Goal: Task Accomplishment & Management: Use online tool/utility

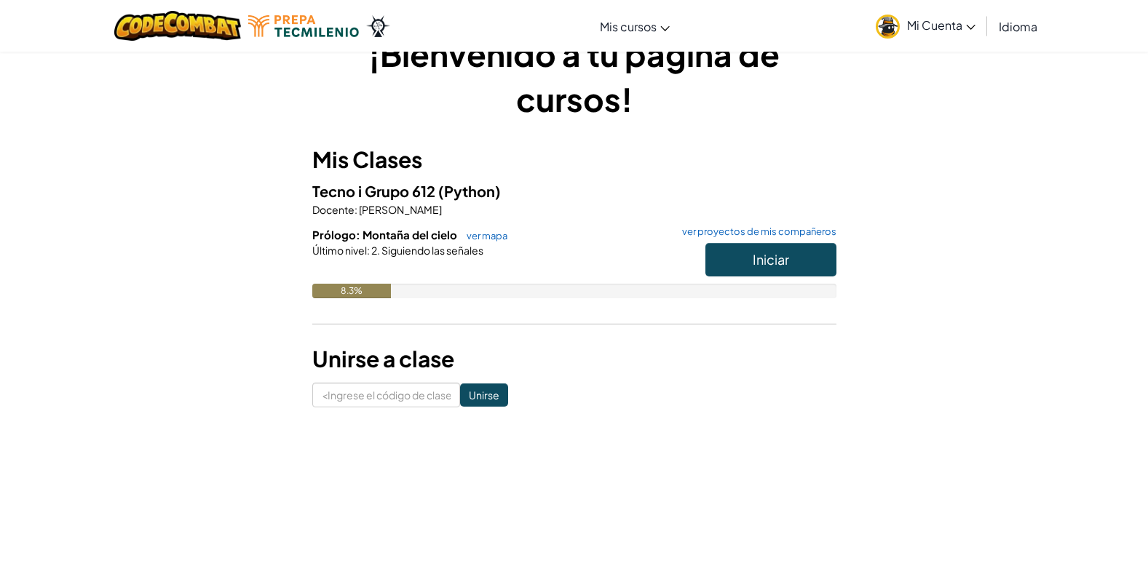
scroll to position [43, 0]
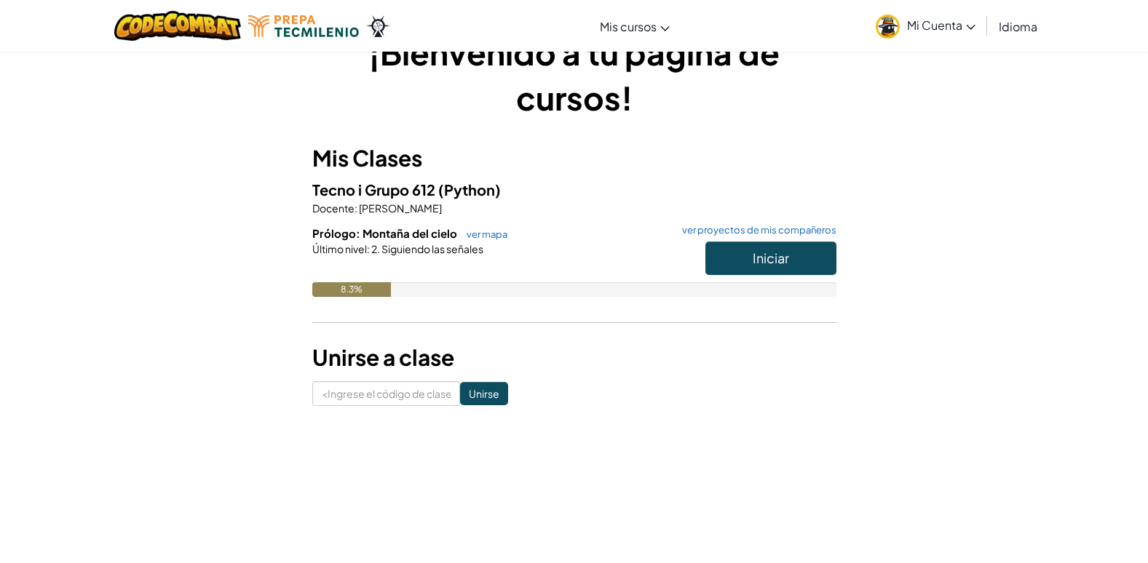
click at [549, 172] on h3 "Mis Clases" at bounding box center [574, 158] width 524 height 33
click at [764, 266] on span "Iniciar" at bounding box center [771, 258] width 36 height 17
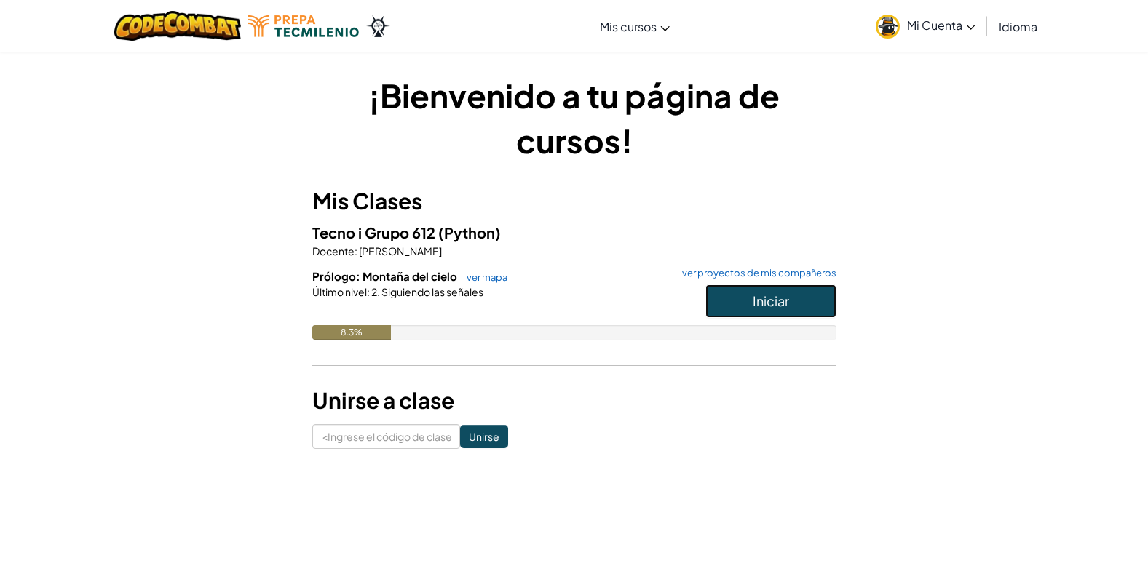
click at [766, 306] on span "Iniciar" at bounding box center [771, 301] width 36 height 17
click at [734, 303] on button "Iniciar" at bounding box center [770, 301] width 131 height 33
click at [744, 306] on button "Iniciar" at bounding box center [770, 301] width 131 height 33
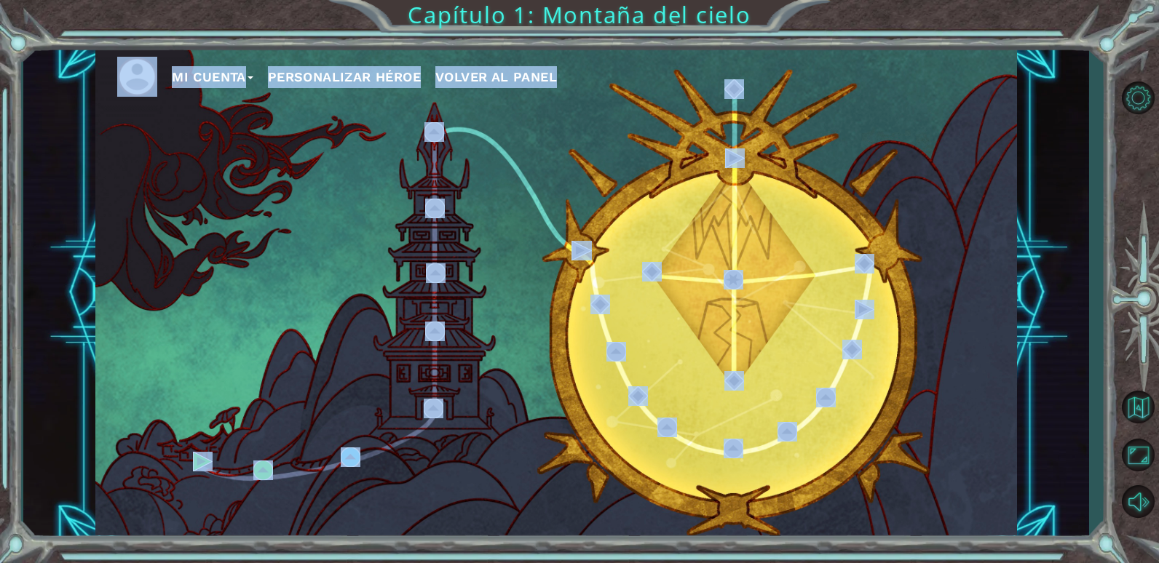
click at [325, 242] on div "Mi Cuenta Personalizar héroe Volver al panel" at bounding box center [555, 292] width 921 height 486
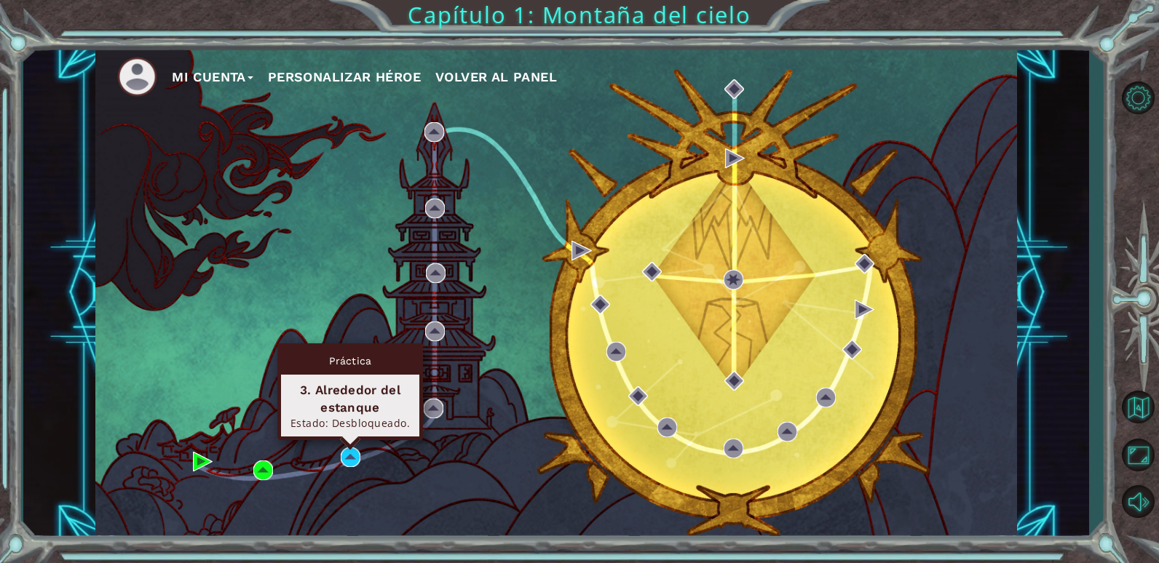
click at [348, 440] on div "Práctica 3. Alrededor del estanque Estado: Desbloqueado." at bounding box center [350, 392] width 146 height 97
click at [349, 453] on img at bounding box center [351, 458] width 20 height 20
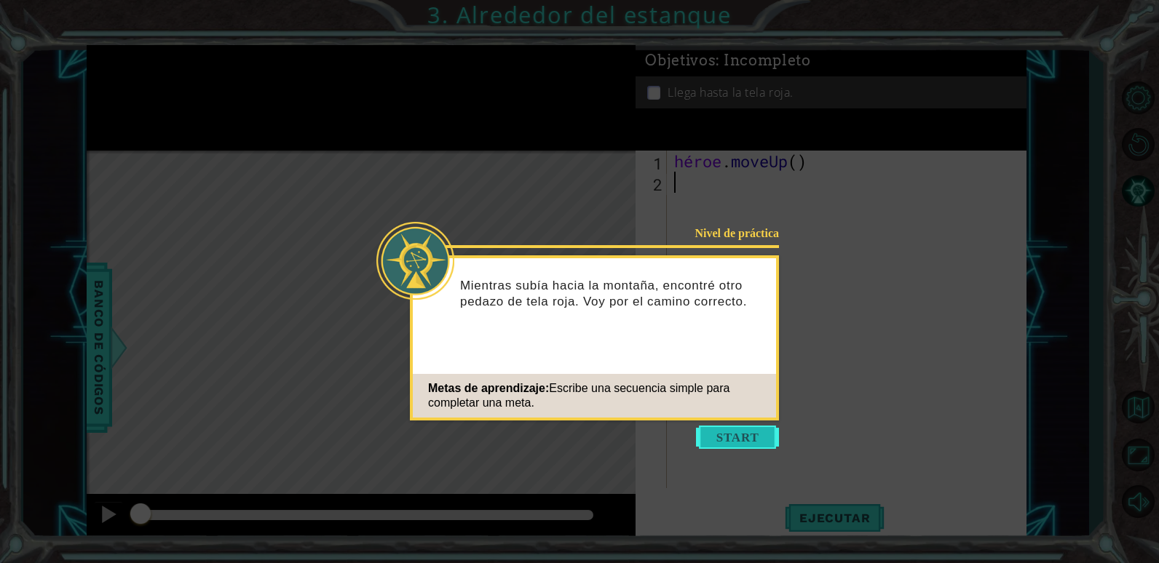
click at [740, 433] on button "Empezar" at bounding box center [737, 437] width 83 height 23
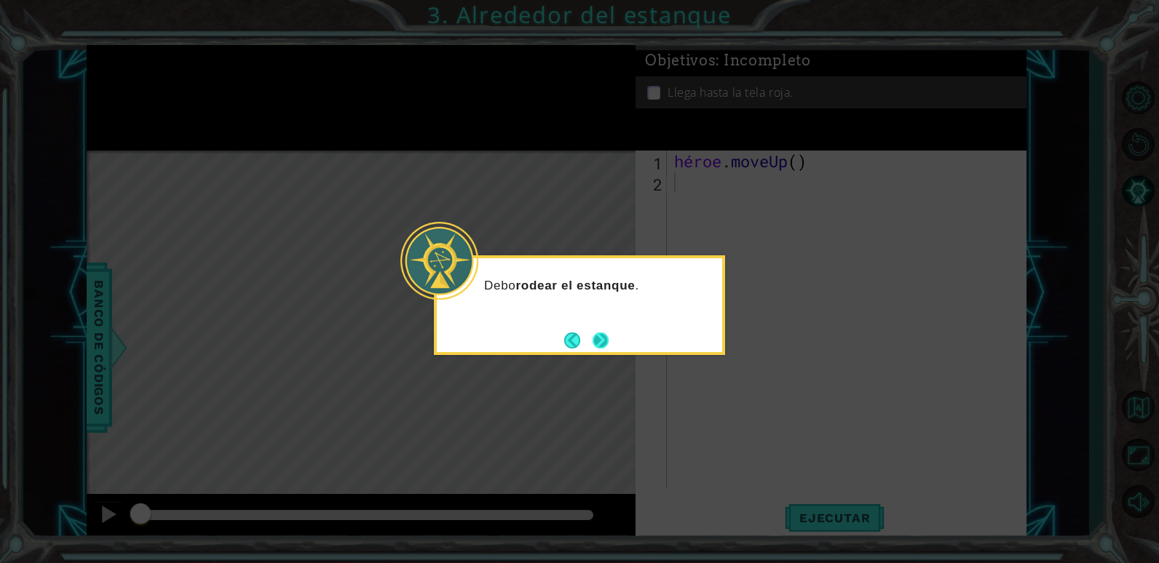
click at [595, 339] on button "Next" at bounding box center [600, 341] width 16 height 16
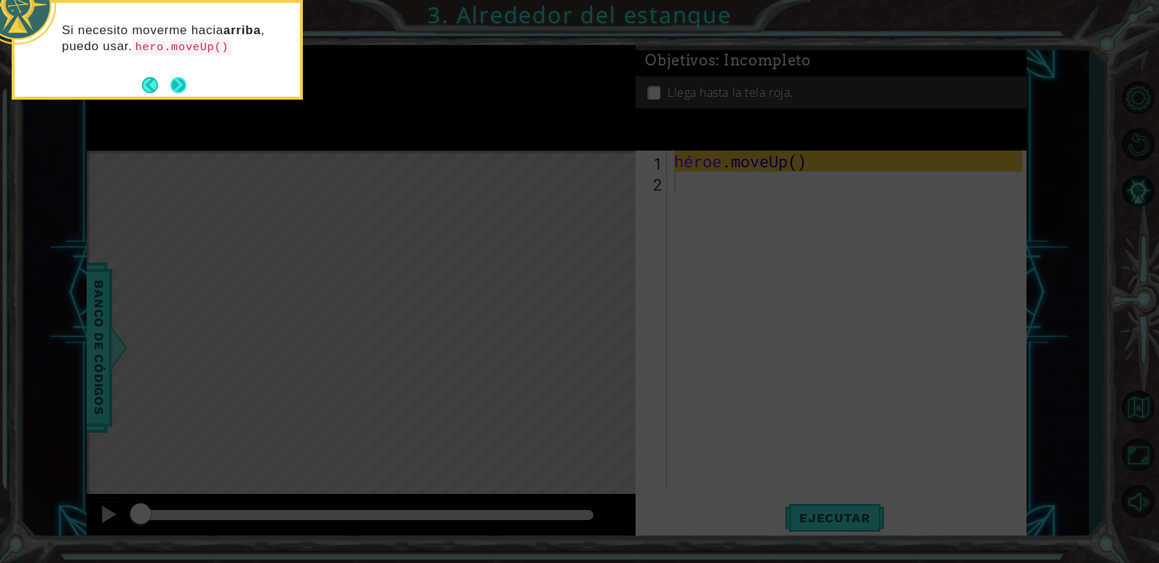
click at [182, 77] on button "Próximo" at bounding box center [178, 85] width 16 height 16
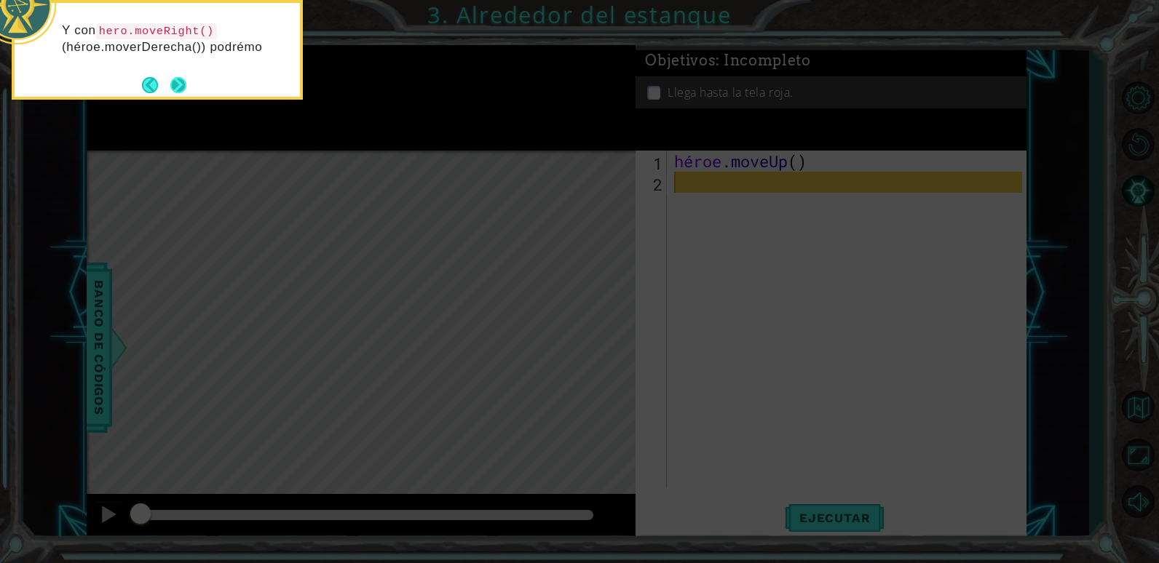
click at [178, 90] on button "Próximo" at bounding box center [178, 85] width 16 height 16
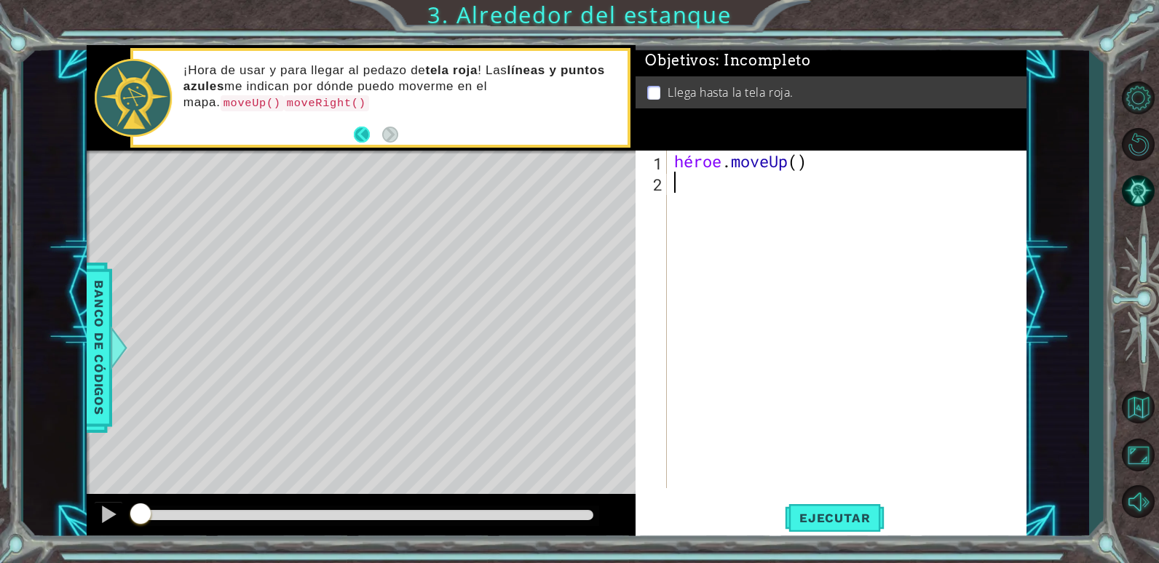
click at [362, 137] on button "Atrás" at bounding box center [368, 135] width 28 height 16
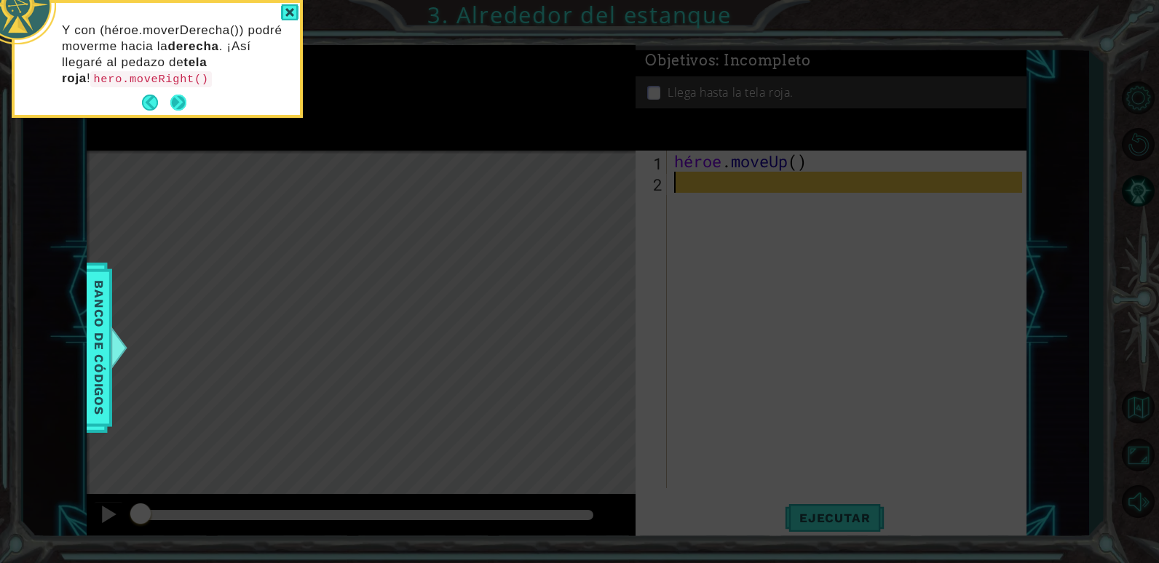
click at [178, 102] on button "Próximo" at bounding box center [178, 103] width 16 height 16
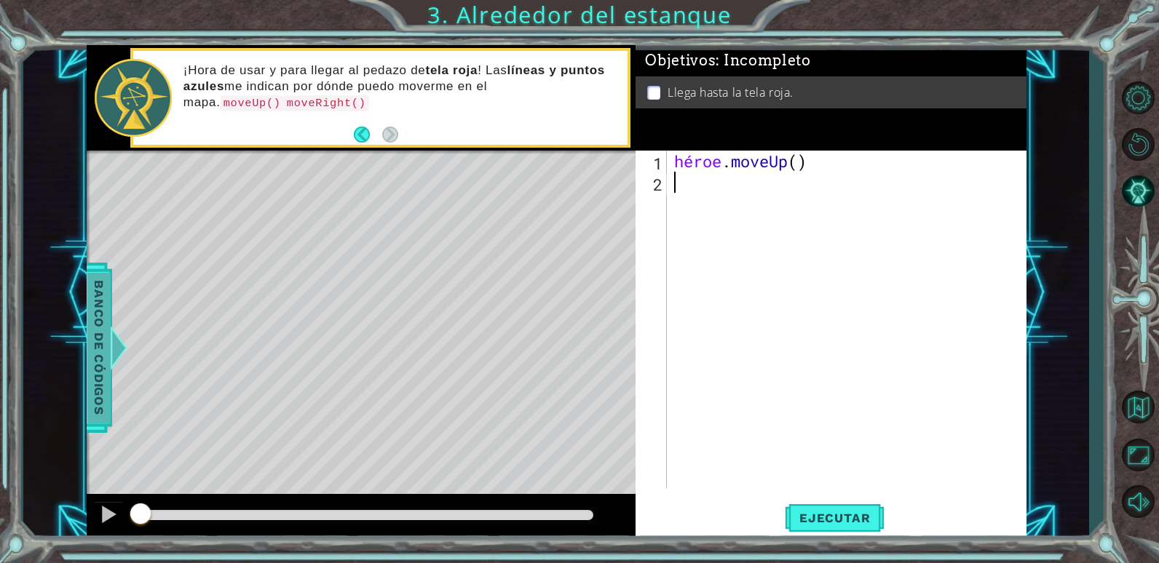
click at [101, 301] on span "Banco de códigos" at bounding box center [98, 347] width 23 height 151
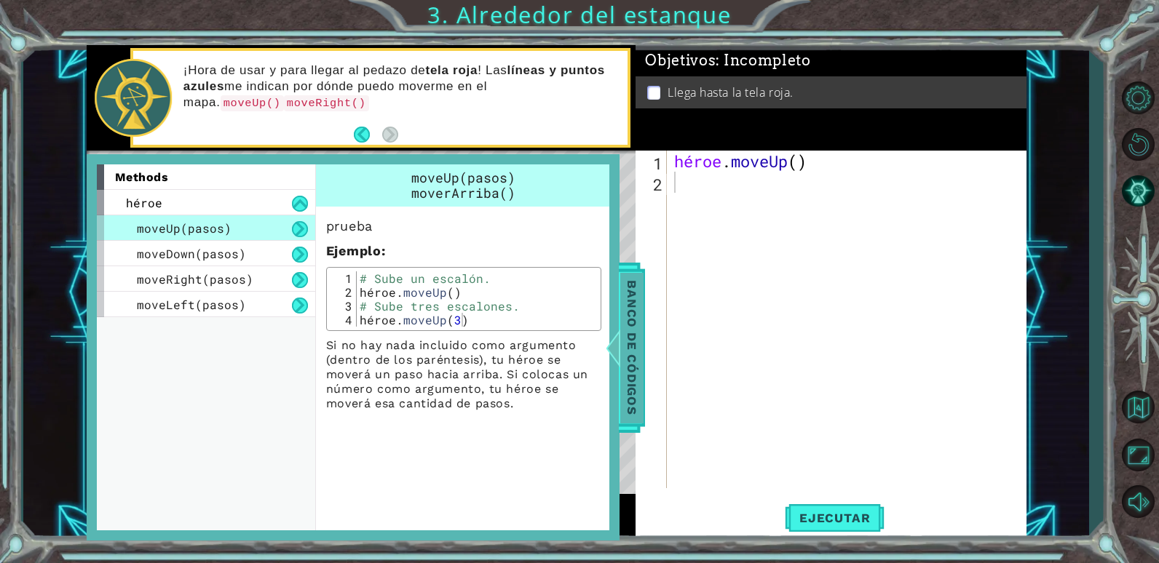
click at [635, 317] on span "Banco de códigos" at bounding box center [631, 347] width 23 height 151
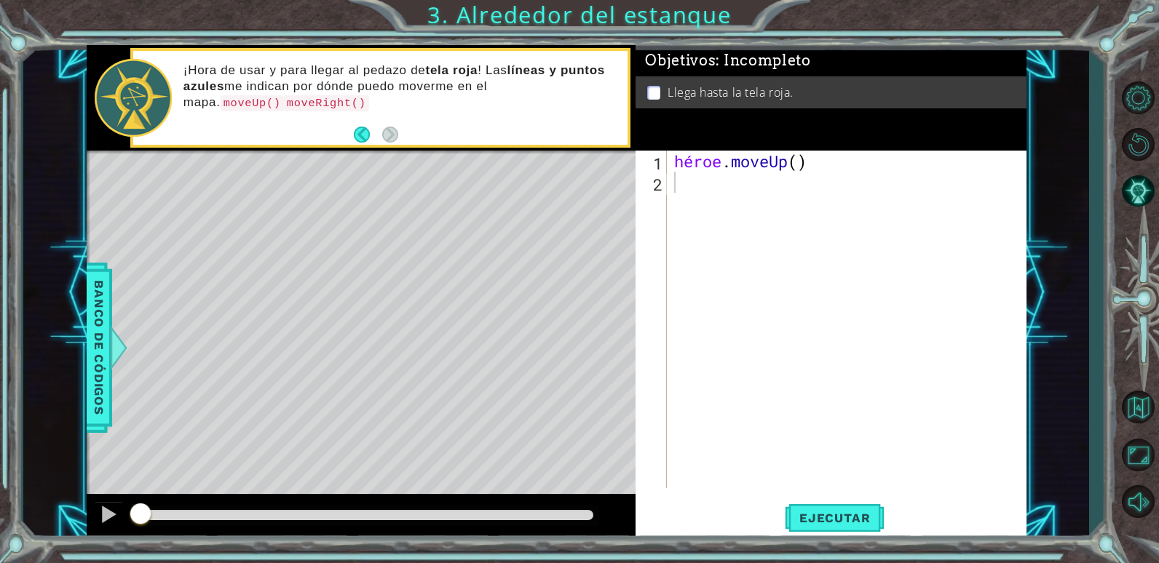
click at [679, 190] on div "héroe . moveUp ( )" at bounding box center [850, 341] width 358 height 380
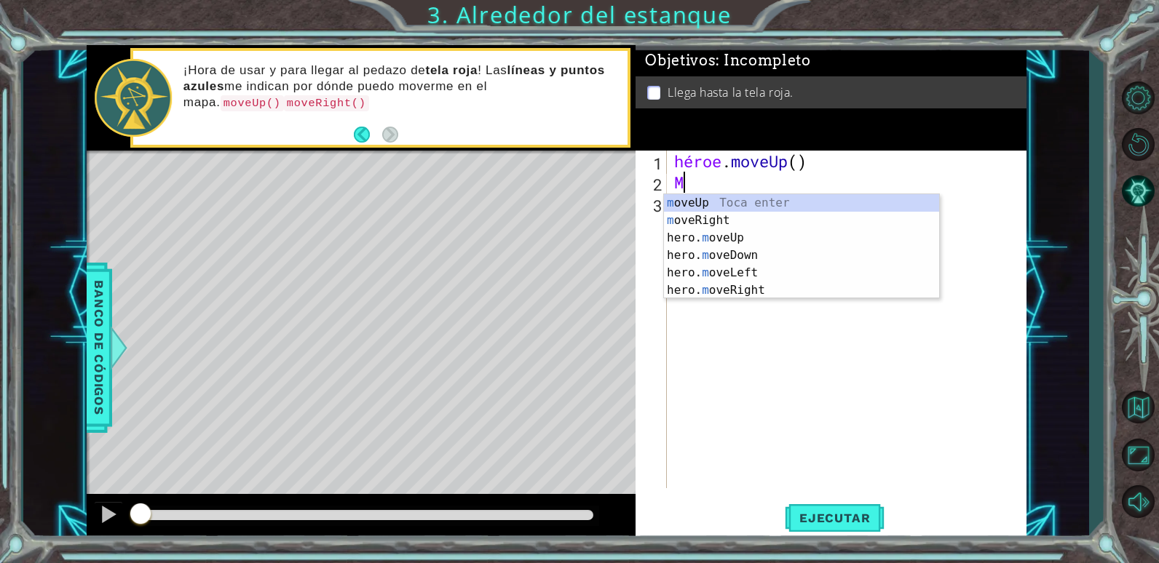
type textarea "MO"
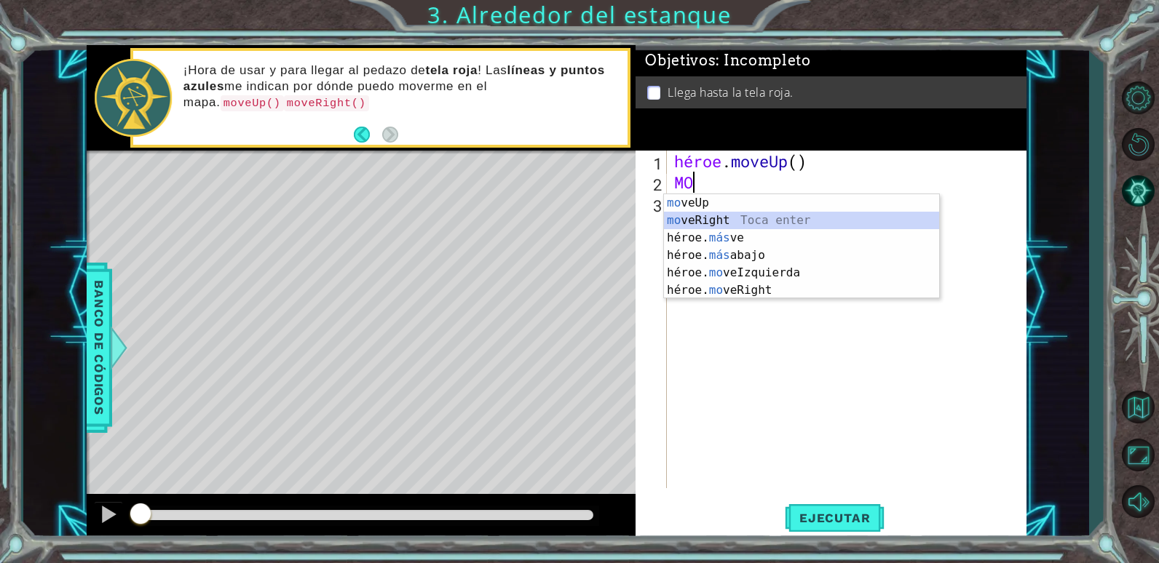
click at [709, 220] on div "mo veUp Toca enter mo veRight Toca enter héroe. más ve Toca enter héroe. más ab…" at bounding box center [801, 264] width 275 height 140
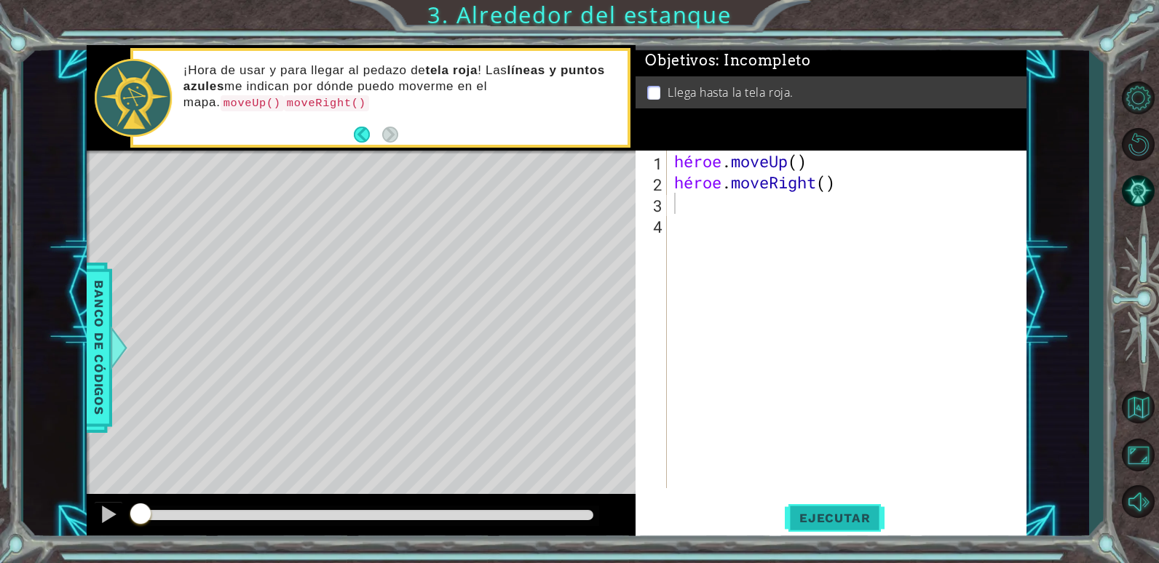
click at [841, 511] on span "Ejecutar" at bounding box center [835, 518] width 100 height 15
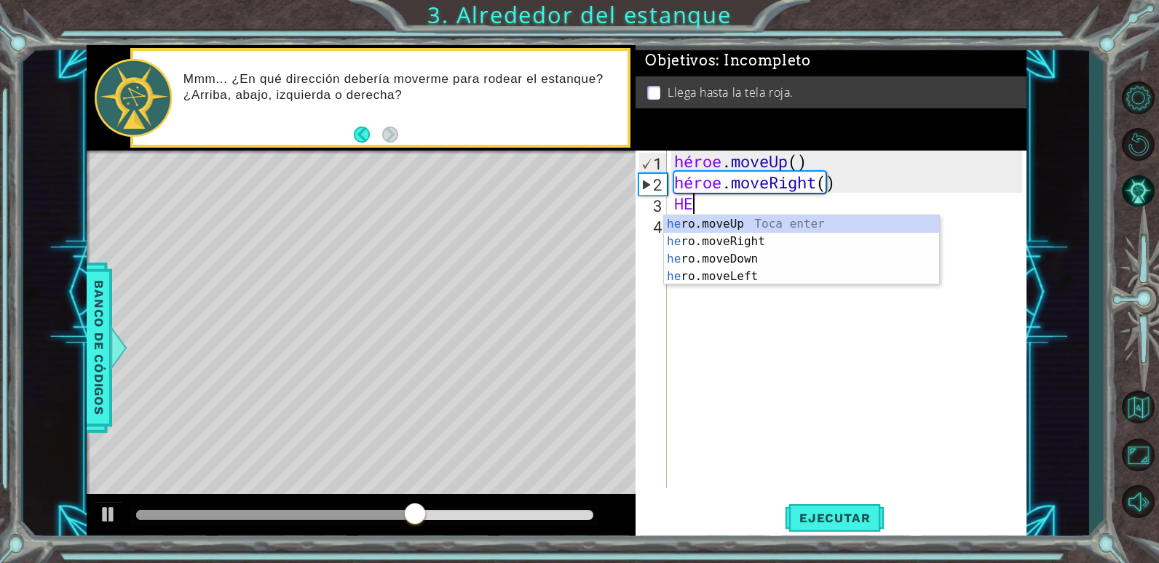
type textarea "HER"
click at [704, 225] on div "her o.moveUp Toca enter her o.moveRight Toca enter her o.moveDown Toca enter he…" at bounding box center [801, 267] width 275 height 105
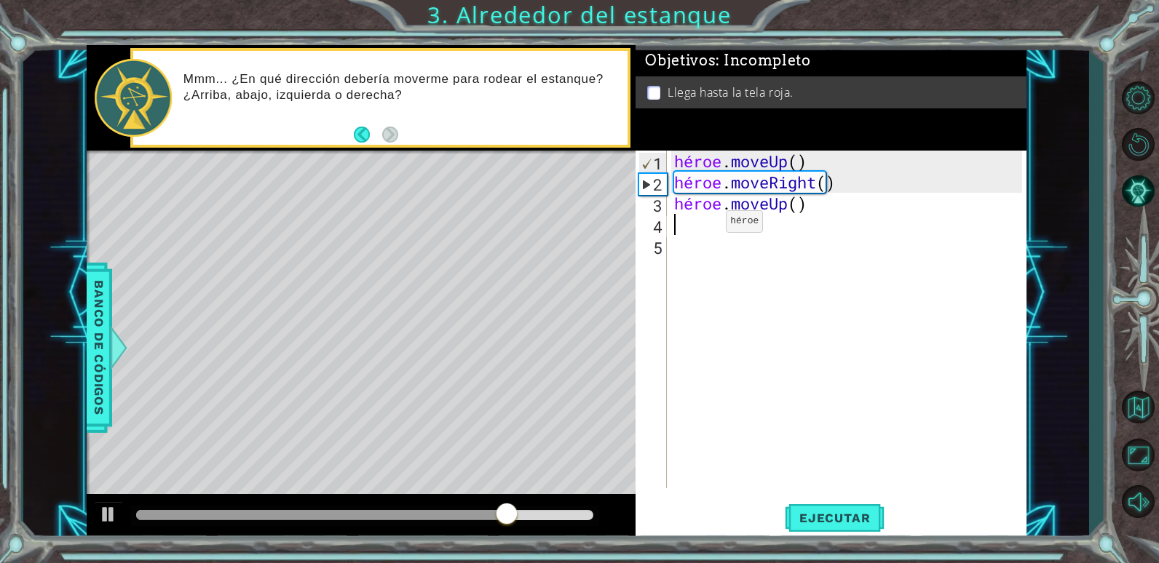
scroll to position [0, 0]
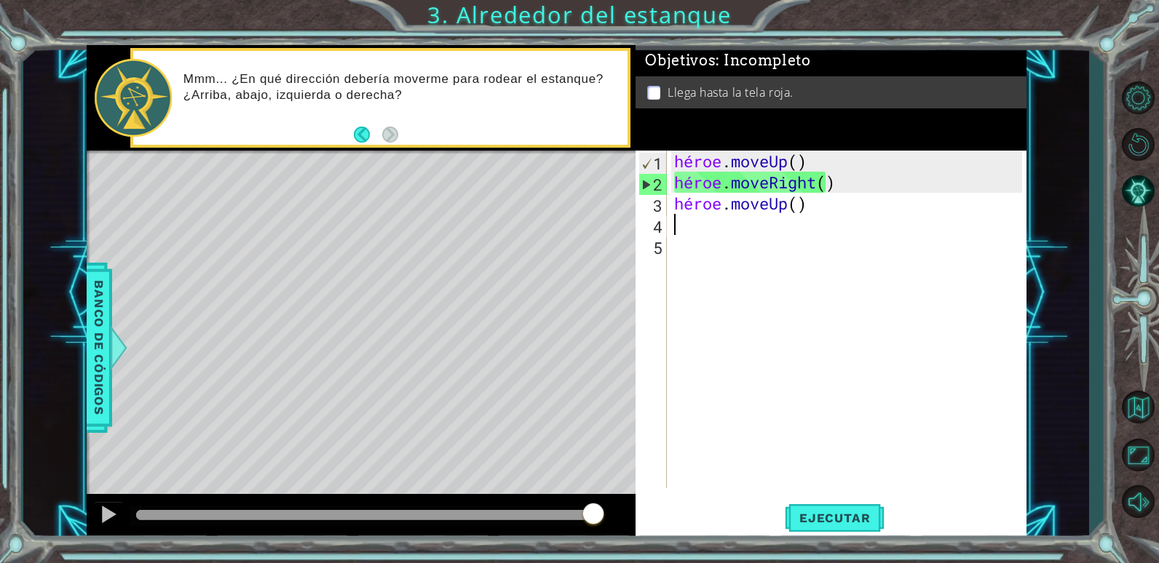
click at [688, 229] on div "héroe . moveUp ( ) héroe . moveRight ( ) héroe . moveUp ( )" at bounding box center [850, 341] width 358 height 380
type textarea "h"
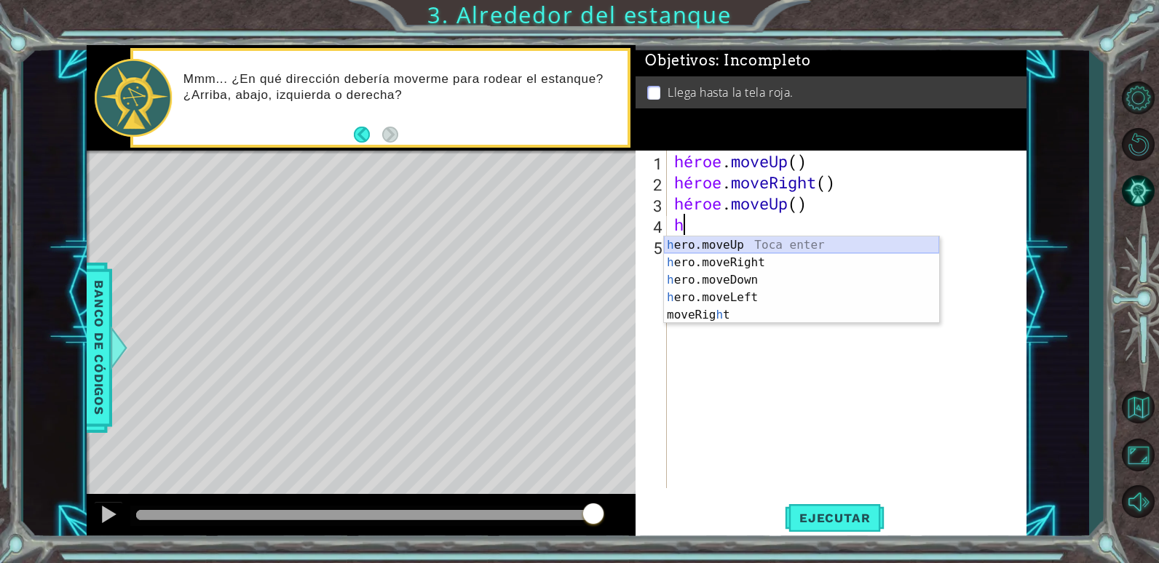
click at [729, 245] on div "h ero.moveUp Toca enter h ero.moveRight Toca enter h ero.moveDown Toca enter h …" at bounding box center [801, 298] width 275 height 122
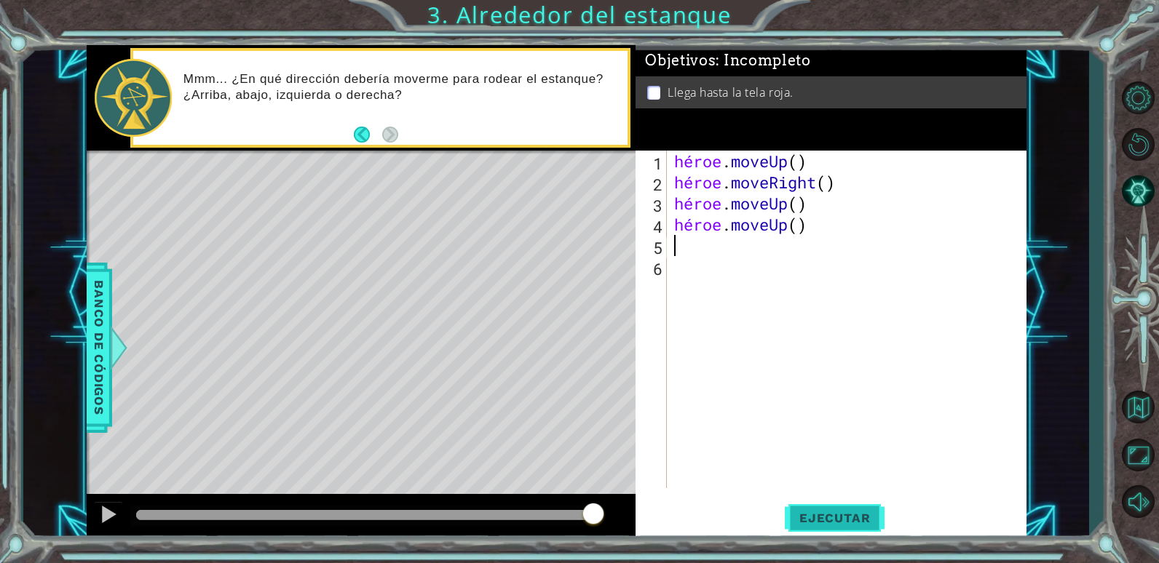
click at [838, 512] on span "Ejecutar" at bounding box center [835, 518] width 100 height 15
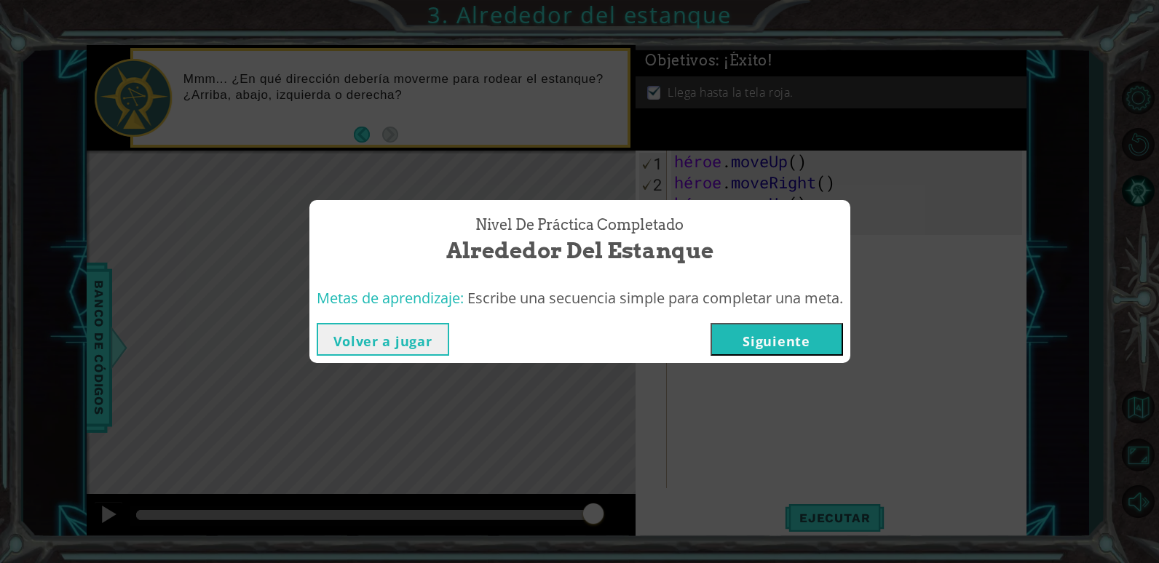
click at [753, 341] on button "Siguiente" at bounding box center [776, 339] width 132 height 33
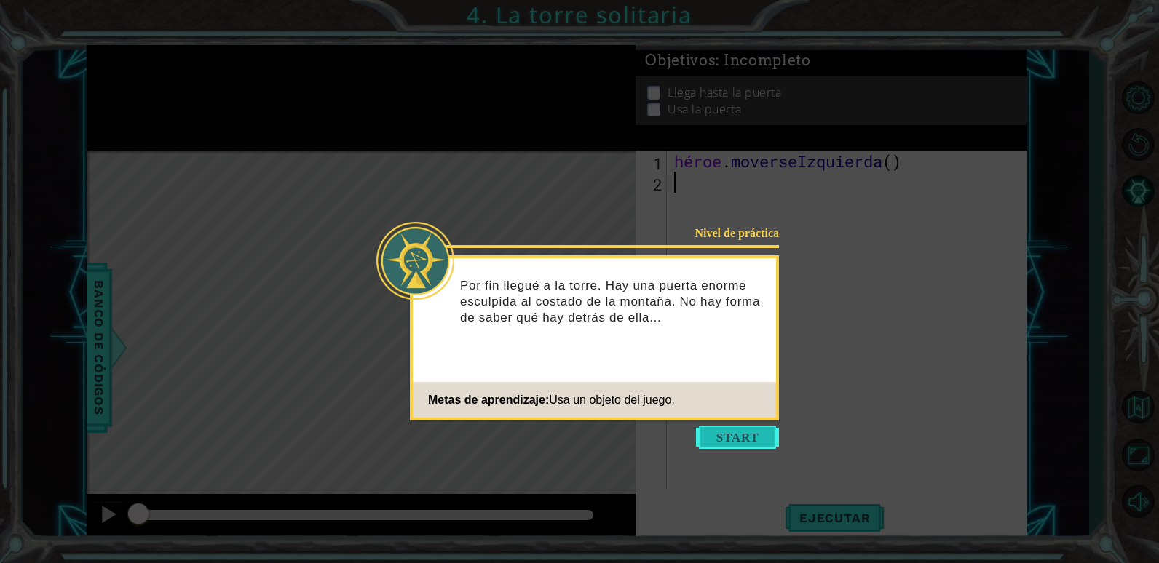
click at [729, 440] on button "Empezar" at bounding box center [737, 437] width 83 height 23
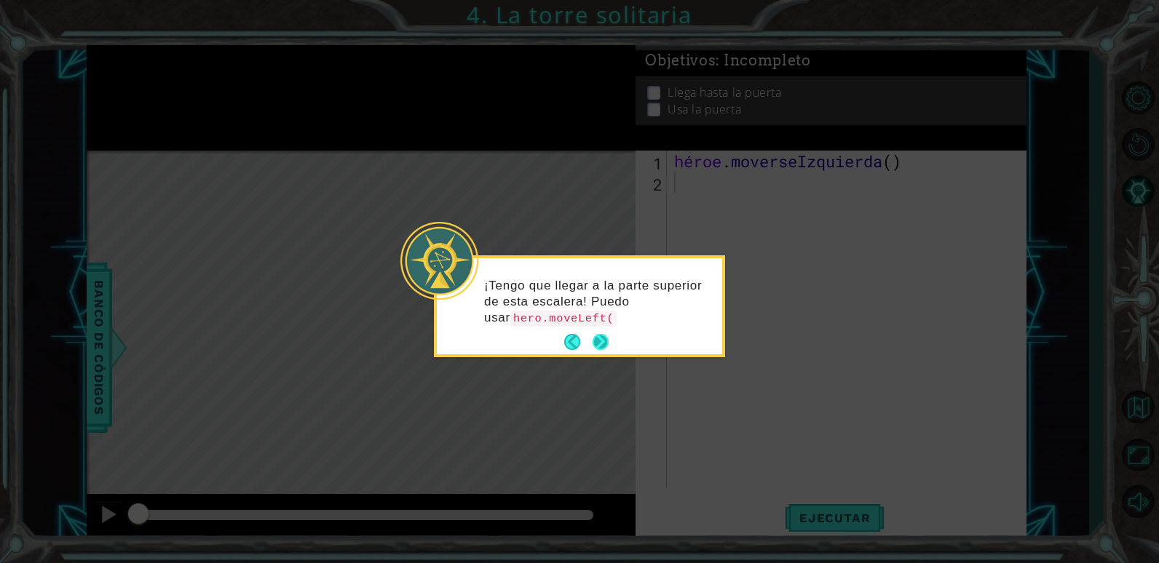
click at [602, 343] on div "¡Tengo que llegar a la parte superior de esta escalera! Puedo usar hero.moveLef…" at bounding box center [579, 309] width 285 height 90
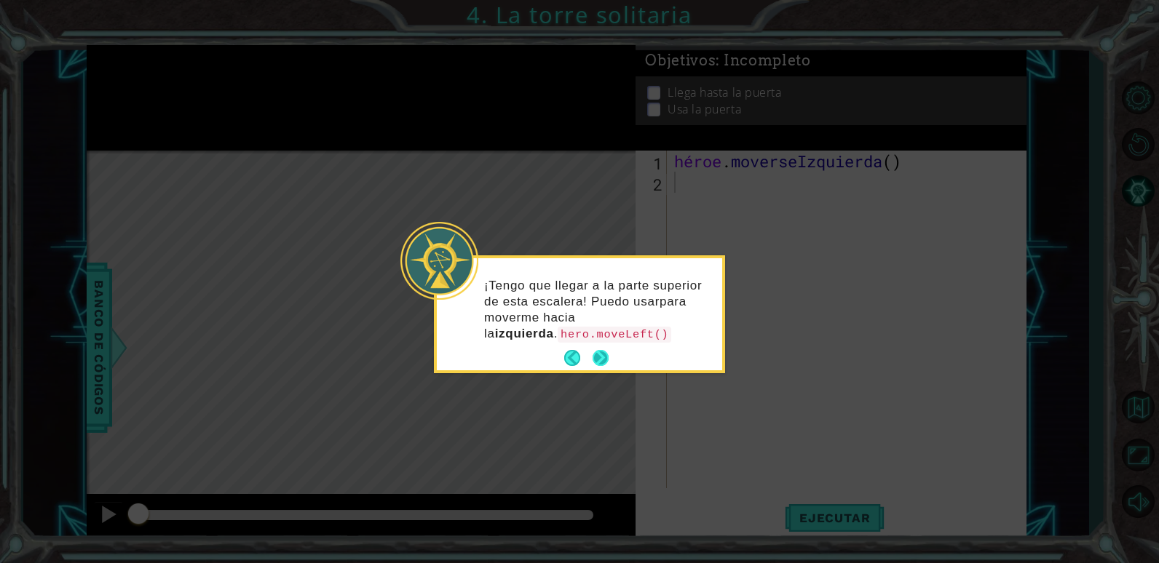
click at [600, 357] on button "Próximo" at bounding box center [600, 358] width 16 height 16
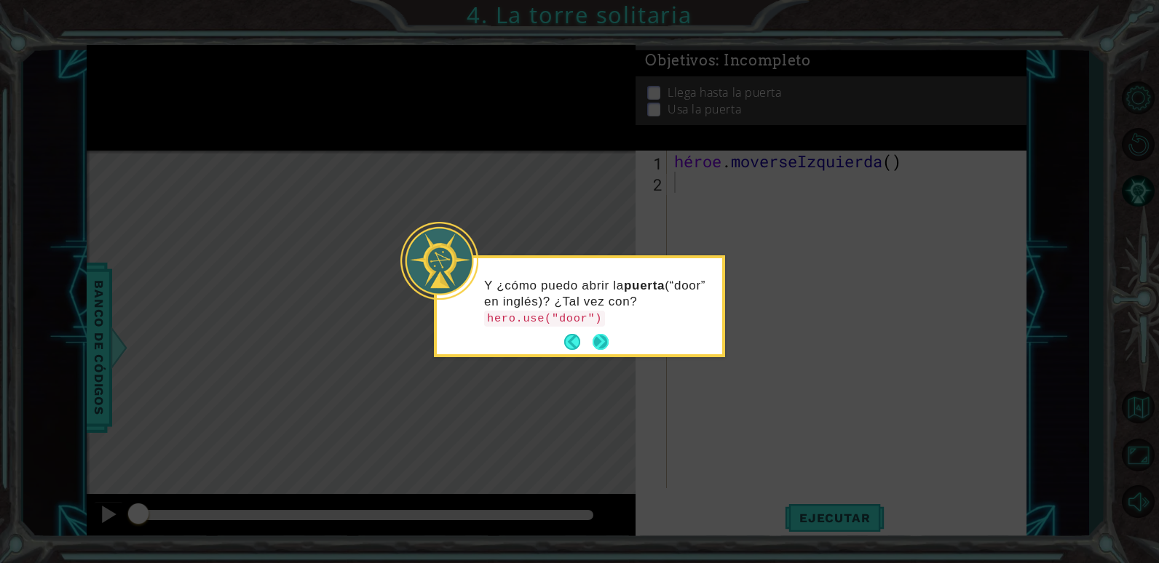
click at [598, 343] on button "Próximo" at bounding box center [600, 342] width 16 height 16
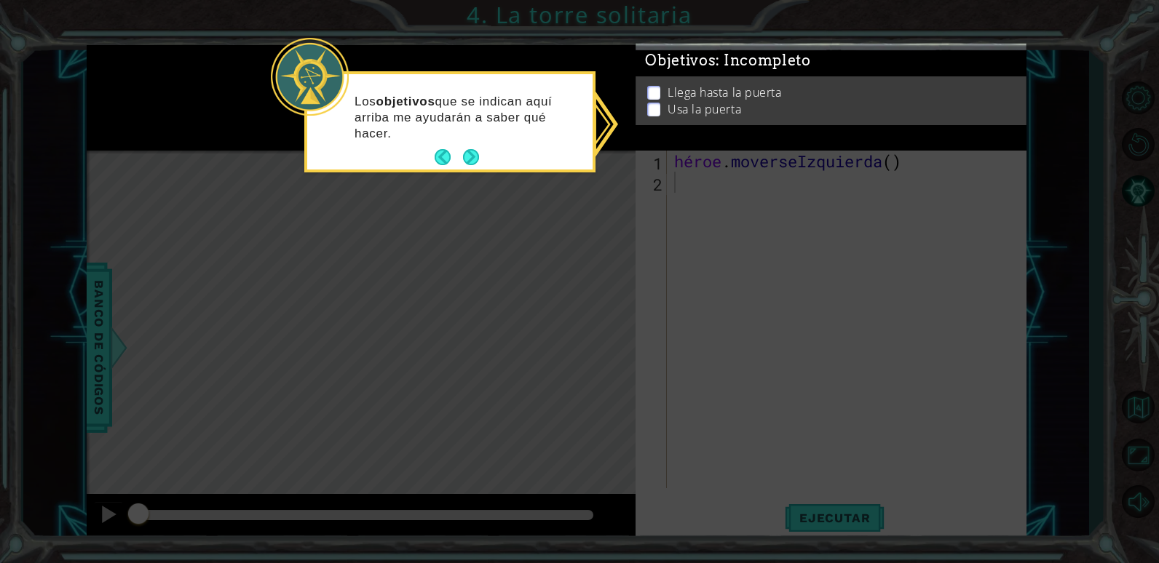
click at [651, 92] on p at bounding box center [653, 99] width 13 height 14
click at [651, 95] on p at bounding box center [653, 102] width 13 height 14
click at [479, 164] on button "Próximo" at bounding box center [471, 157] width 16 height 16
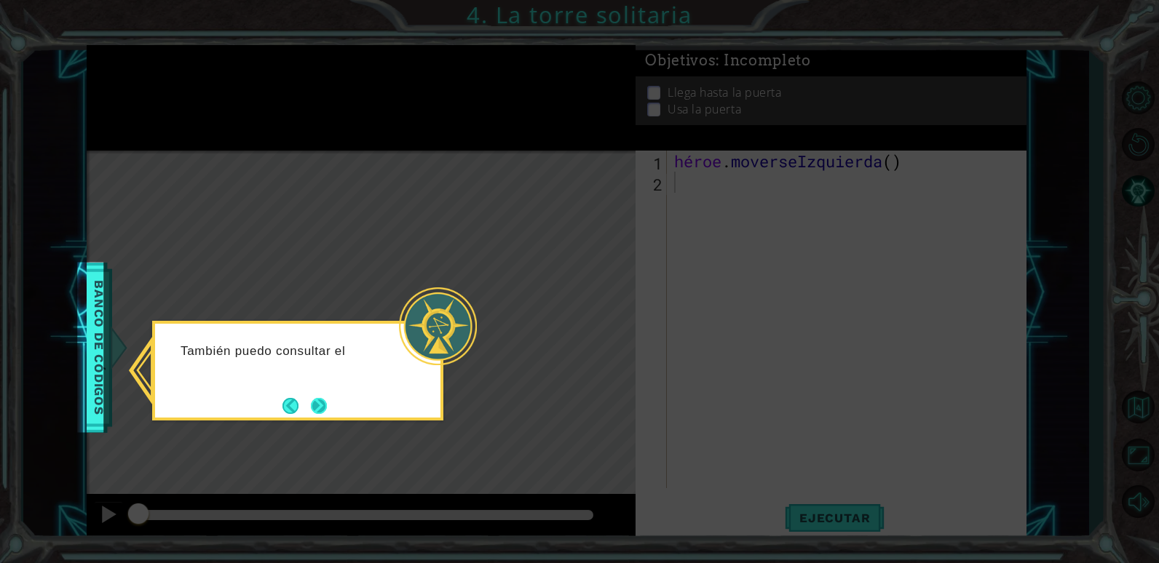
click at [320, 409] on button "Próximo" at bounding box center [319, 406] width 16 height 16
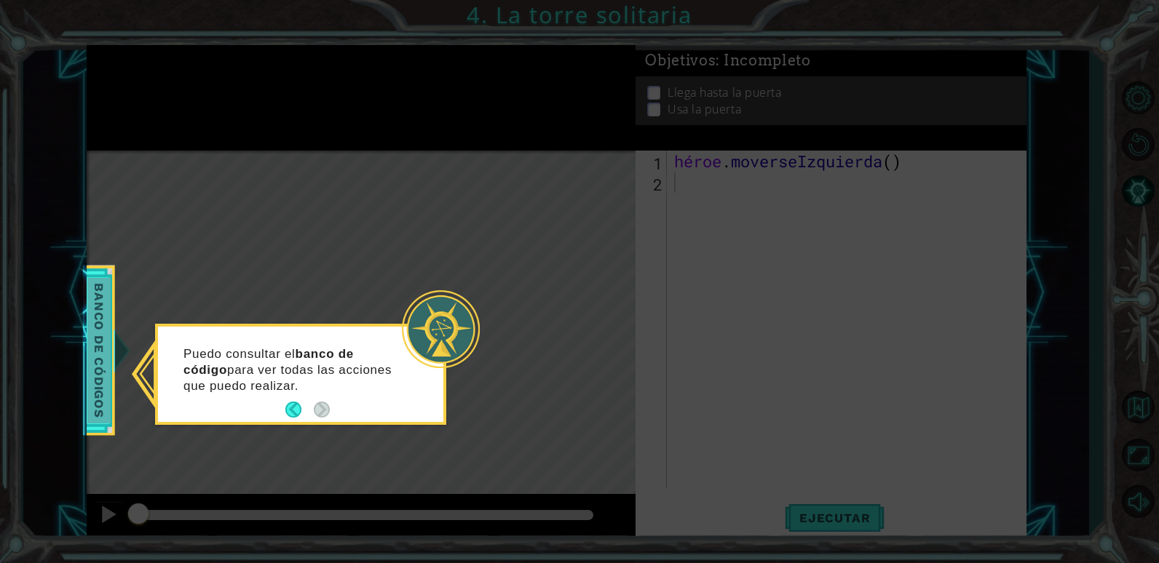
click at [90, 341] on span "Banco de códigos" at bounding box center [98, 351] width 23 height 146
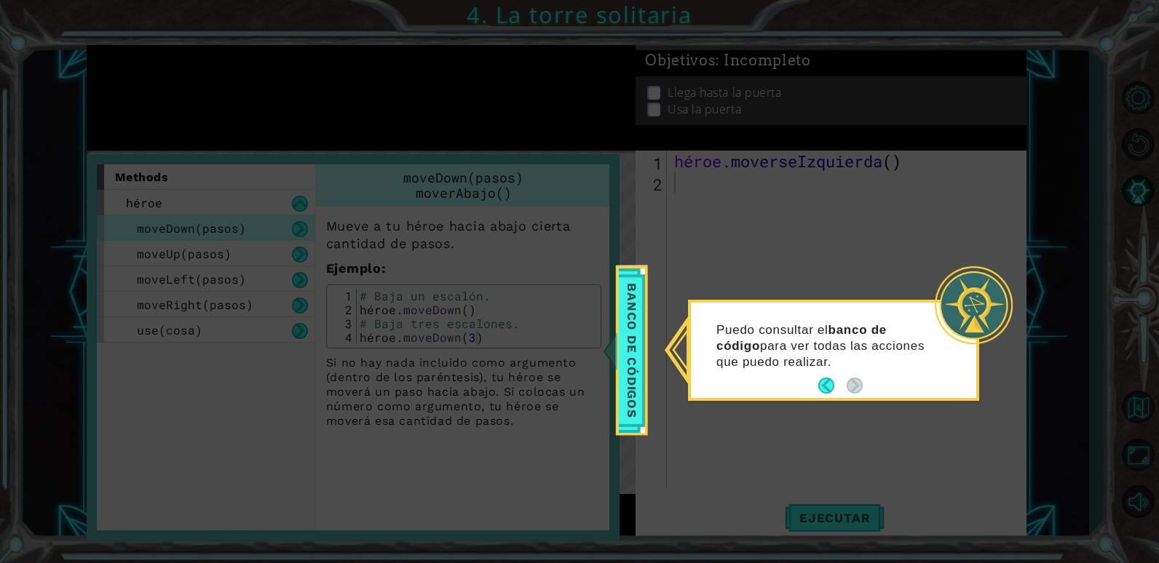
click at [828, 381] on button "Atrás" at bounding box center [832, 386] width 28 height 16
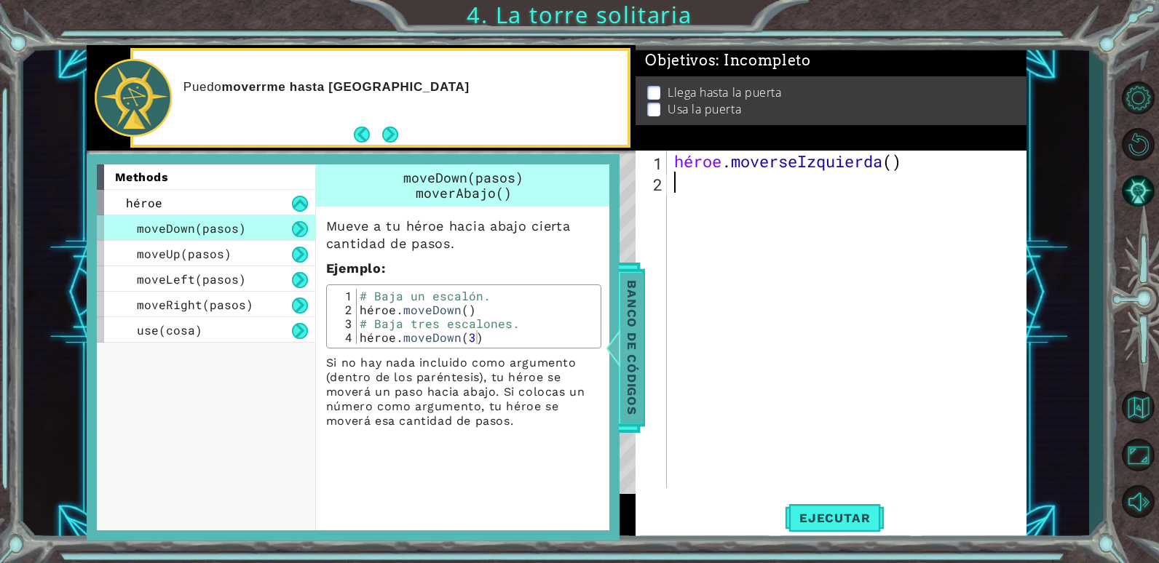
click at [637, 332] on span "Banco de códigos" at bounding box center [630, 347] width 23 height 151
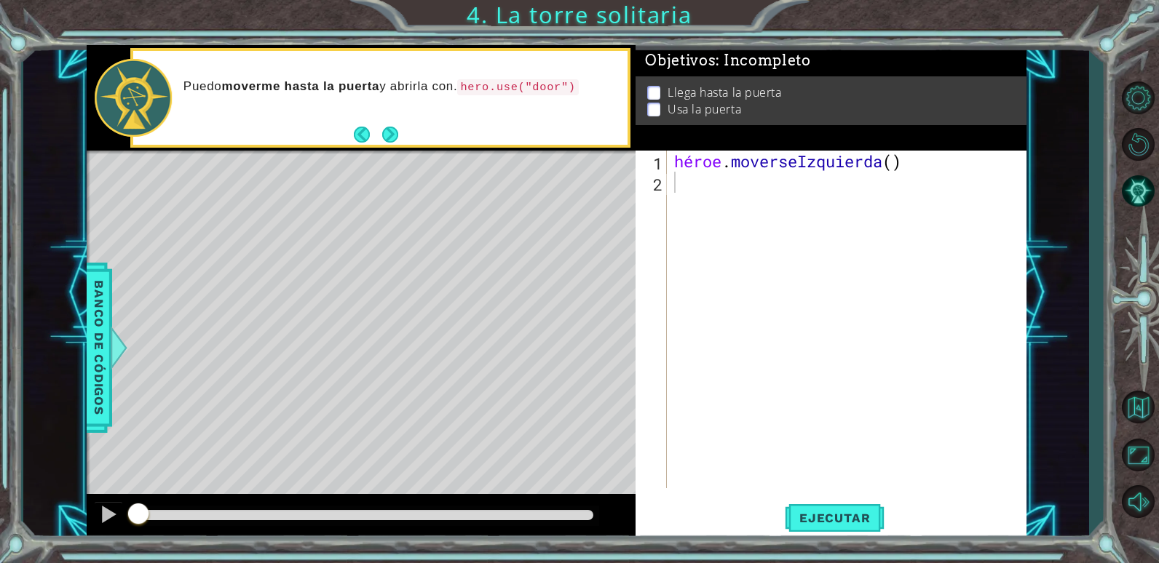
click at [896, 164] on div "héroe . [GEOGRAPHIC_DATA] ( )" at bounding box center [850, 341] width 358 height 380
drag, startPoint x: 896, startPoint y: 164, endPoint x: 742, endPoint y: 162, distance: 154.3
click at [742, 162] on div "héroe . [GEOGRAPHIC_DATA] ( )" at bounding box center [850, 341] width 358 height 380
click at [883, 168] on div "héroe . [GEOGRAPHIC_DATA] ( )" at bounding box center [846, 320] width 351 height 338
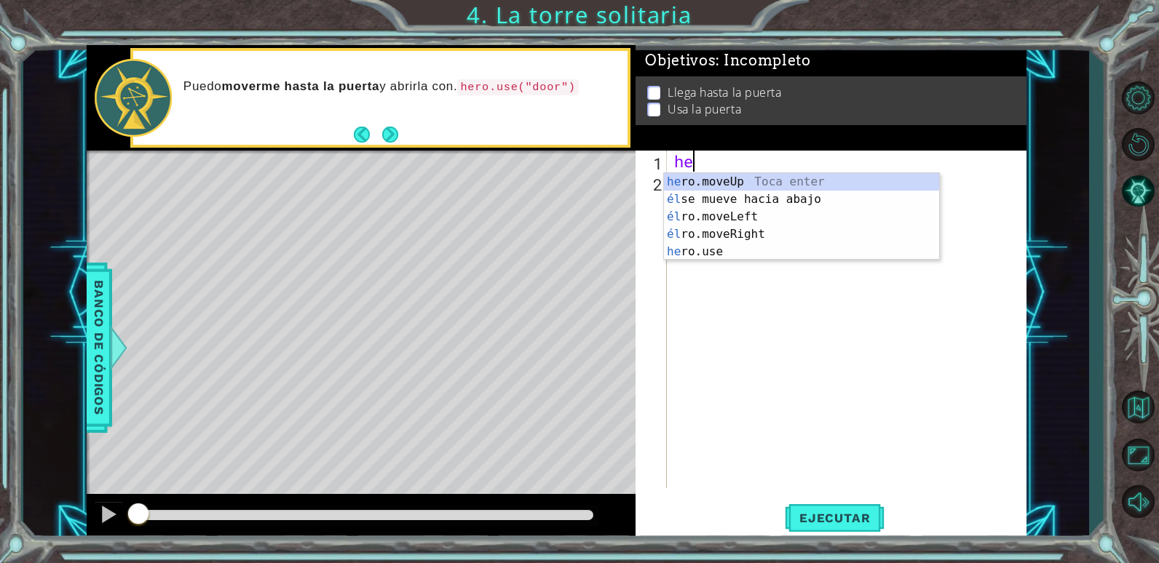
type textarea "h"
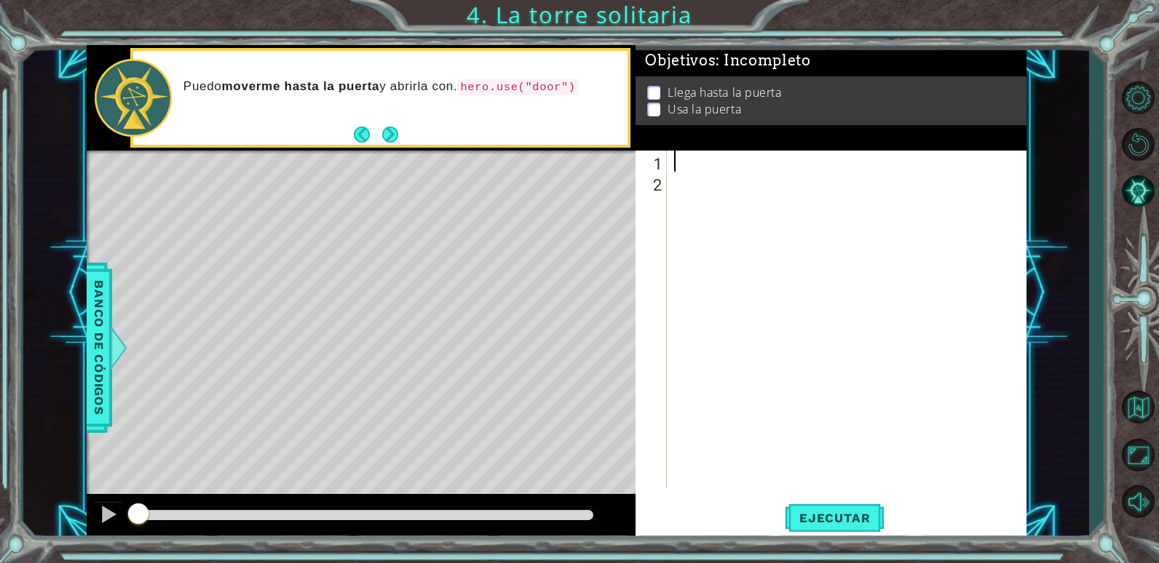
type textarea "a"
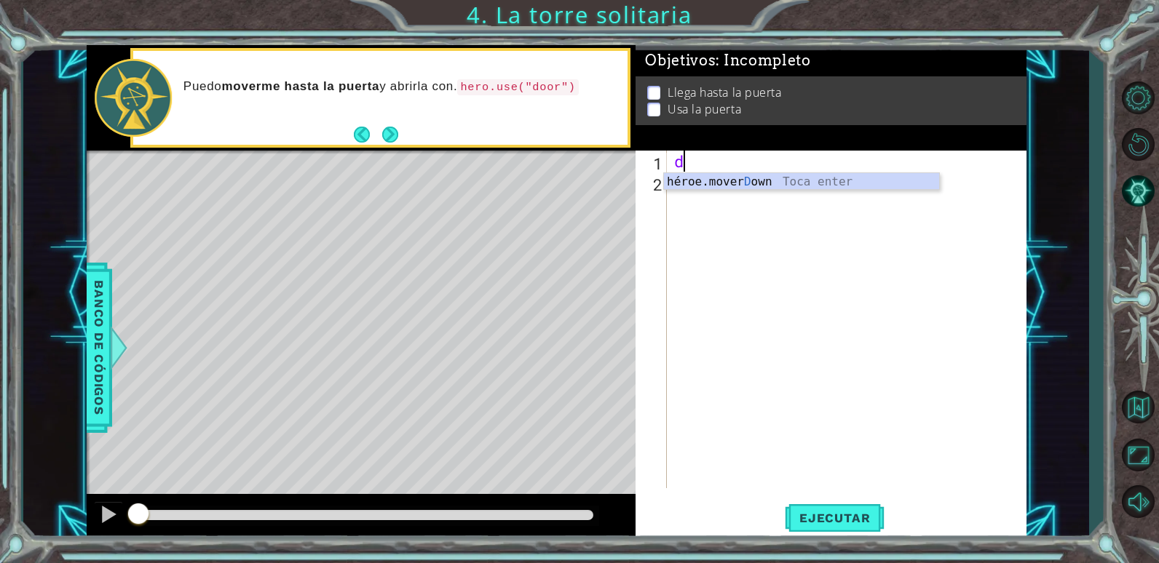
scroll to position [0, 1]
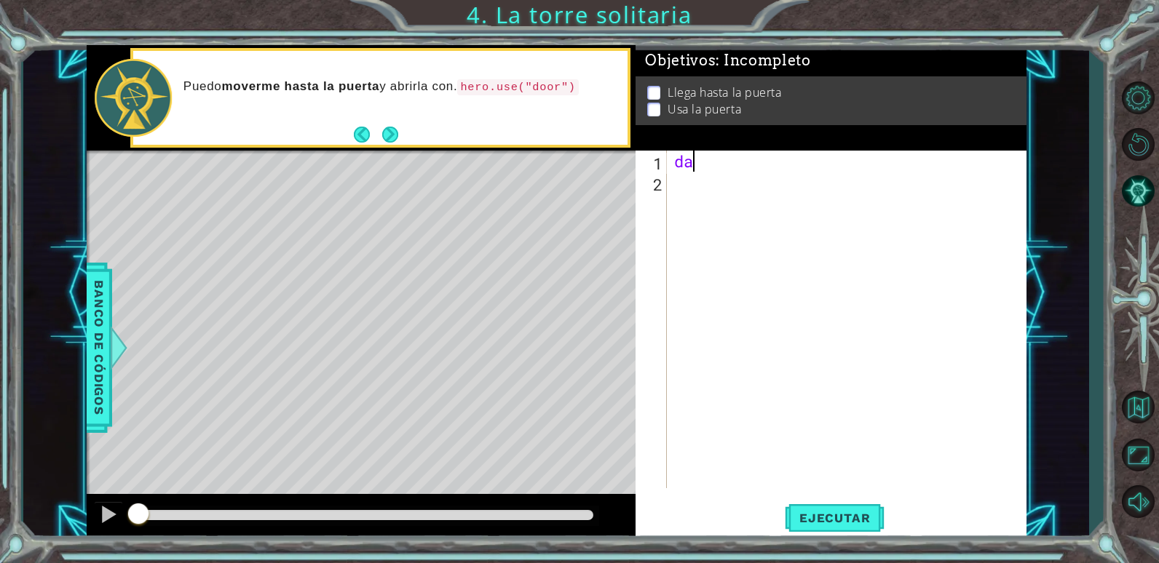
type textarea "d"
type textarea "·"
type textarea "$"
type textarea "%"
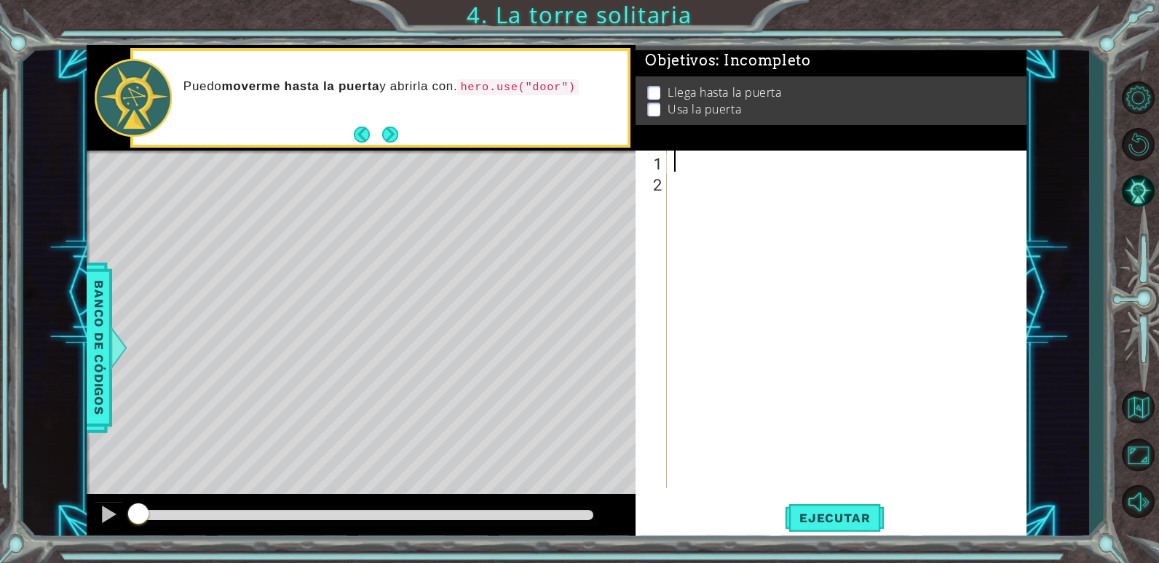
type textarea "&"
type textarea "/"
type textarea "("
type textarea ")"
type textarea "="
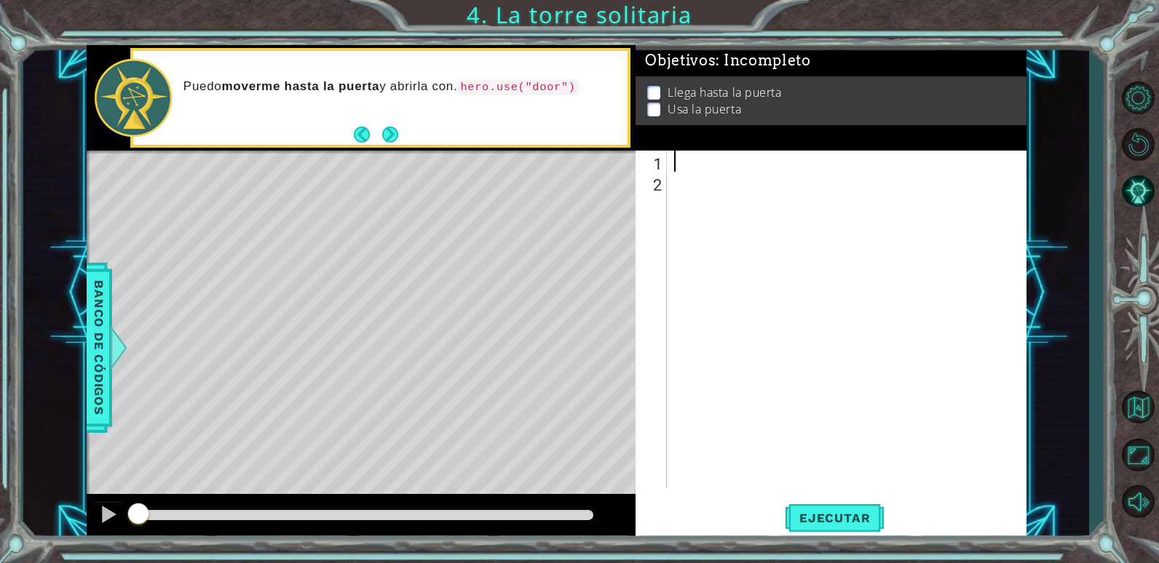
type textarea "?"
type textarea "¿"
type textarea "¡"
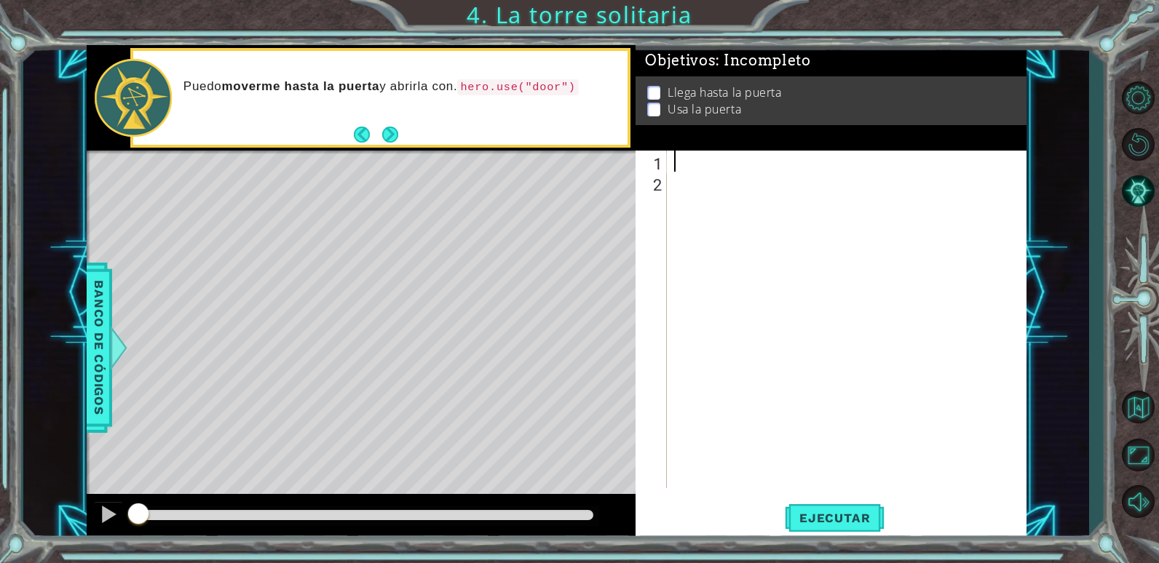
type textarea "!"
type textarea "2"
type textarea """
type textarea ";"
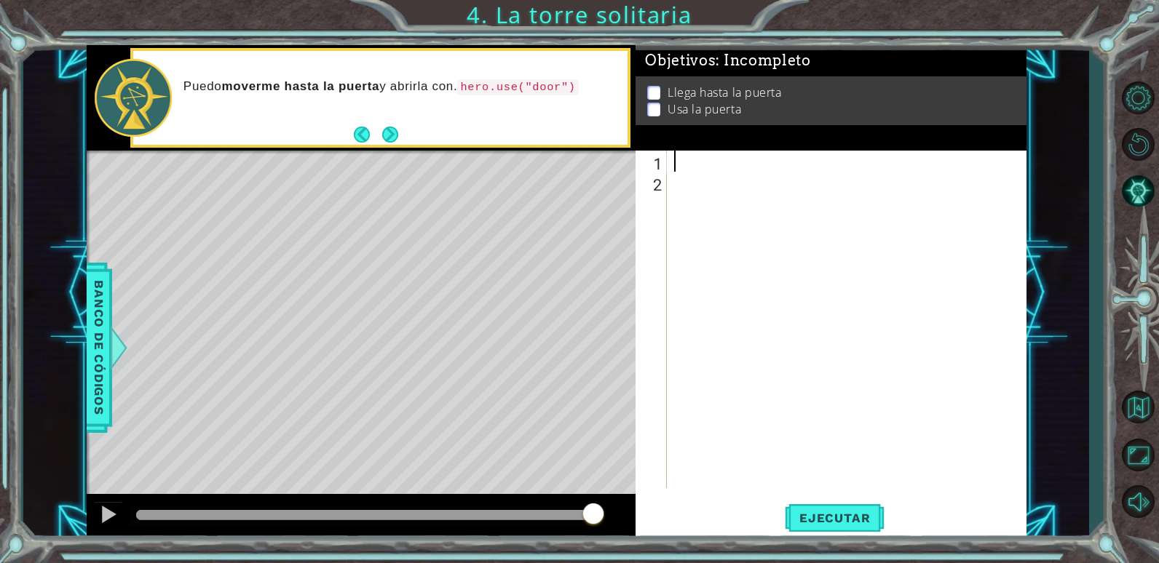
click at [672, 162] on div at bounding box center [850, 341] width 358 height 380
type textarea "C"
type textarea "V"
paste textarea "Microsoft Word"
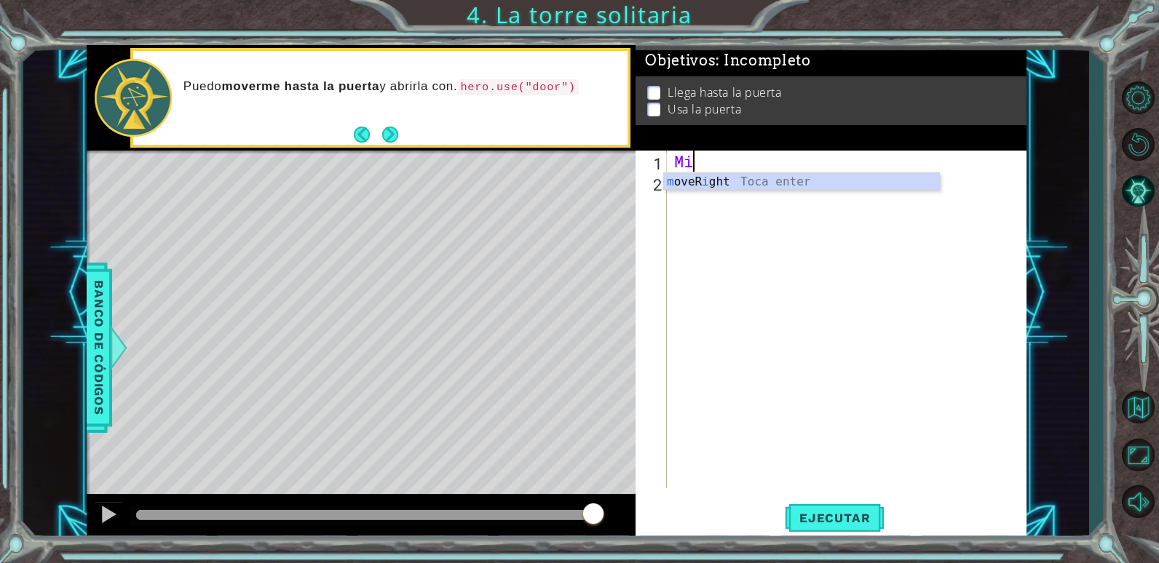
type textarea "M"
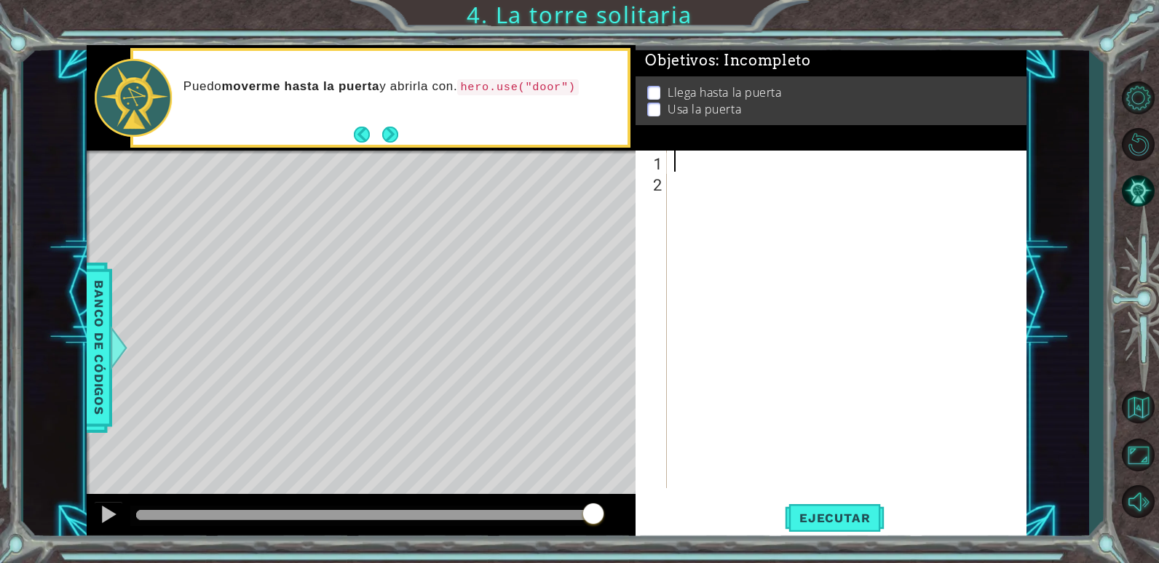
type textarea "ª"
type textarea "º"
type textarea "-"
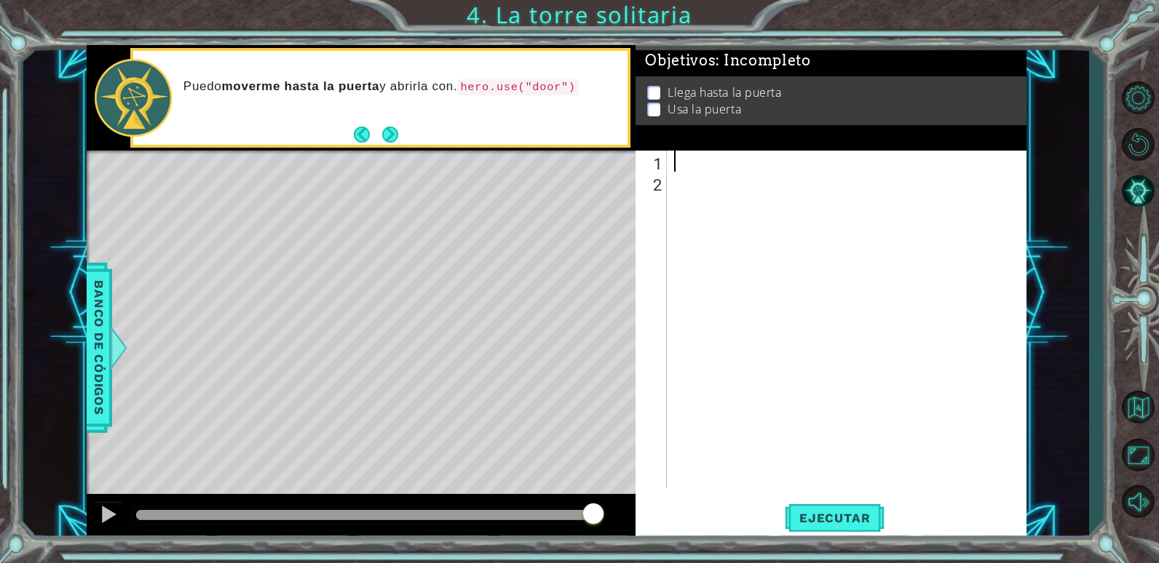
type textarea "Ç"
type textarea "ç"
type textarea "+"
type textarea "*"
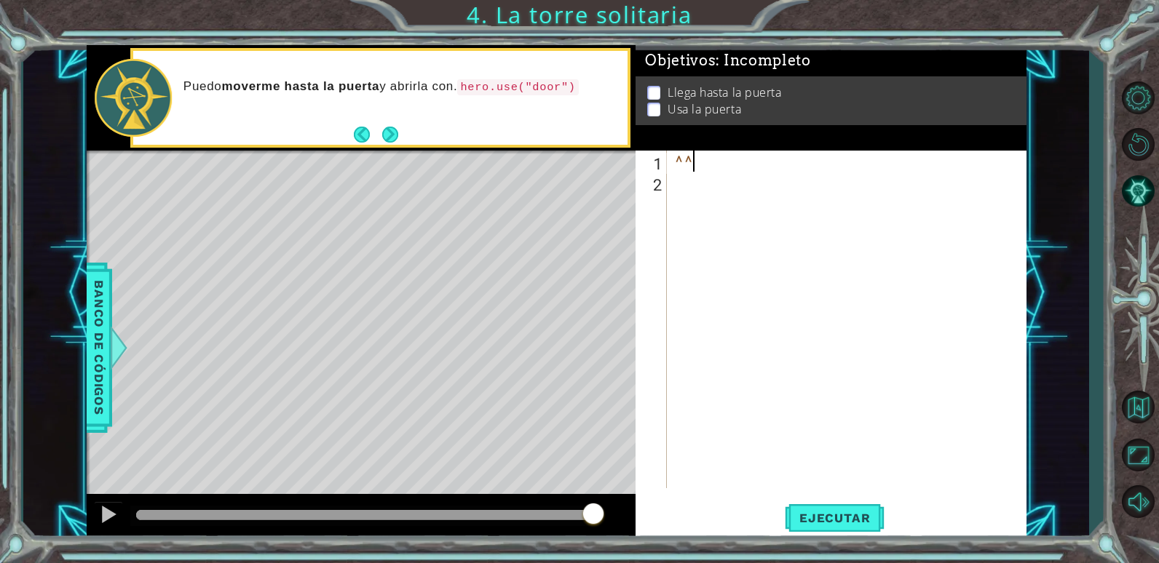
type textarea "^"
type textarea "`"
type textarea "¿"
type textarea "¡"
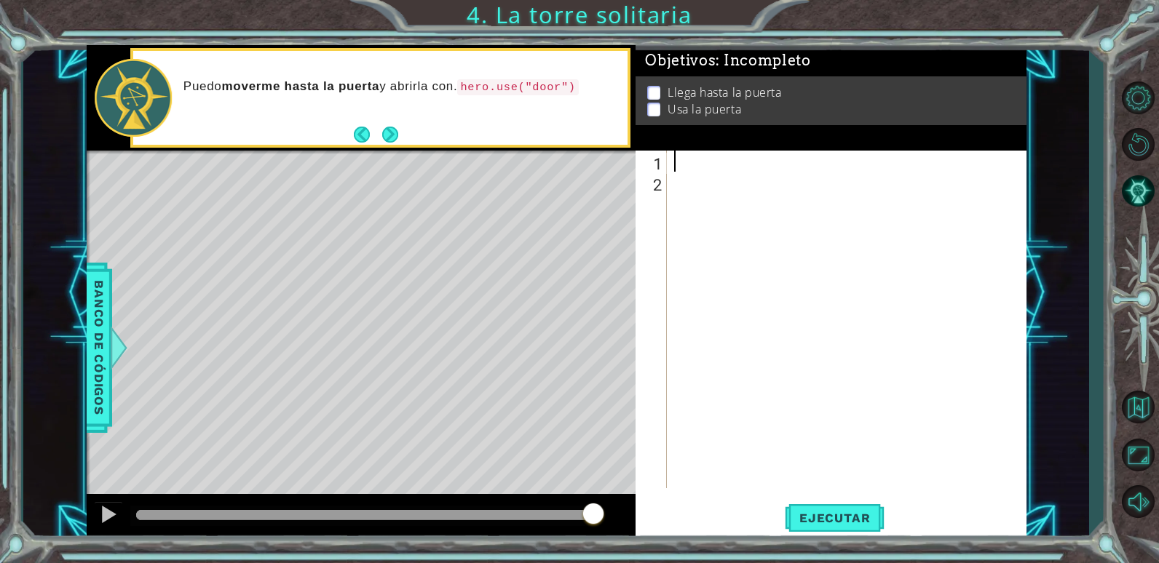
type textarea "'"
type textarea "?"
type textarea "0"
type textarea "ñ"
click at [681, 154] on div at bounding box center [850, 341] width 358 height 380
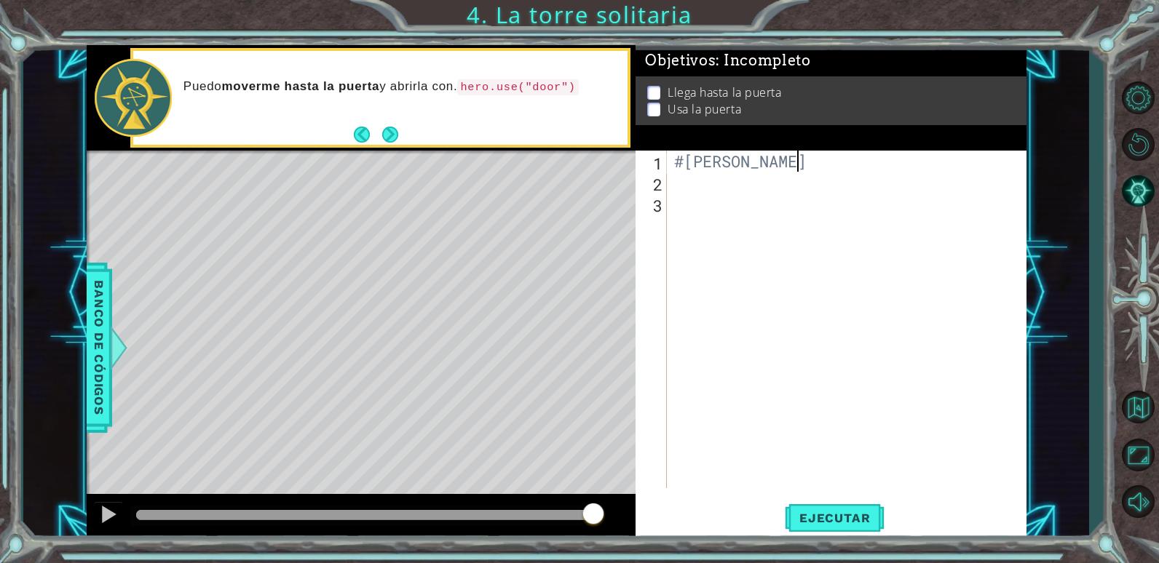
scroll to position [0, 10]
type textarea "#[PERSON_NAME]"
click at [684, 189] on div "#[PERSON_NAME]" at bounding box center [850, 341] width 358 height 380
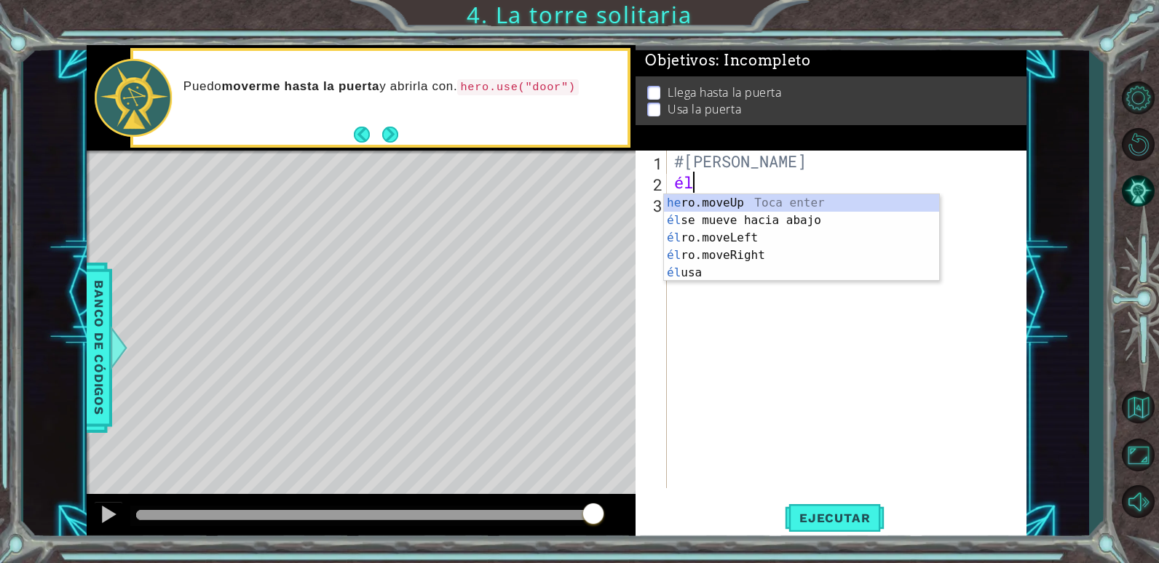
scroll to position [0, 1]
type textarea "h"
type textarea "he"
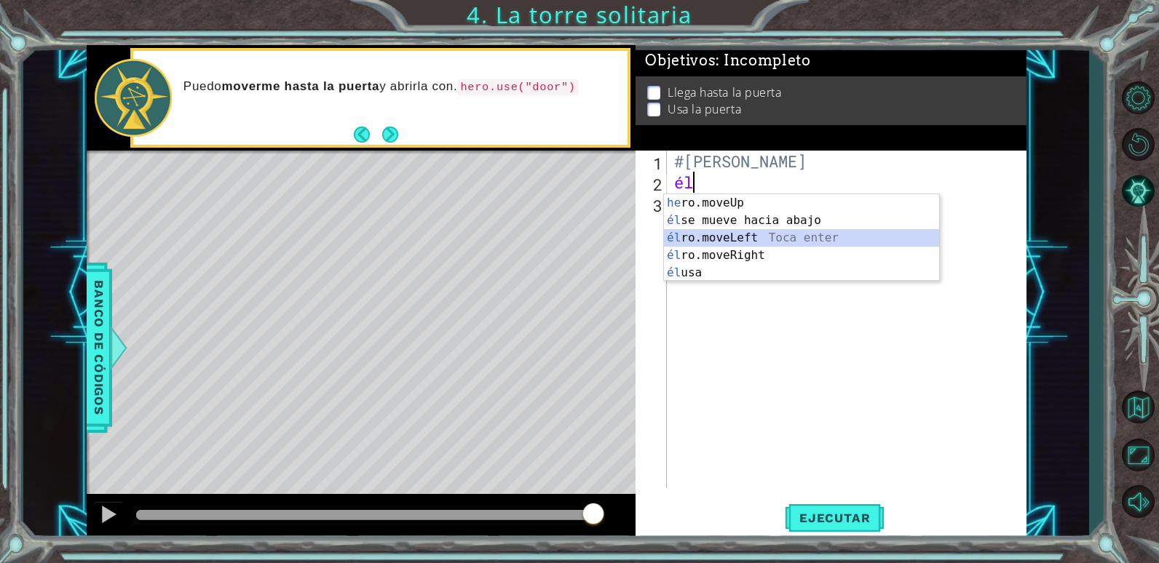
click at [753, 239] on div "he ro.moveUp [PERSON_NAME] enter él se mueve hacia abajo [GEOGRAPHIC_DATA] ente…" at bounding box center [801, 255] width 275 height 122
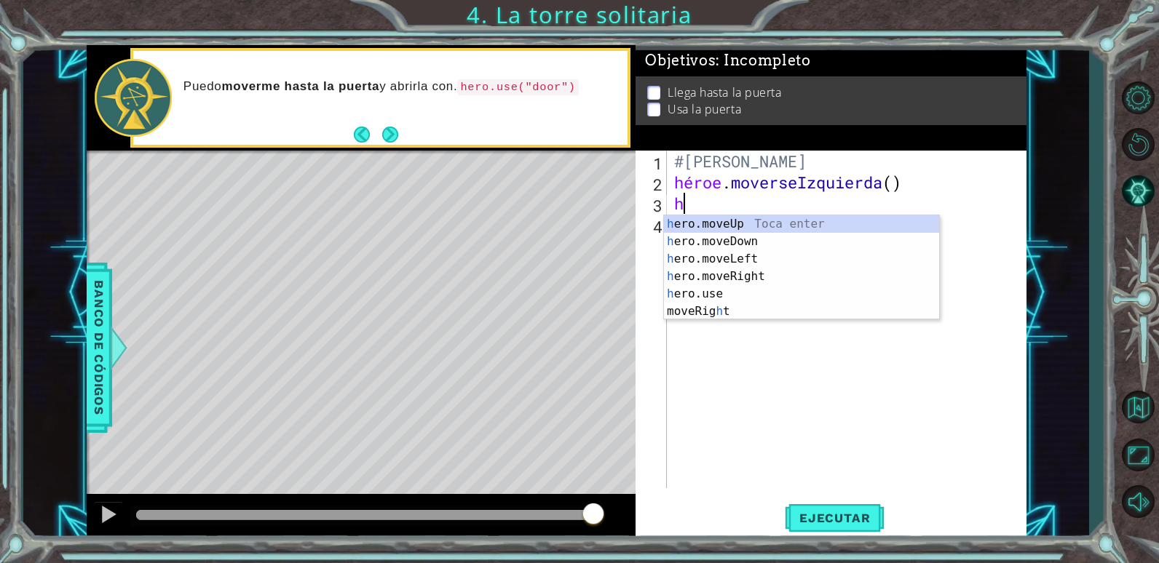
type textarea "he"
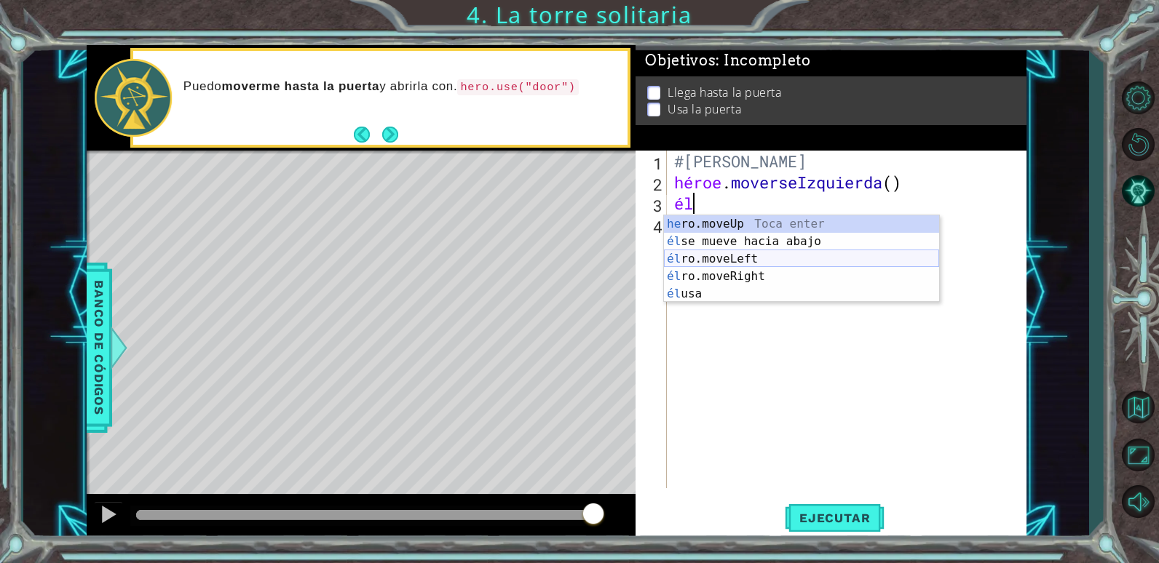
click at [735, 256] on div "he ro.moveUp [PERSON_NAME] enter él se mueve hacia abajo [GEOGRAPHIC_DATA] ente…" at bounding box center [801, 276] width 275 height 122
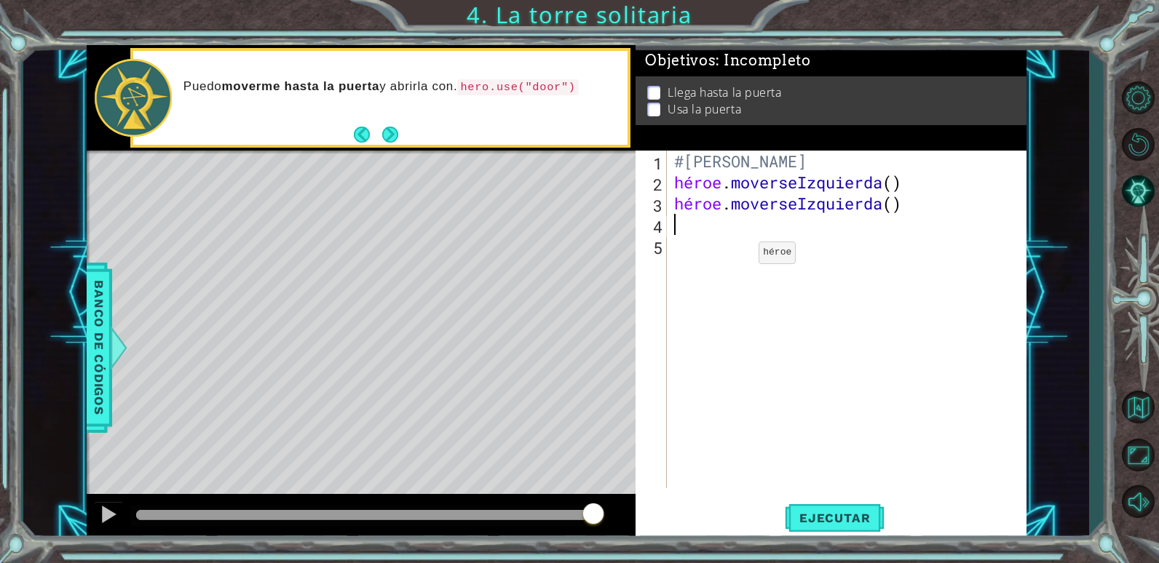
scroll to position [0, 0]
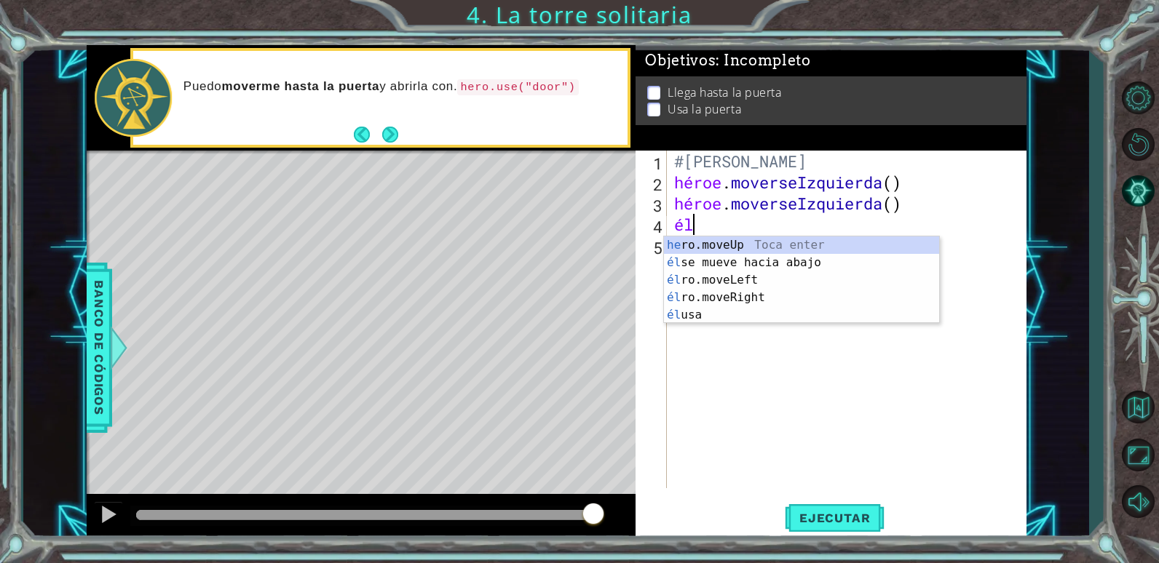
type textarea "hero"
click at [711, 242] on div "hero .moveUp Toca enter héroe.moveDown Toca enter héroe.moverIzquierda Toca ent…" at bounding box center [801, 298] width 275 height 122
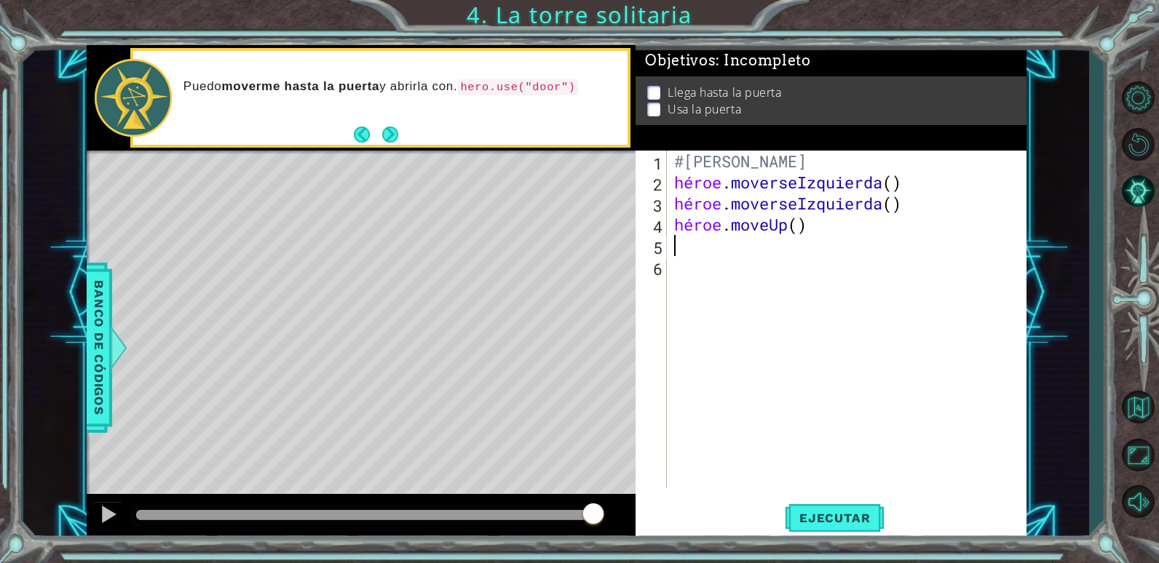
scroll to position [0, 0]
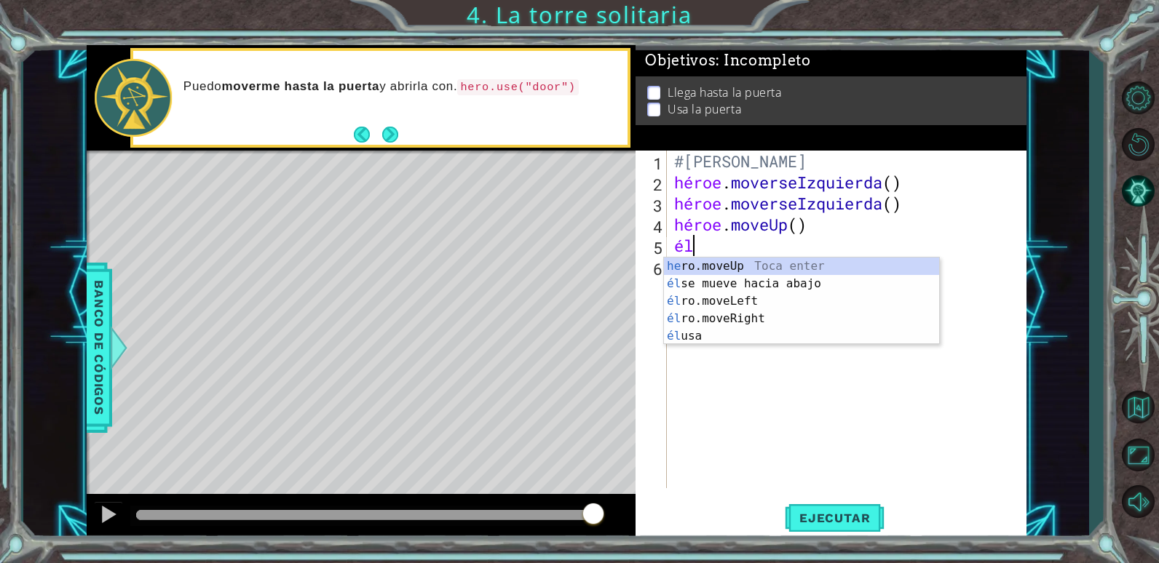
type textarea "hero"
click at [713, 264] on div "hero .moveUp Toca enter héroe.moveDown Toca enter héroe.moverIzquierda Toca ent…" at bounding box center [801, 319] width 275 height 122
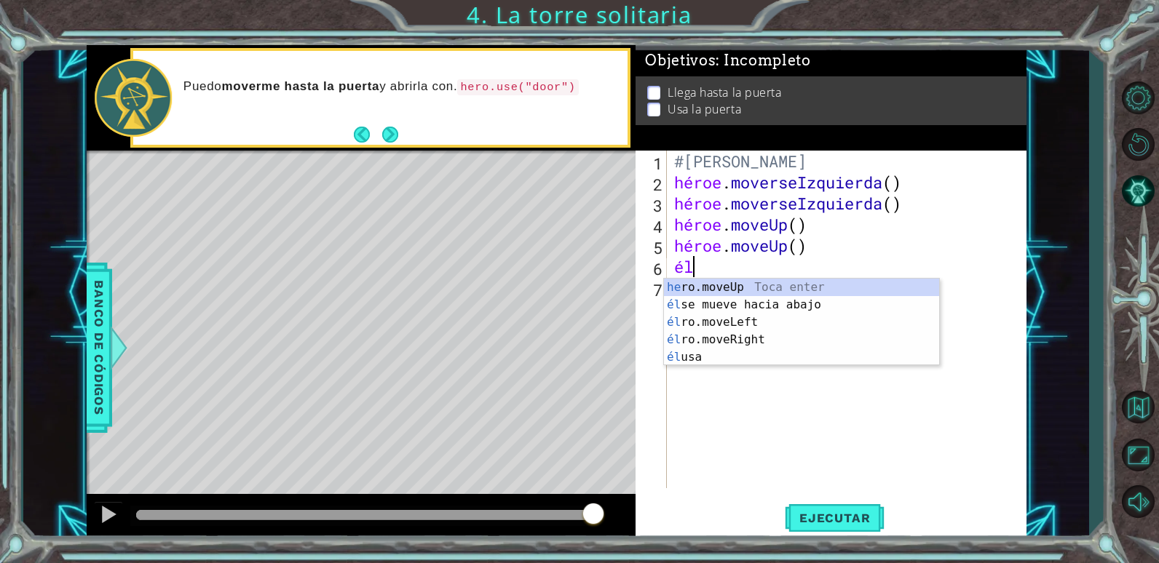
type textarea "her"
click at [725, 336] on div "her o.moveUp Toca enter su o.moveDown Toca enter su o.moveLeft Toca enter su o.…" at bounding box center [801, 340] width 275 height 122
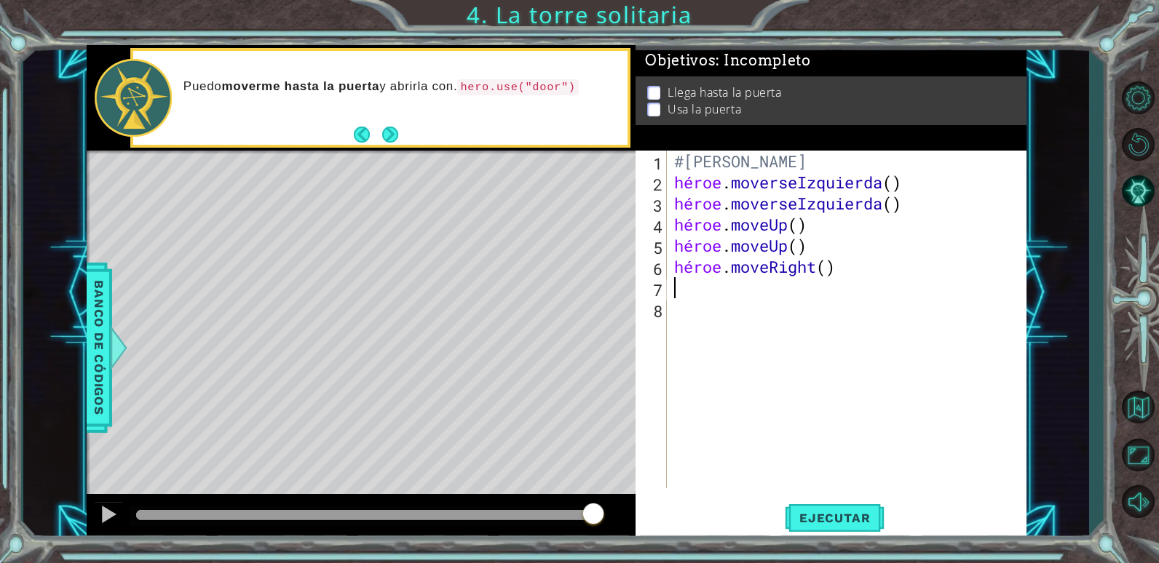
scroll to position [0, 0]
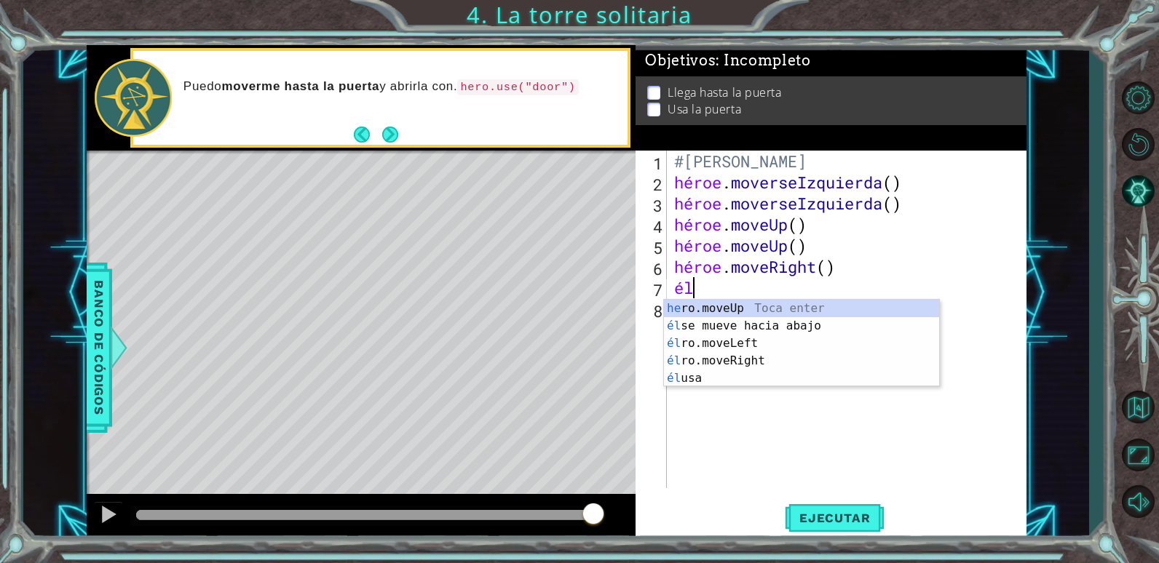
type textarea "her"
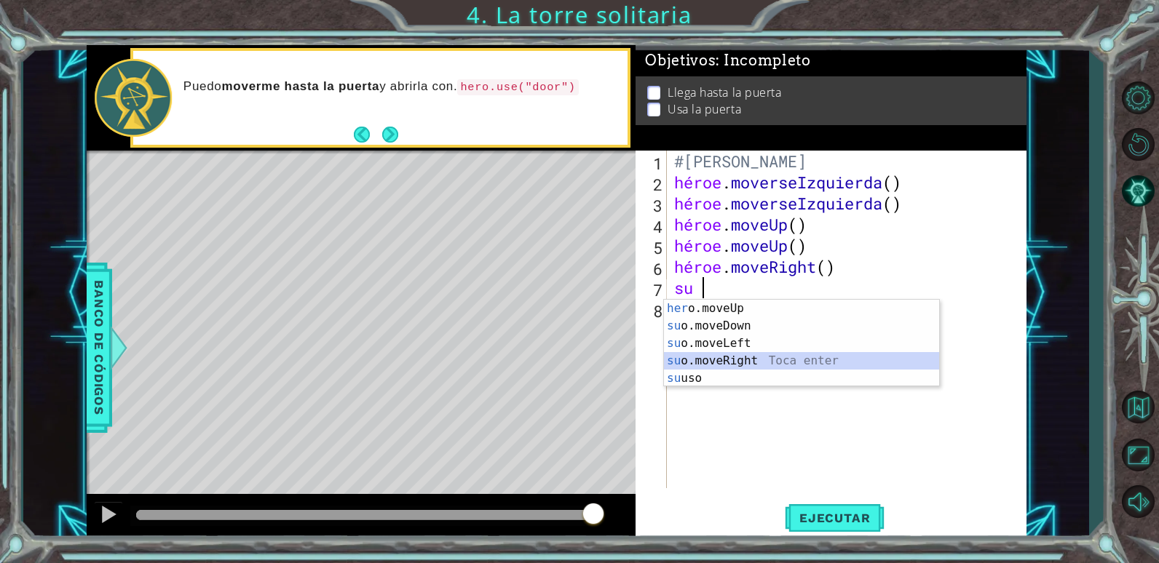
click at [715, 362] on div "her o.moveUp Toca enter su o.moveDown Toca enter su o.moveLeft Toca enter su o.…" at bounding box center [801, 361] width 275 height 122
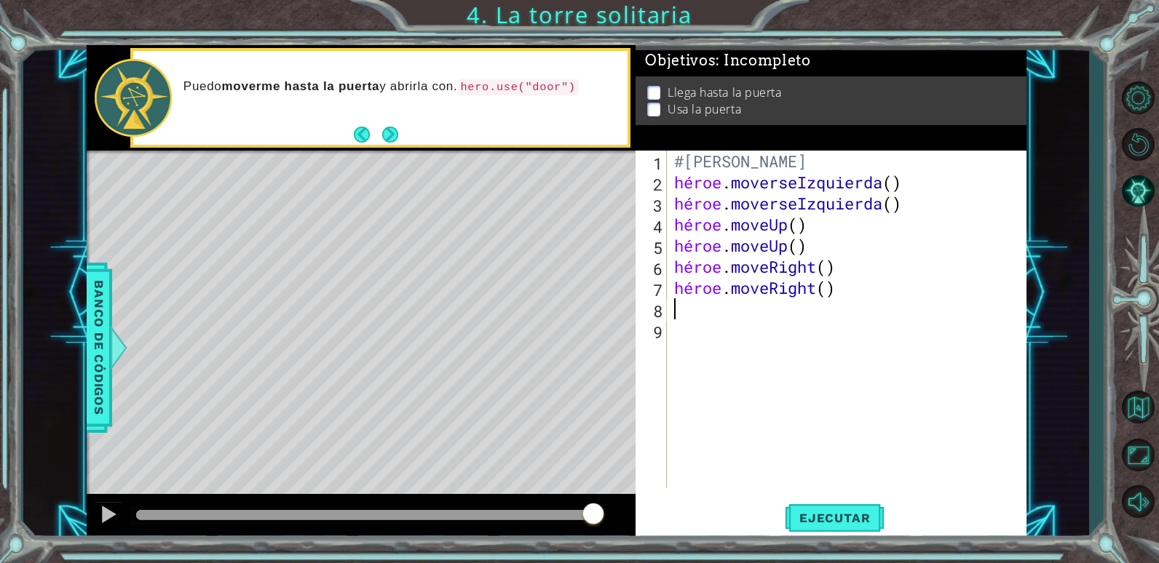
click at [678, 335] on div "#[PERSON_NAME] héroe . moverseIzquierda ( ) héroe . moverseIzquierda ( ) héroe …" at bounding box center [850, 341] width 358 height 380
click at [986, 167] on div "#[PERSON_NAME] héroe . moverseIzquierda ( ) héroe . moverseIzquierda ( ) héroe …" at bounding box center [850, 341] width 358 height 380
type textarea "#[PERSON_NAME]"
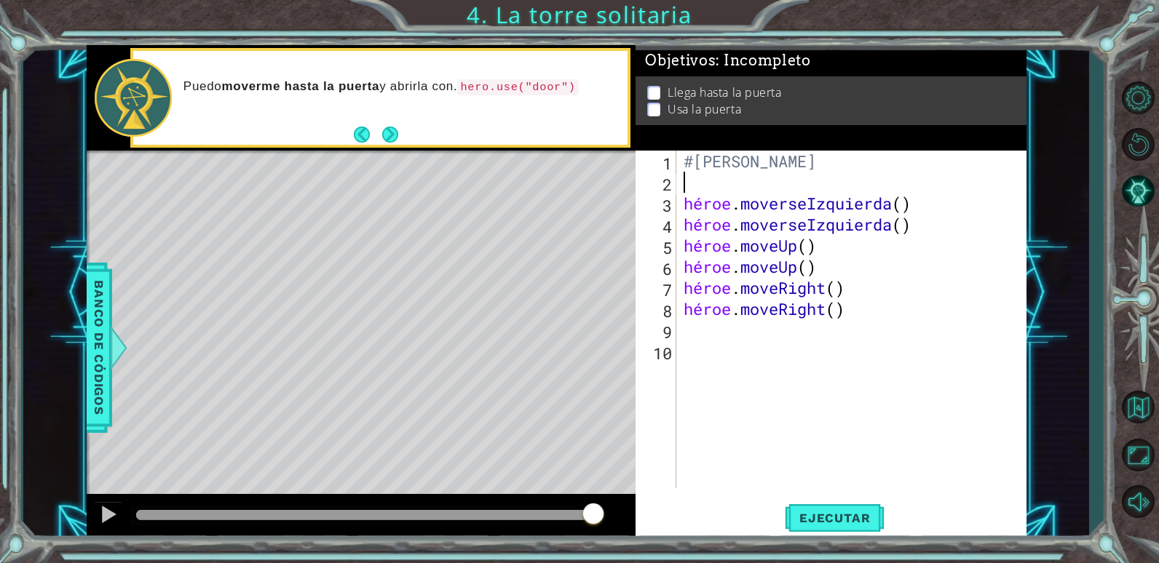
click at [704, 333] on div "#[PERSON_NAME] héroe . moverseIzquierda ( ) héroe . moverseIzquierda ( ) héroe …" at bounding box center [855, 341] width 349 height 380
click at [700, 340] on div "#[PERSON_NAME] héroe . moverseIzquierda ( ) héroe . moverseIzquierda ( ) héroe …" at bounding box center [855, 341] width 349 height 380
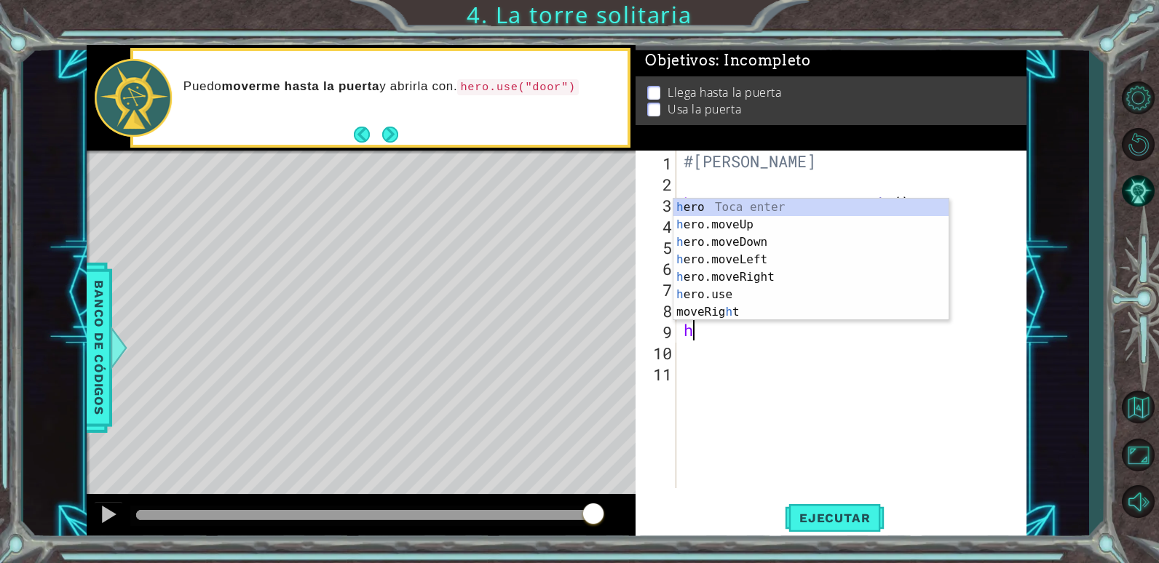
scroll to position [0, 1]
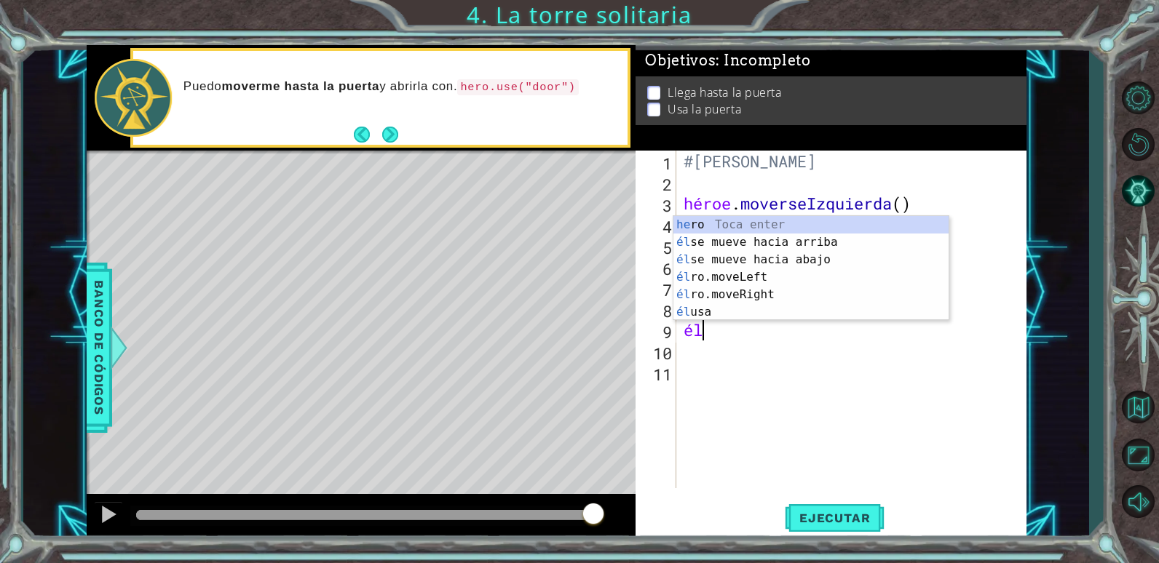
type textarea "h"
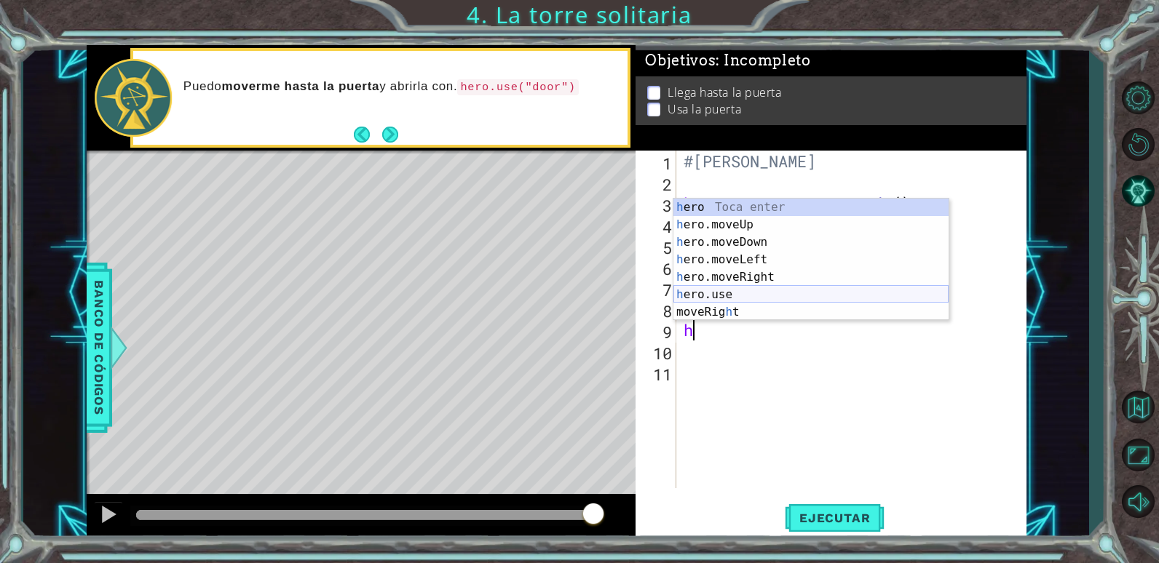
click at [730, 295] on div "h ero Toca enter h ero.moveUp Toca enter h ero.moveDown Toca enter h ero.moveLe…" at bounding box center [810, 277] width 275 height 157
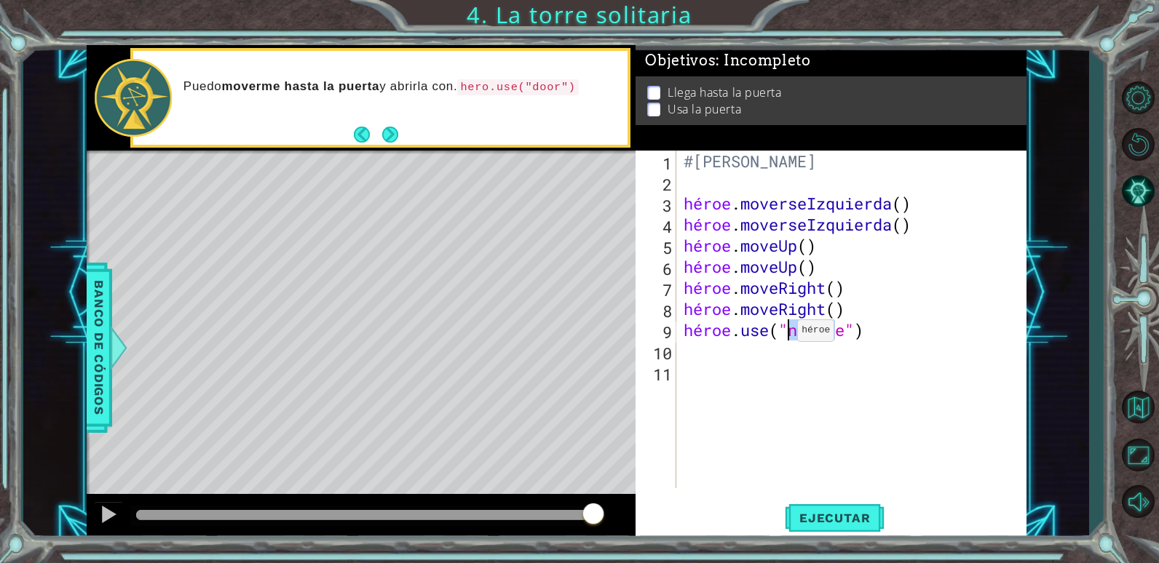
drag, startPoint x: 850, startPoint y: 328, endPoint x: 784, endPoint y: 334, distance: 66.6
click at [784, 334] on div "#[PERSON_NAME] héroe . moverseIzquierda ( ) héroe . moverseIzquierda ( ) héroe …" at bounding box center [855, 341] width 349 height 380
click at [783, 334] on div "#[PERSON_NAME] héroe . moverseIzquierda ( ) héroe . moverseIzquierda ( ) héroe …" at bounding box center [851, 320] width 341 height 338
click at [825, 328] on div "#[PERSON_NAME] héroe . moverseIzquierda ( ) héroe . moverseIzquierda ( ) héroe …" at bounding box center [855, 341] width 349 height 380
click at [795, 328] on div "#[PERSON_NAME] héroe . moverseIzquierda ( ) héroe . moverseIzquierda ( ) héroe …" at bounding box center [855, 341] width 349 height 380
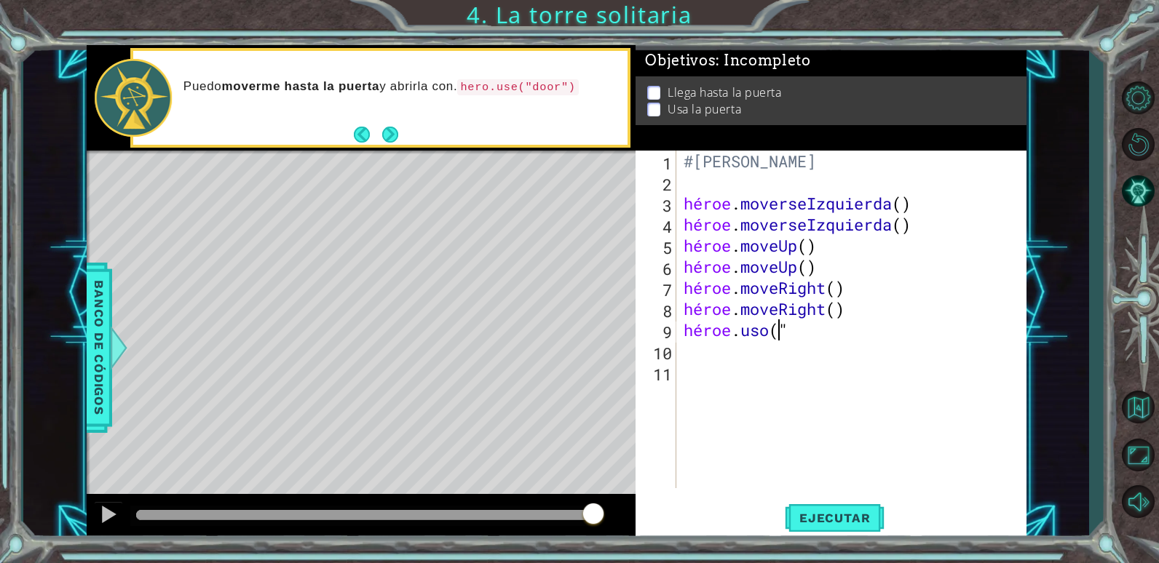
click at [785, 331] on div "#[PERSON_NAME] héroe . moverseIzquierda ( ) héroe . moverseIzquierda ( ) héroe …" at bounding box center [855, 341] width 349 height 380
click at [847, 330] on div "#[PERSON_NAME] héroe . moverseIzquierda ( ) héroe . moverseIzquierda ( ) héroe …" at bounding box center [855, 341] width 349 height 380
click at [852, 336] on div "#[PERSON_NAME] héroe . moverseIzquierda ( ) héroe . moverseIzquierda ( ) héroe …" at bounding box center [855, 341] width 349 height 380
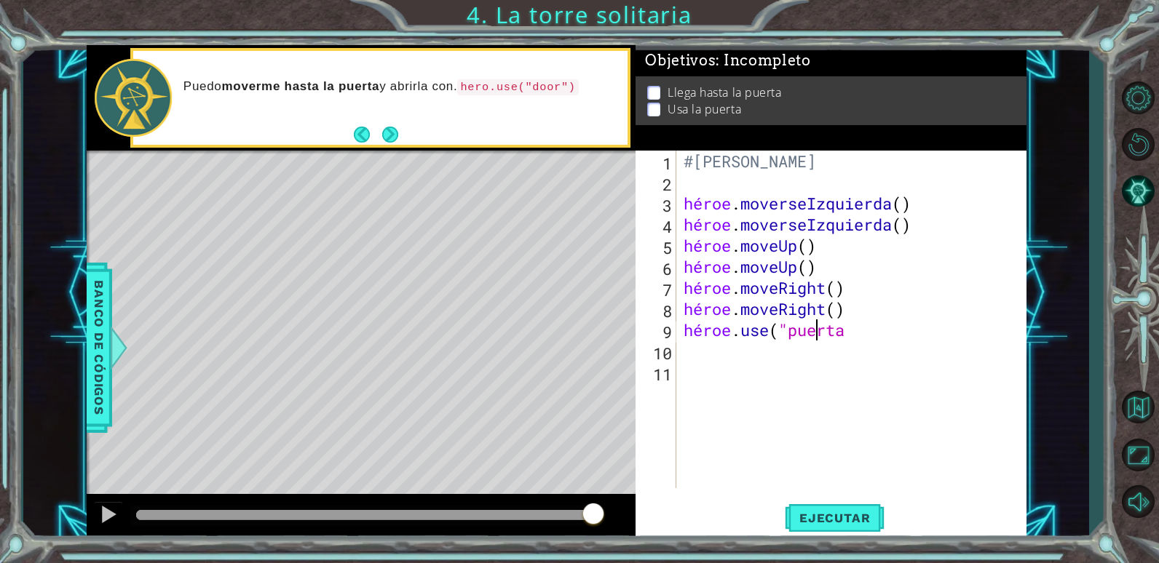
click at [848, 331] on div "#[PERSON_NAME] héroe . moverseIzquierda ( ) héroe . moverseIzquierda ( ) héroe …" at bounding box center [855, 341] width 349 height 380
click at [830, 340] on div "#[PERSON_NAME] héroe . moverseIzquierda ( ) héroe . moverseIzquierda ( ) héroe …" at bounding box center [855, 341] width 349 height 380
click at [846, 333] on div "#[PERSON_NAME] héroe . moverseIzquierda ( ) héroe . moverseIzquierda ( ) héroe …" at bounding box center [855, 341] width 349 height 380
click at [793, 333] on div "#[PERSON_NAME] héroe . moverseIzquierda ( ) héroe . moverseIzquierda ( ) héroe …" at bounding box center [855, 341] width 349 height 380
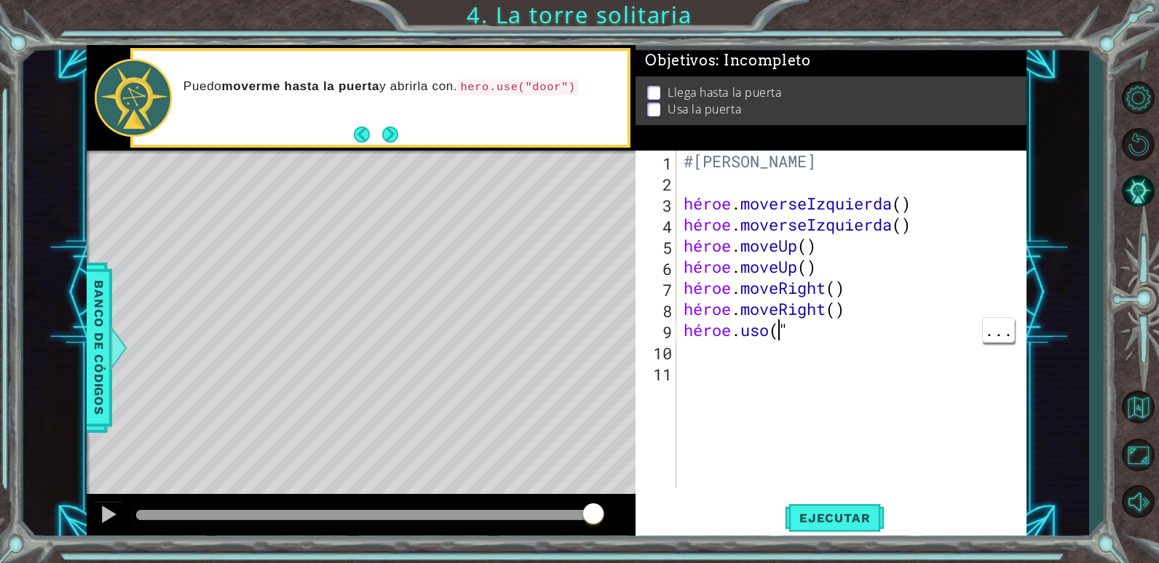
click at [788, 328] on div "#[PERSON_NAME] héroe . moverseIzquierda ( ) héroe . moverseIzquierda ( ) héroe …" at bounding box center [855, 341] width 349 height 380
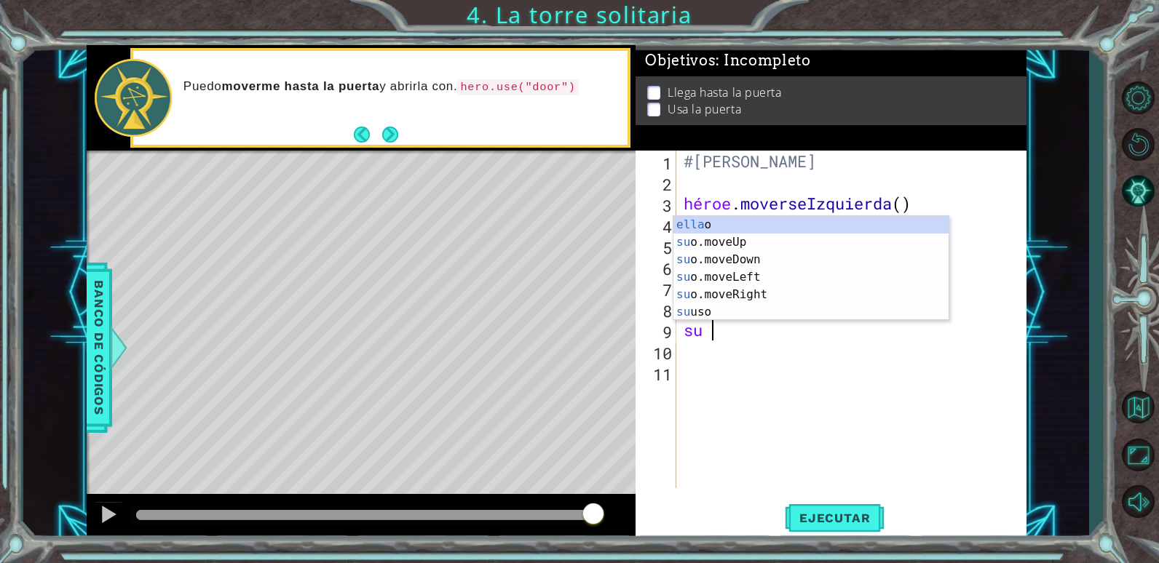
scroll to position [0, 1]
type textarea "h"
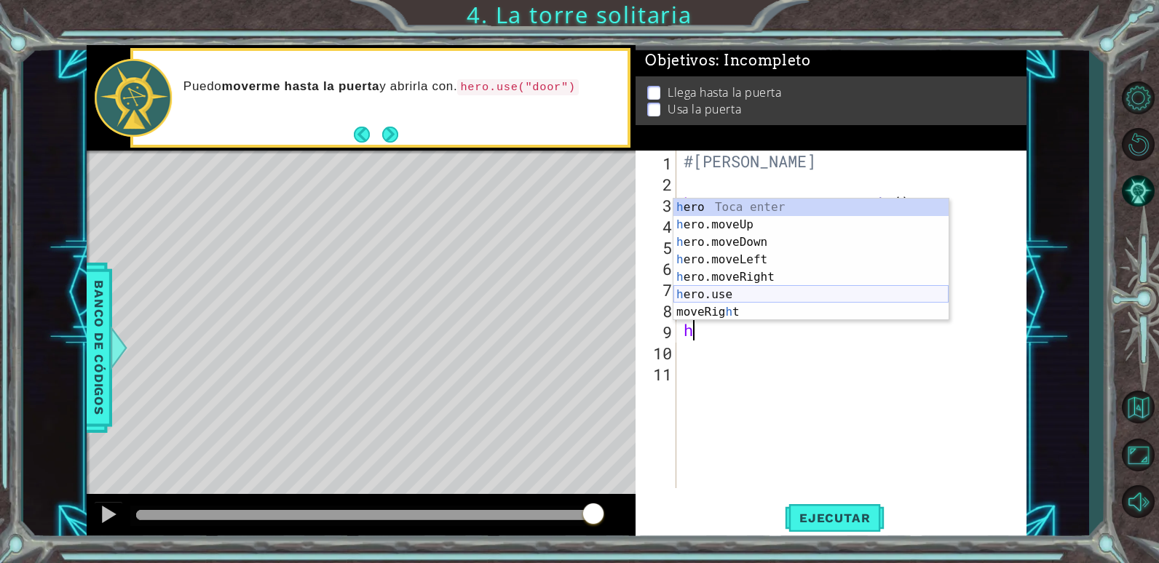
click at [728, 292] on div "h ero Toca enter h ero.moveUp Toca enter h ero.moveDown Toca enter h ero.moveLe…" at bounding box center [810, 277] width 275 height 157
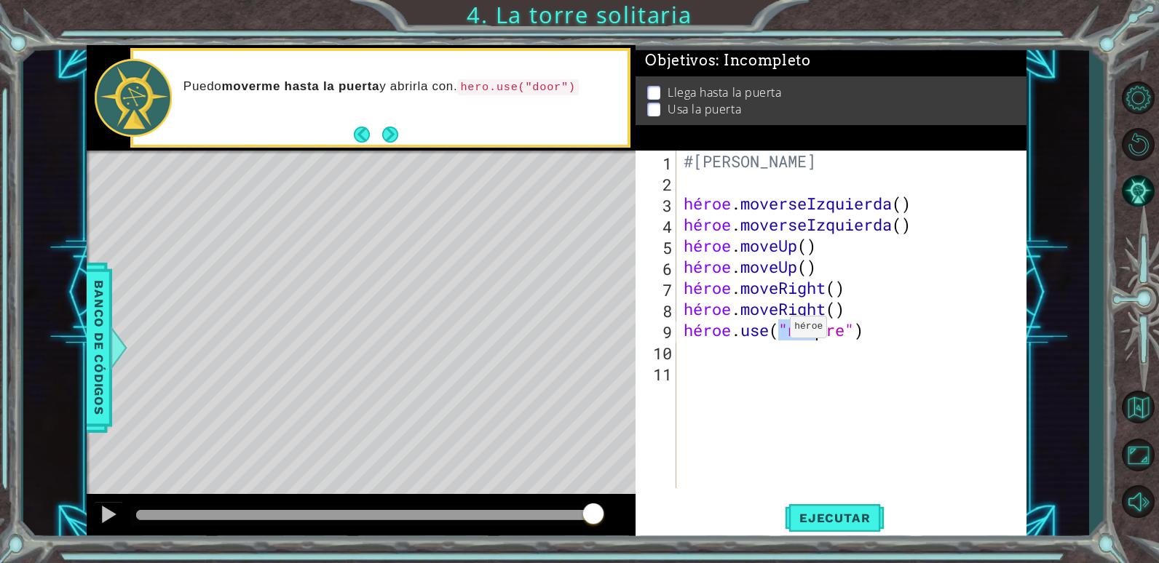
type textarea "hero.use("name")"
click at [787, 346] on div "#[PERSON_NAME] héroe . moverseIzquierda ( ) héroe . moverseIzquierda ( ) héroe …" at bounding box center [855, 341] width 349 height 380
drag, startPoint x: 779, startPoint y: 328, endPoint x: 854, endPoint y: 331, distance: 75.0
click at [854, 331] on div "#[PERSON_NAME] héroe . moverseIzquierda ( ) héroe . moverseIzquierda ( ) héroe …" at bounding box center [855, 341] width 349 height 380
click at [798, 331] on div "#[PERSON_NAME] héroe . moverseIzquierda ( ) héroe . moverseIzquierda ( ) héroe …" at bounding box center [855, 341] width 349 height 380
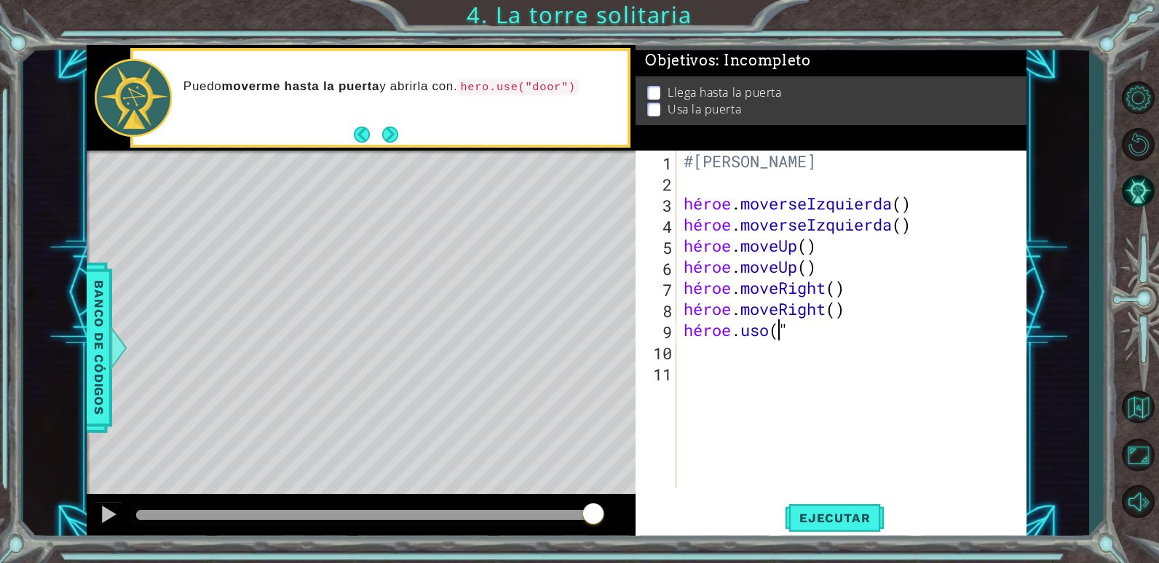
click at [787, 328] on div "#[PERSON_NAME] héroe . moverseIzquierda ( ) héroe . moverseIzquierda ( ) héroe …" at bounding box center [855, 341] width 349 height 380
type textarea "hero.use("door"
click at [852, 334] on div "#[PERSON_NAME] héroe . moverseIzquierda ( ) héroe . moverseIzquierda ( ) héroe …" at bounding box center [855, 341] width 349 height 380
click at [844, 328] on div "#[PERSON_NAME] héroe . moverseIzquierda ( ) héroe . moverseIzquierda ( ) héroe …" at bounding box center [855, 341] width 349 height 380
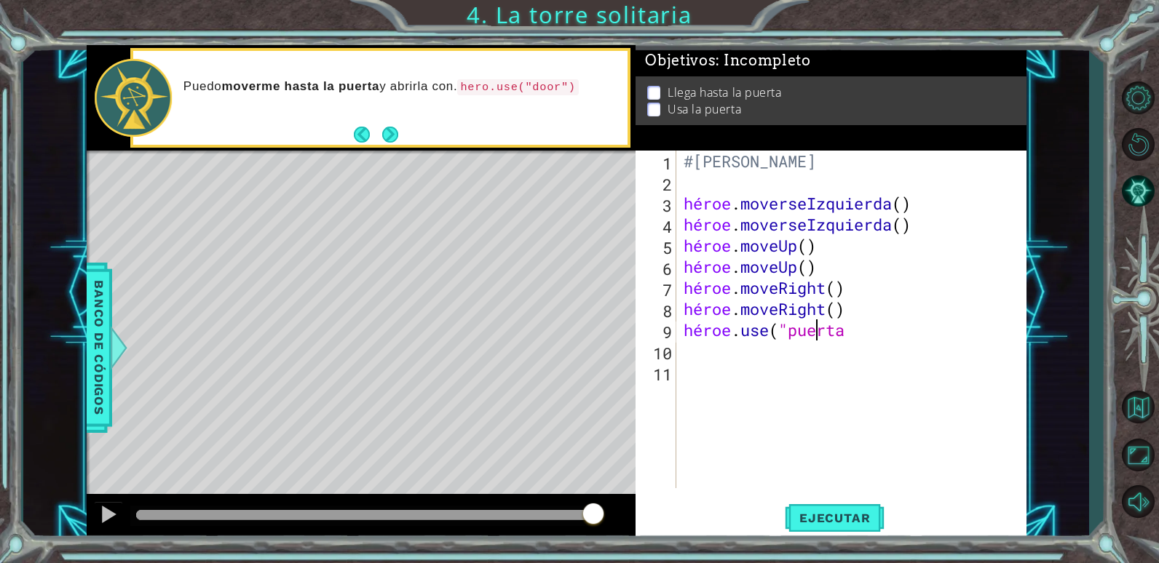
click at [842, 328] on div "#[PERSON_NAME] héroe . moverseIzquierda ( ) héroe . moverseIzquierda ( ) héroe …" at bounding box center [855, 341] width 349 height 380
click at [851, 337] on div "#[PERSON_NAME] héroe . moverseIzquierda ( ) héroe . moverseIzquierda ( ) héroe …" at bounding box center [855, 341] width 349 height 380
click at [857, 333] on div "#[PERSON_NAME] héroe . moverseIzquierda ( ) héroe . moverseIzquierda ( ) héroe …" at bounding box center [855, 341] width 349 height 380
click at [862, 330] on div "#[PERSON_NAME] héroe . moverseIzquierda ( ) héroe . moverseIzquierda ( ) héroe …" at bounding box center [855, 341] width 349 height 380
click at [837, 347] on div "#[PERSON_NAME] héroe . moverseIzquierda ( ) héroe . moverseIzquierda ( ) héroe …" at bounding box center [855, 341] width 349 height 380
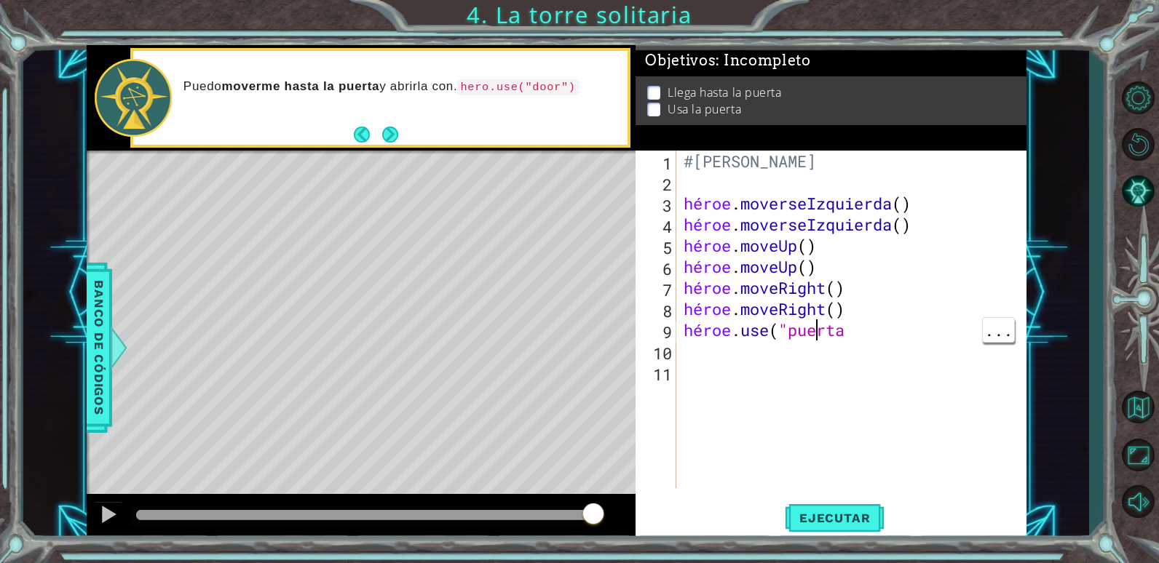
scroll to position [0, 0]
click at [837, 333] on div "#[PERSON_NAME] héroe . moverseIzquierda ( ) héroe . moverseIzquierda ( ) héroe …" at bounding box center [855, 341] width 349 height 380
click at [817, 328] on div "#[PERSON_NAME] héroe . moverseIzquierda ( ) héroe . moverseIzquierda ( ) héroe …" at bounding box center [855, 341] width 349 height 380
click at [795, 328] on div "#[PERSON_NAME] héroe . moverseIzquierda ( ) héroe . moverseIzquierda ( ) héroe …" at bounding box center [855, 341] width 349 height 380
click at [795, 329] on div "#[PERSON_NAME] héroe . moverseIzquierda ( ) héroe . moverseIzquierda ( ) héroe …" at bounding box center [855, 341] width 349 height 380
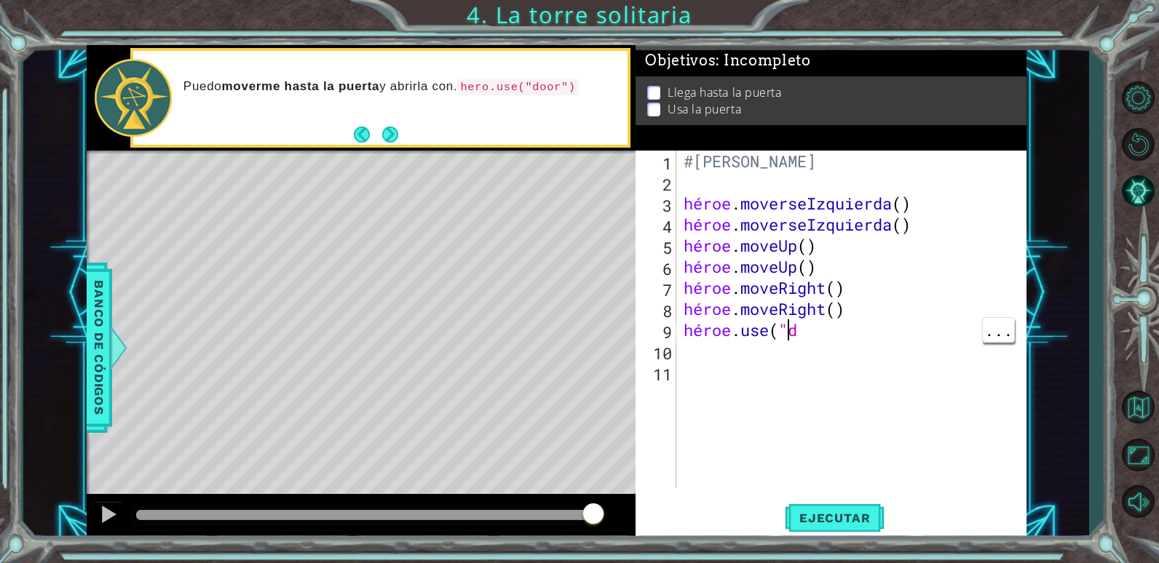
click at [798, 330] on div "#[PERSON_NAME] héroe . moverseIzquierda ( ) héroe . moverseIzquierda ( ) héroe …" at bounding box center [855, 341] width 349 height 380
drag, startPoint x: 797, startPoint y: 330, endPoint x: 787, endPoint y: 329, distance: 9.6
click at [787, 329] on div "#[PERSON_NAME] héroe . moverseIzquierda ( ) héroe . moverseIzquierda ( ) héroe …" at bounding box center [855, 341] width 349 height 380
drag, startPoint x: 787, startPoint y: 328, endPoint x: 774, endPoint y: 330, distance: 14.1
click at [774, 330] on div "#[PERSON_NAME] héroe . moverseIzquierda ( ) héroe . moverseIzquierda ( ) héroe …" at bounding box center [855, 341] width 349 height 380
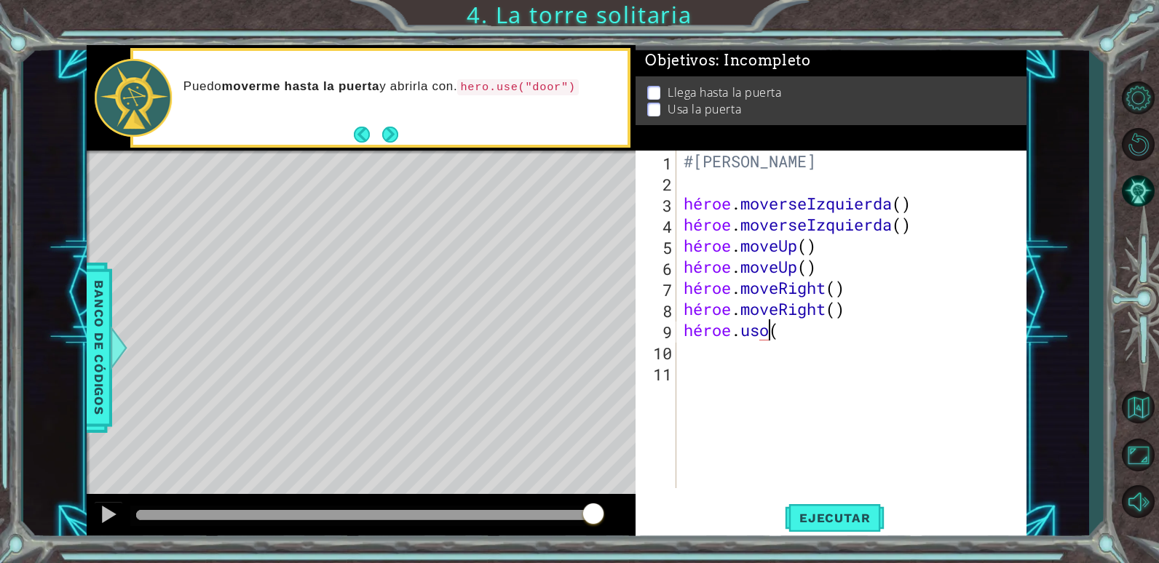
click at [778, 327] on div "#[PERSON_NAME] héroe . moverseIzquierda ( ) héroe . moverseIzquierda ( ) héroe …" at bounding box center [855, 341] width 349 height 380
click at [769, 326] on div "#[PERSON_NAME] héroe . moverseIzquierda ( ) héroe . moverseIzquierda ( ) héroe …" at bounding box center [855, 341] width 349 height 380
type textarea "hero.use(door"
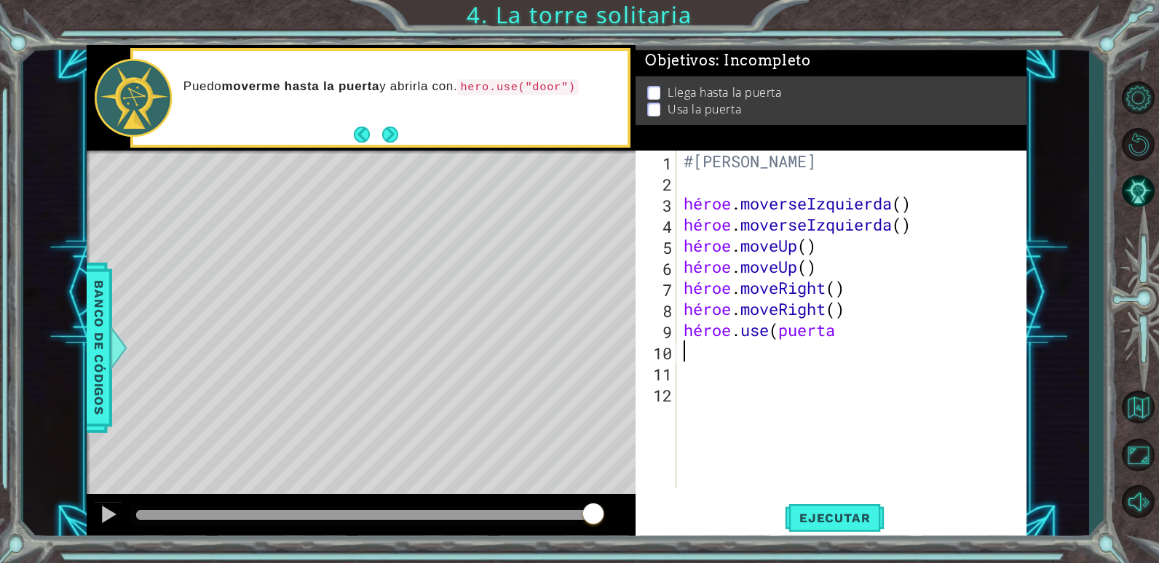
type textarea "'"
type textarea "?"
click at [838, 335] on div "#[PERSON_NAME] héroe . moverseIzquierda ( ) héroe . moverseIzquierda ( ) héroe …" at bounding box center [855, 341] width 349 height 380
click at [848, 335] on div "#[PERSON_NAME] héroe . moverseIzquierda ( ) héroe . moverseIzquierda ( ) héroe …" at bounding box center [855, 341] width 349 height 380
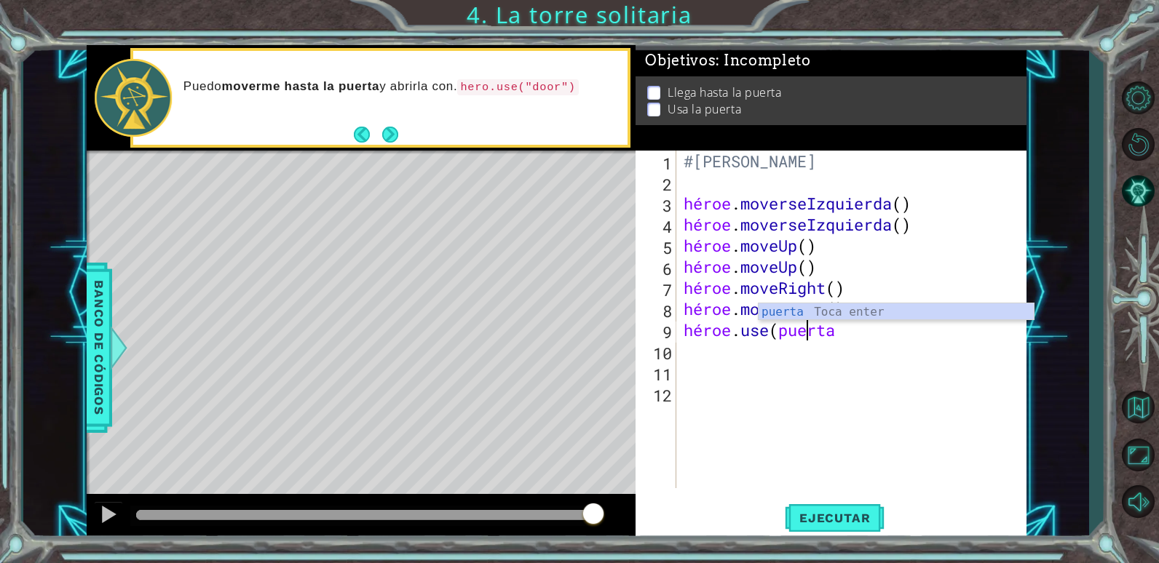
scroll to position [0, 9]
click at [865, 319] on div "#[PERSON_NAME] héroe . moverseIzquierda ( ) héroe . moverseIzquierda ( ) héroe …" at bounding box center [855, 341] width 349 height 380
type textarea "hero.moveRight()"
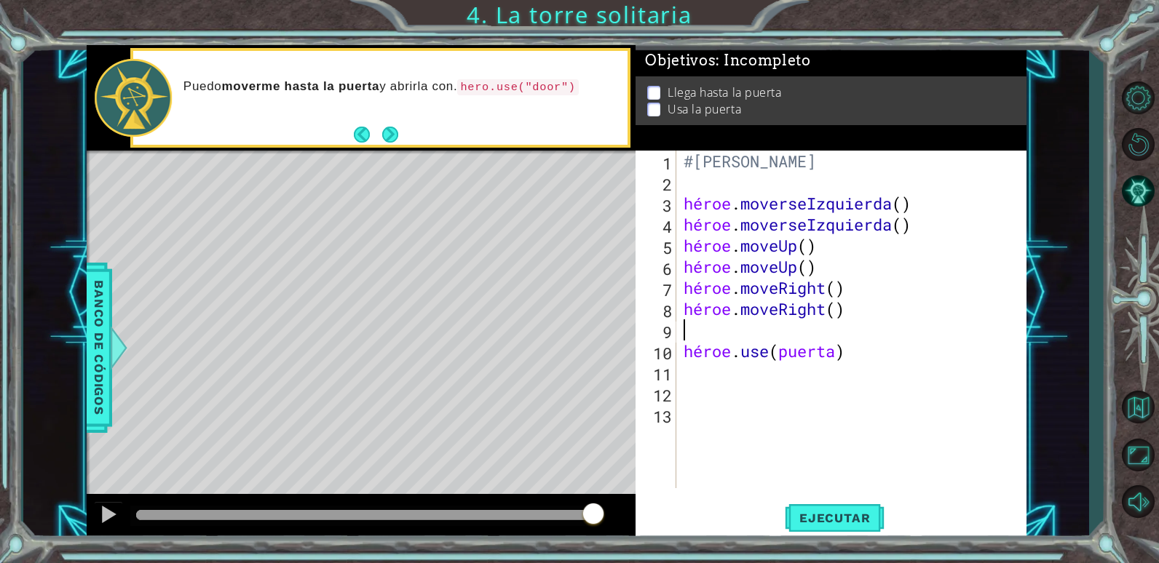
scroll to position [0, 0]
click at [713, 418] on div "#[PERSON_NAME] héroe . moverseIzquierda ( ) héroe . moverseIzquierda ( ) héroe …" at bounding box center [855, 341] width 349 height 380
click at [822, 510] on button "Ejecutar" at bounding box center [835, 518] width 100 height 39
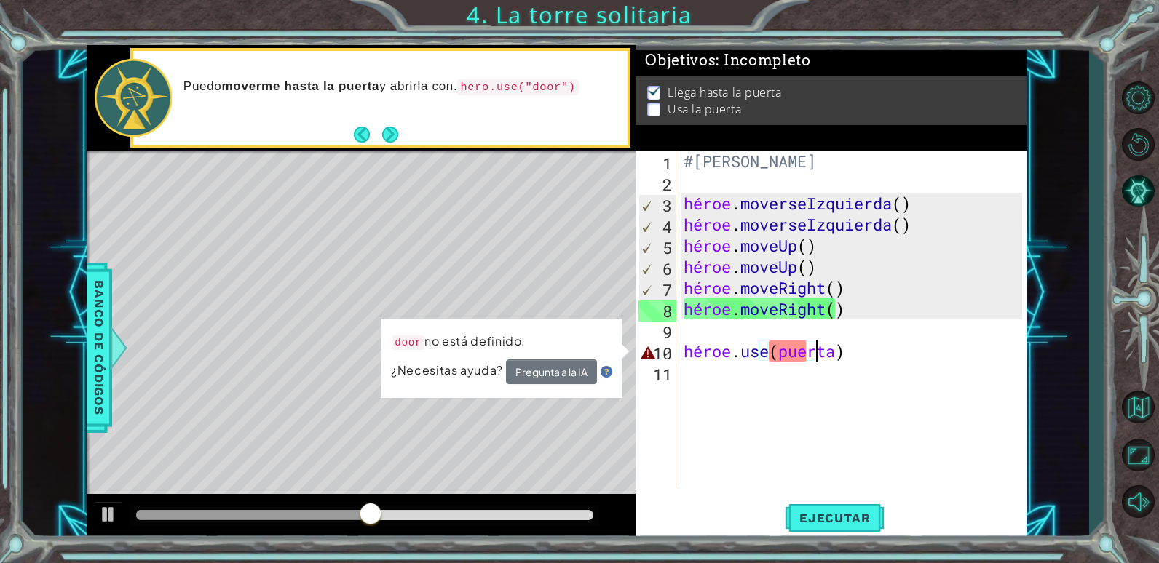
click at [846, 357] on div "#[PERSON_NAME] héroe . moverseIzquierda ( ) héroe . moverseIzquierda ( ) héroe …" at bounding box center [855, 341] width 349 height 380
click at [90, 510] on div at bounding box center [361, 517] width 549 height 47
click at [838, 350] on div "#[PERSON_NAME] héroe . moverseIzquierda ( ) héroe . moverseIzquierda ( ) héroe …" at bounding box center [855, 341] width 349 height 380
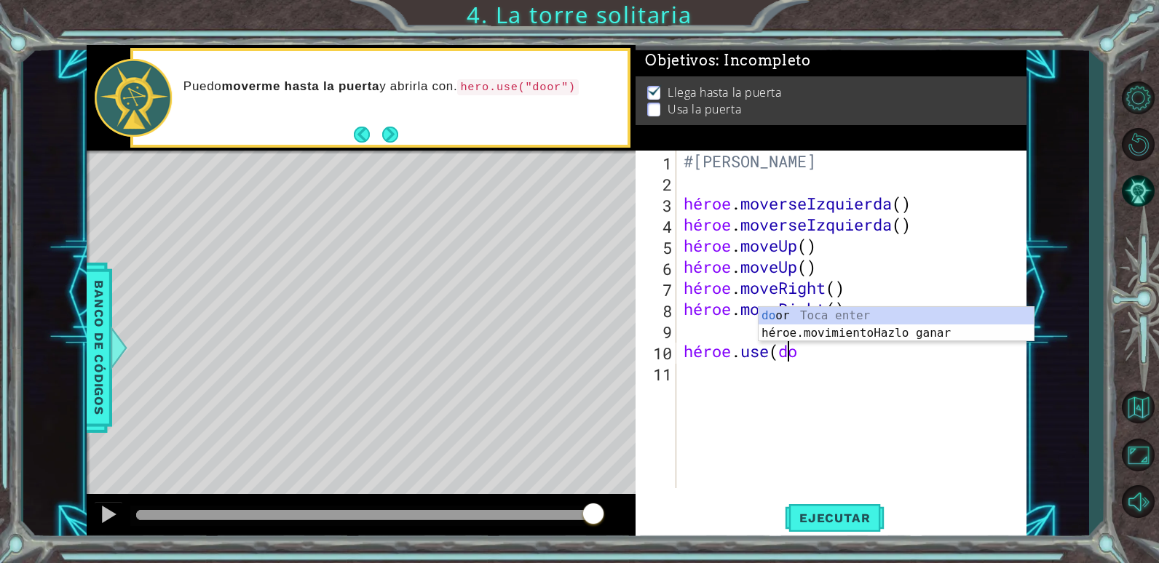
scroll to position [0, 7]
click at [795, 355] on div "#[PERSON_NAME] héroe . moverseIzquierda ( ) héroe . moverseIzquierda ( ) héroe …" at bounding box center [855, 341] width 349 height 380
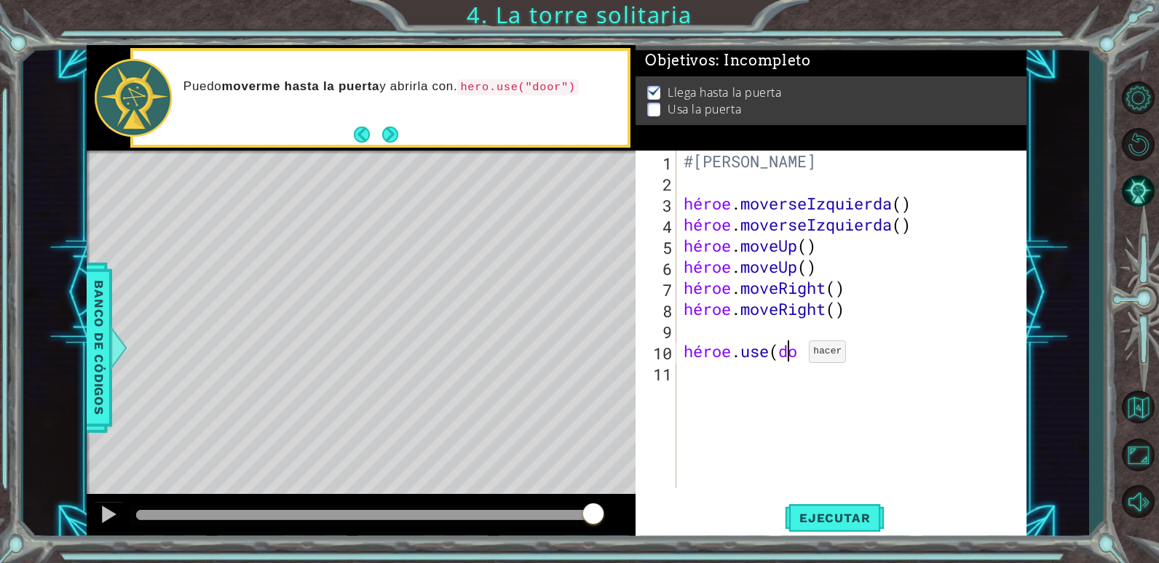
click at [795, 355] on div "#[PERSON_NAME] héroe . moverseIzquierda ( ) héroe . moverseIzquierda ( ) héroe …" at bounding box center [855, 341] width 349 height 380
drag, startPoint x: 793, startPoint y: 357, endPoint x: 782, endPoint y: 354, distance: 12.0
click at [781, 354] on div "#[PERSON_NAME] héroe . moverseIzquierda ( ) héroe . moverseIzquierda ( ) héroe …" at bounding box center [855, 341] width 349 height 380
click at [793, 354] on div "#[PERSON_NAME] héroe . moverseIzquierda ( ) héroe . moverseIzquierda ( ) héroe …" at bounding box center [855, 341] width 349 height 380
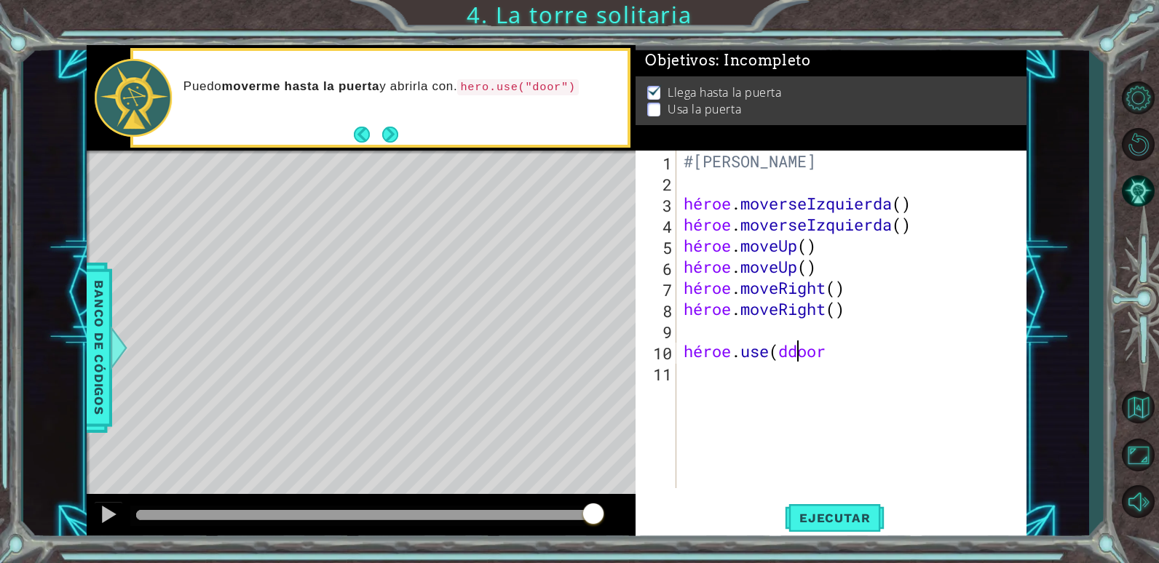
click at [790, 352] on div "#[PERSON_NAME] héroe . moverseIzquierda ( ) héroe . moverseIzquierda ( ) héroe …" at bounding box center [855, 341] width 349 height 380
type textarea "hero.use(door"
click at [834, 384] on div "#[PERSON_NAME] héroe . moverseIzquierda ( ) héroe . moverseIzquierda ( ) héroe …" at bounding box center [855, 341] width 349 height 380
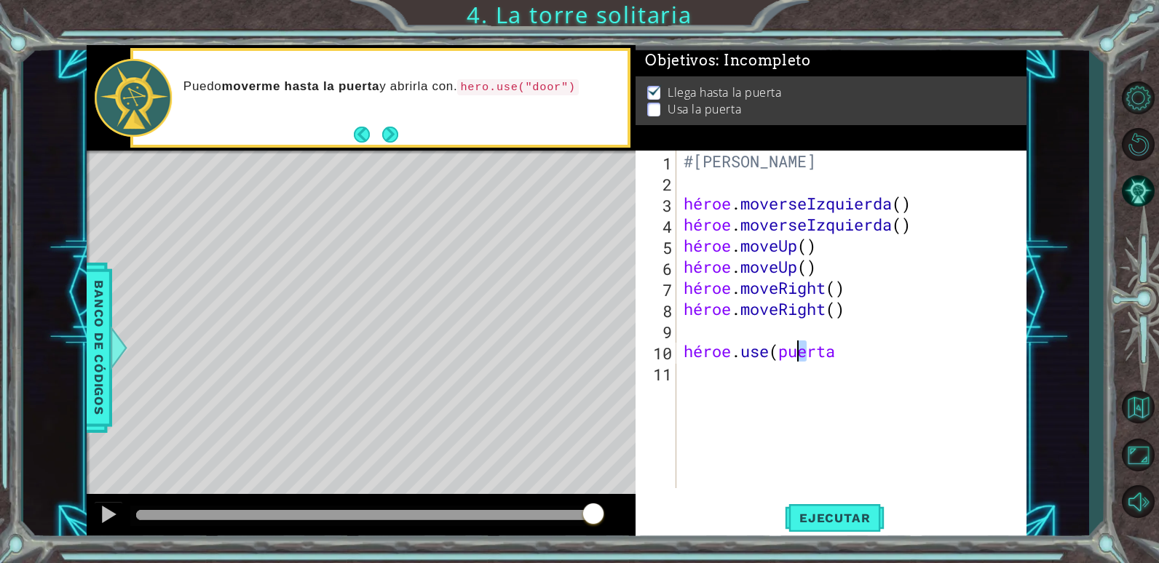
drag, startPoint x: 836, startPoint y: 354, endPoint x: 795, endPoint y: 354, distance: 41.5
click at [795, 354] on div "#[PERSON_NAME] héroe . moverseIzquierda ( ) héroe . moverseIzquierda ( ) héroe …" at bounding box center [855, 341] width 349 height 380
click at [808, 354] on div "#[PERSON_NAME] héroe . moverseIzquierda ( ) héroe . moverseIzquierda ( ) héroe …" at bounding box center [851, 320] width 341 height 338
click at [831, 353] on div "#[PERSON_NAME] héroe . moverseIzquierda ( ) héroe . moverseIzquierda ( ) héroe …" at bounding box center [855, 341] width 349 height 380
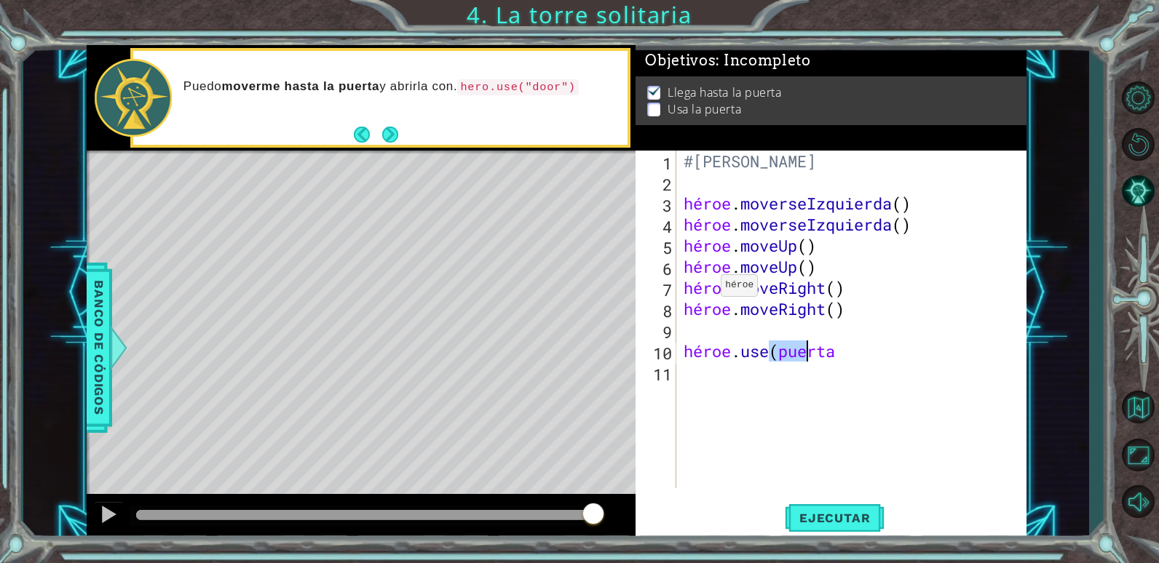
click at [493, 85] on code "hero.use("door")" at bounding box center [517, 87] width 121 height 16
click at [105, 319] on span "Banco de códigos" at bounding box center [98, 347] width 23 height 151
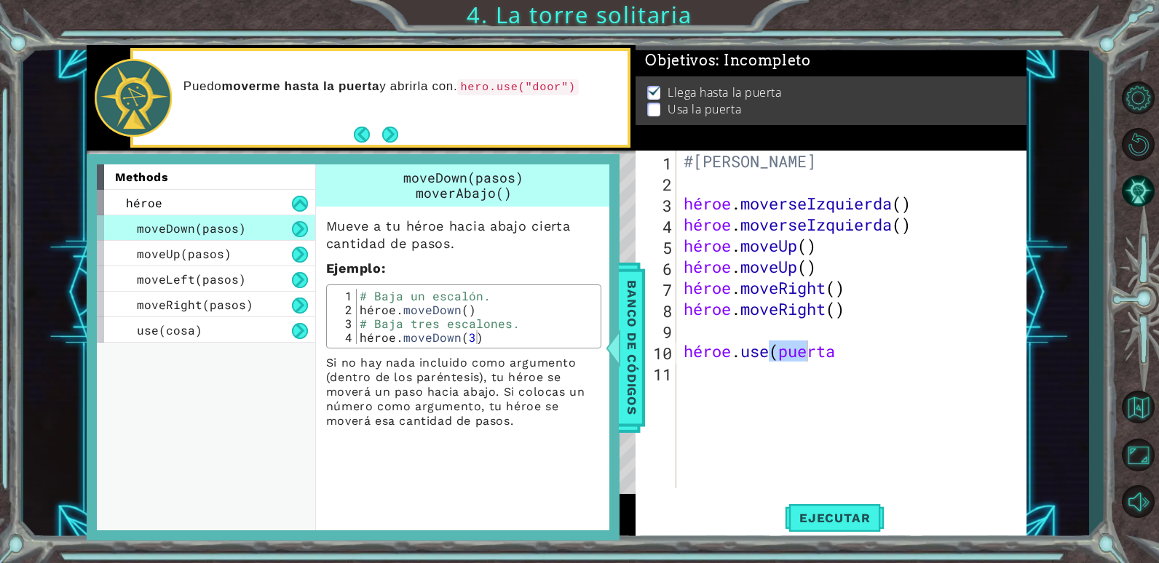
click at [834, 355] on div "#[PERSON_NAME] héroe . moverseIzquierda ( ) héroe . moverseIzquierda ( ) héroe …" at bounding box center [851, 320] width 341 height 338
click at [774, 328] on div "door Toca enter" at bounding box center [895, 351] width 275 height 52
click at [828, 352] on div "#[PERSON_NAME] héroe . moverseIzquierda ( ) héroe . moverseIzquierda ( ) héroe …" at bounding box center [855, 341] width 349 height 380
drag, startPoint x: 833, startPoint y: 352, endPoint x: 763, endPoint y: 362, distance: 70.6
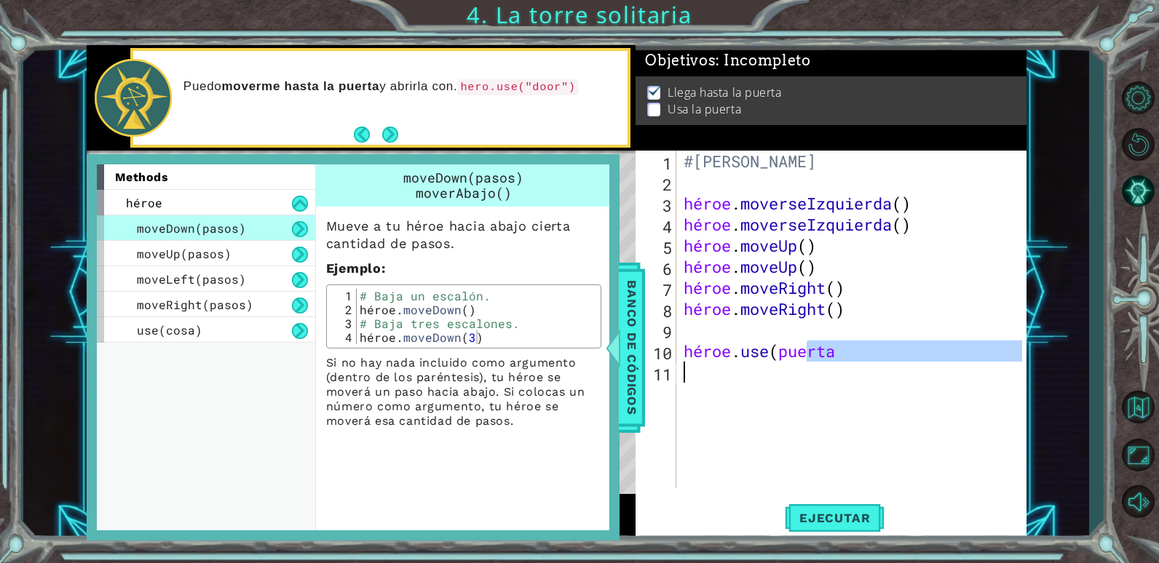
click at [763, 362] on div "#[PERSON_NAME] héroe . moverseIzquierda ( ) héroe . moverseIzquierda ( ) héroe …" at bounding box center [855, 341] width 349 height 380
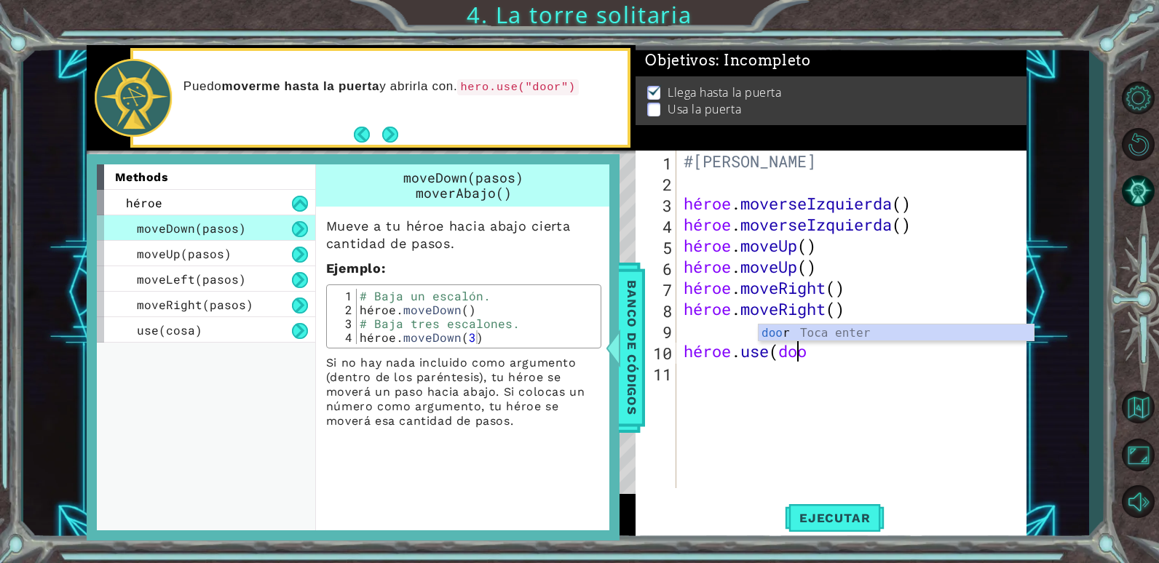
scroll to position [0, 8]
click at [510, 89] on code "hero.use("door")" at bounding box center [517, 87] width 121 height 16
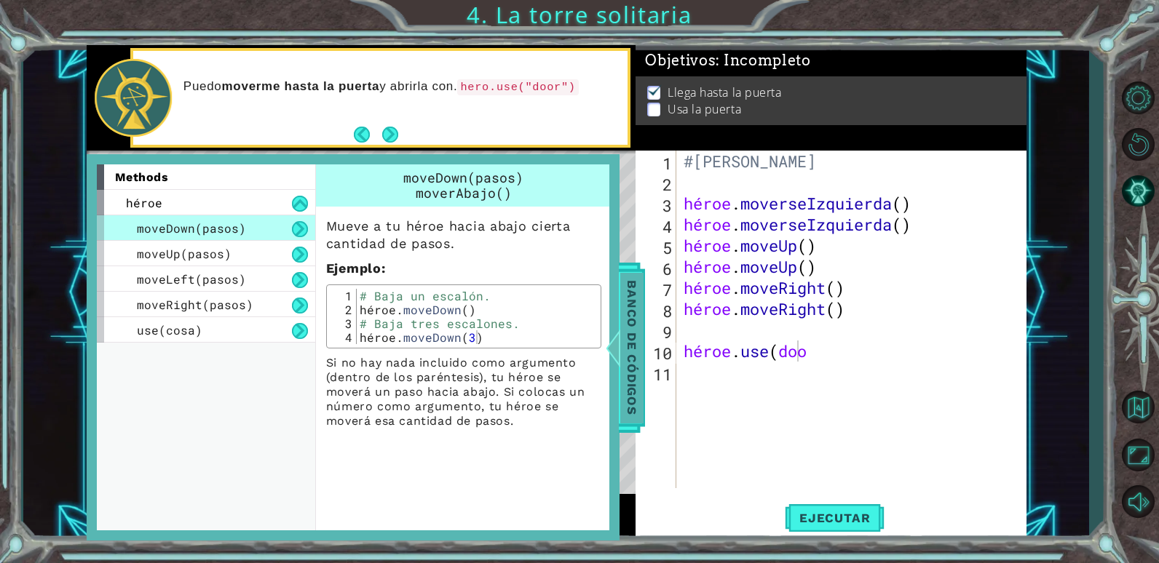
click at [628, 365] on span "Banco de códigos" at bounding box center [627, 347] width 23 height 151
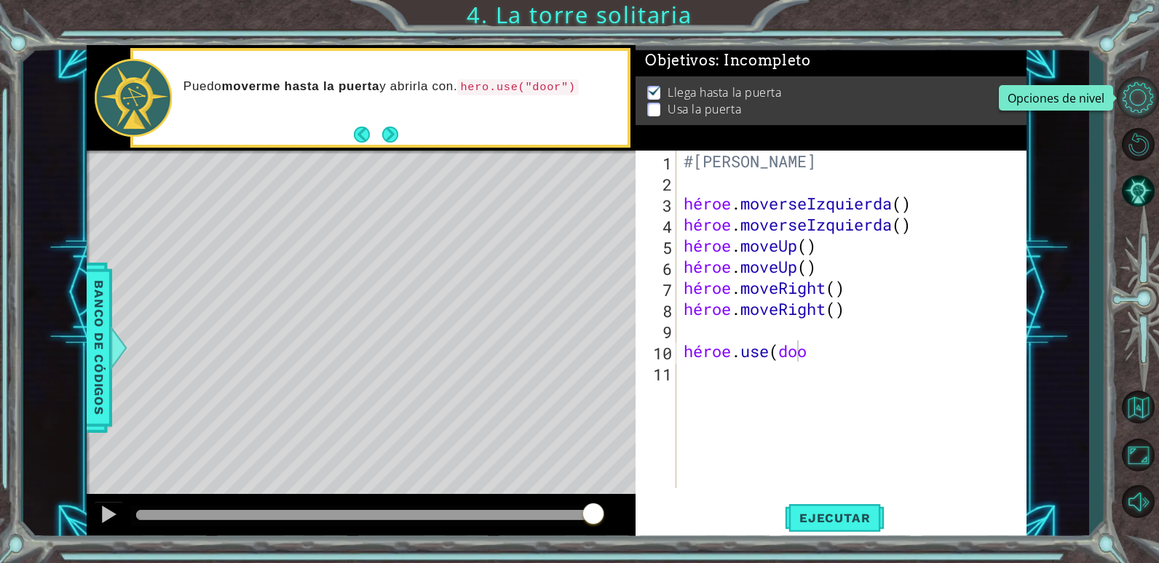
click at [1132, 92] on button "Opciones de nivel" at bounding box center [1137, 97] width 42 height 42
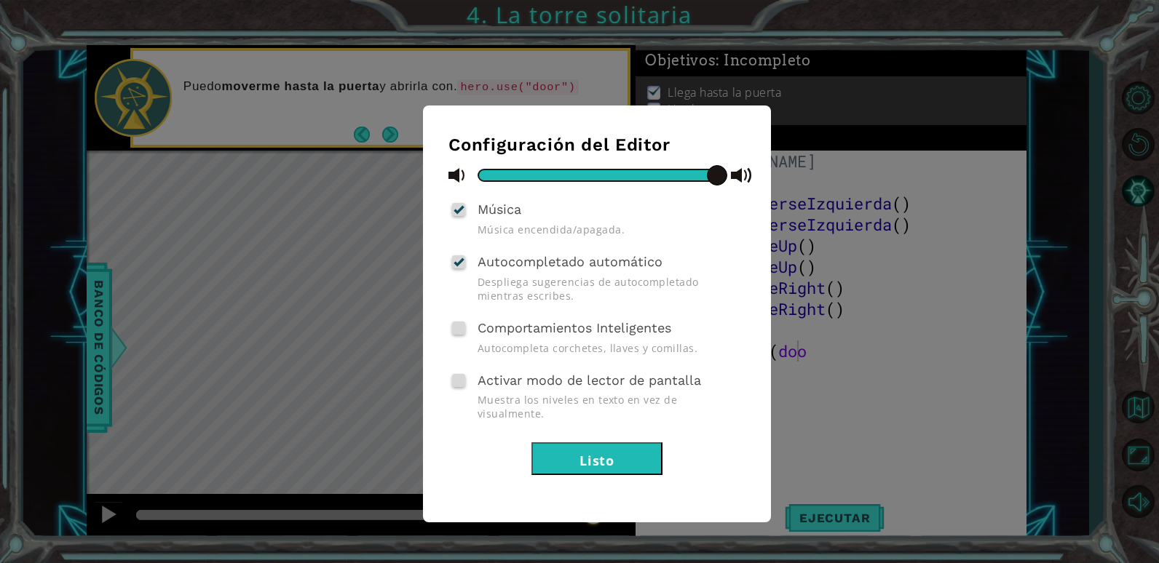
click at [1068, 123] on div "Configuración del Editor Música Música encendida/apagada. Autocompletado automá…" at bounding box center [579, 281] width 1159 height 563
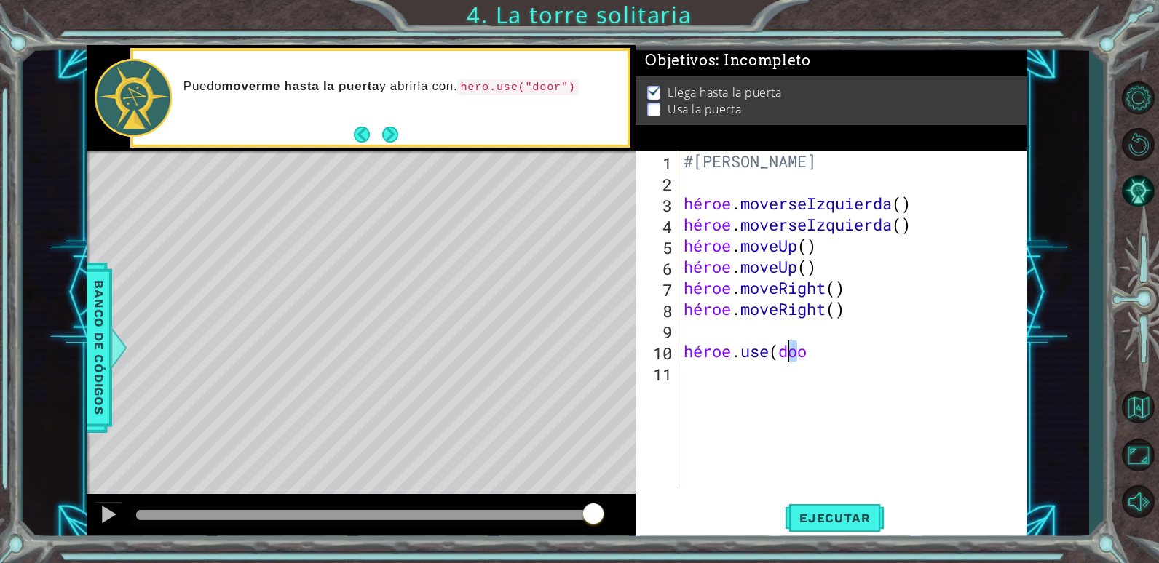
drag, startPoint x: 813, startPoint y: 357, endPoint x: 784, endPoint y: 360, distance: 29.3
click at [784, 360] on div "#[PERSON_NAME] héroe . moverseIzquierda ( ) héroe . moverseIzquierda ( ) héroe …" at bounding box center [855, 341] width 349 height 380
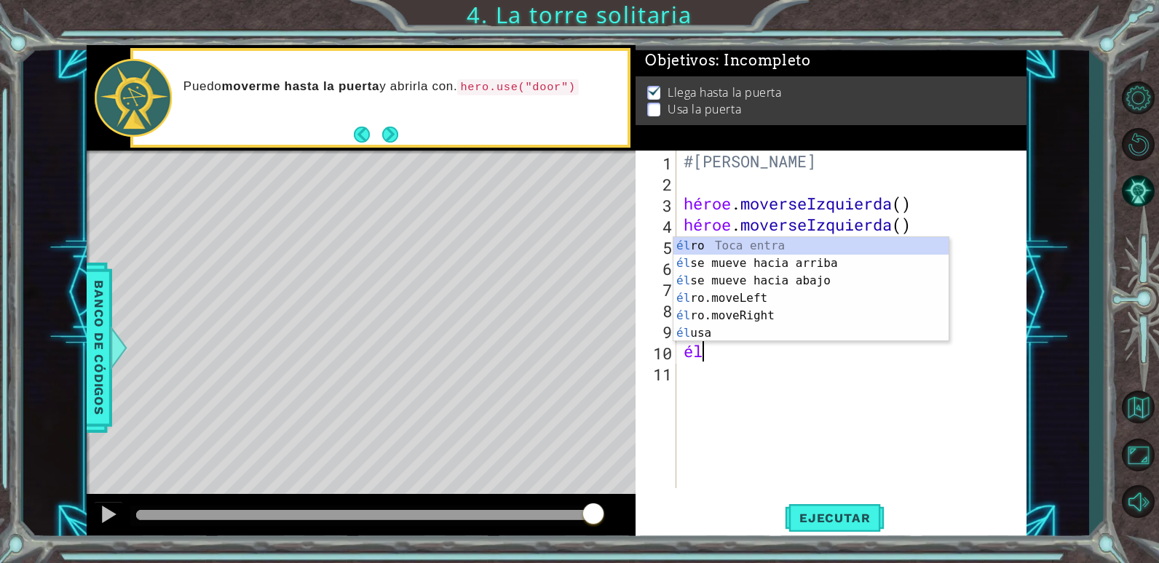
scroll to position [0, 1]
type textarea "h"
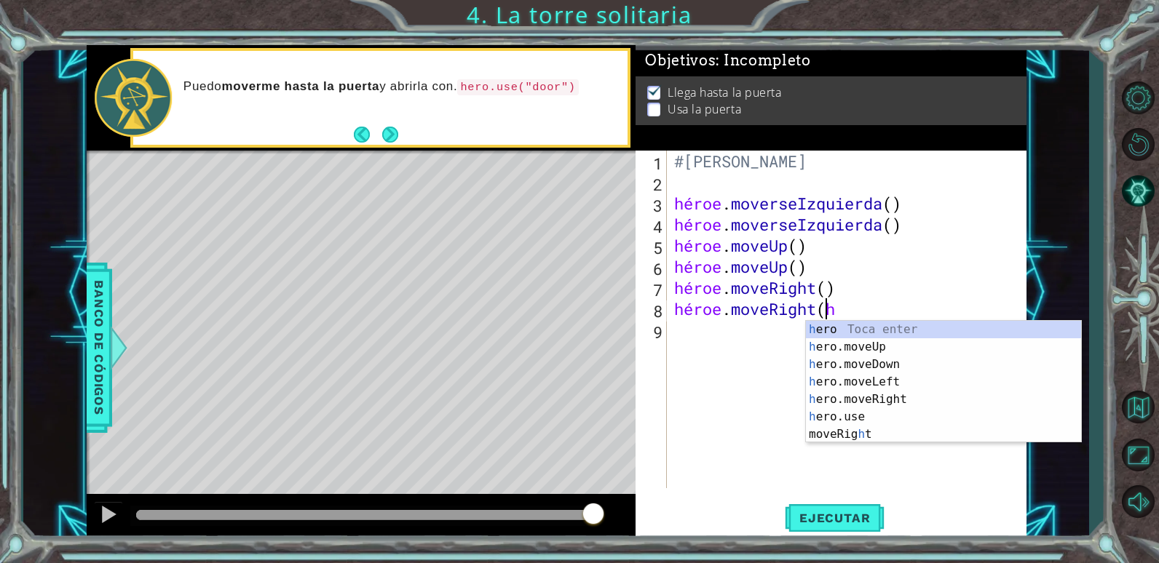
scroll to position [0, 10]
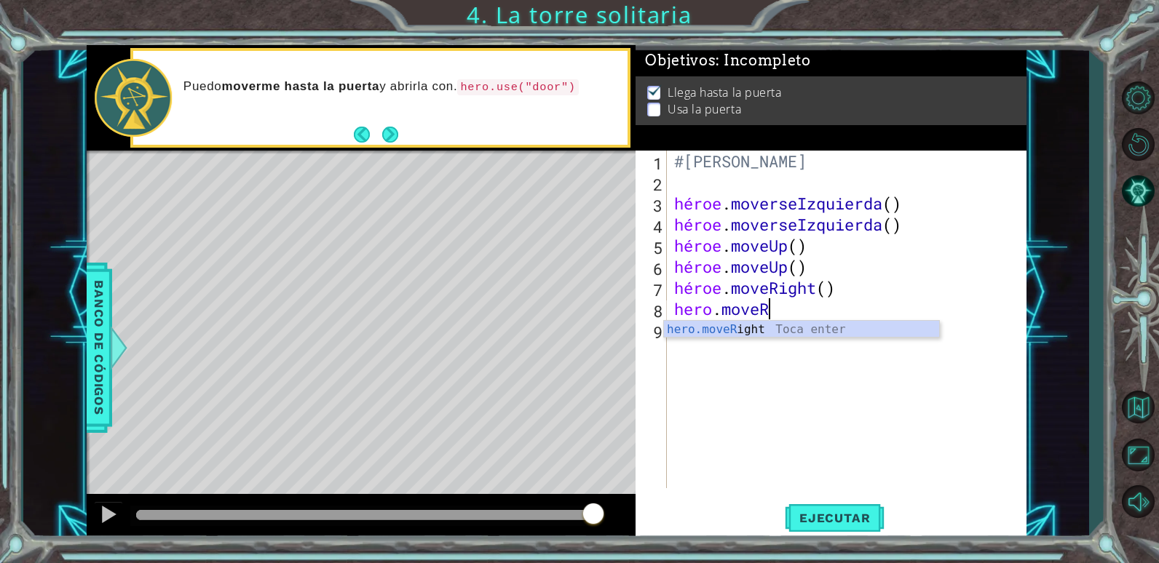
type textarea "hero.move"
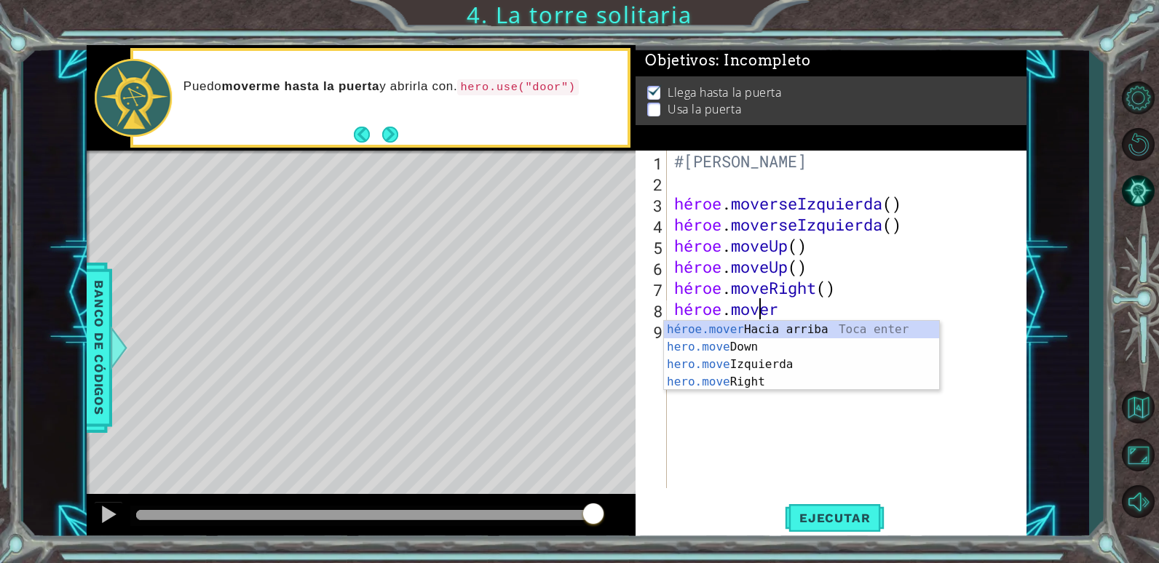
scroll to position [0, 6]
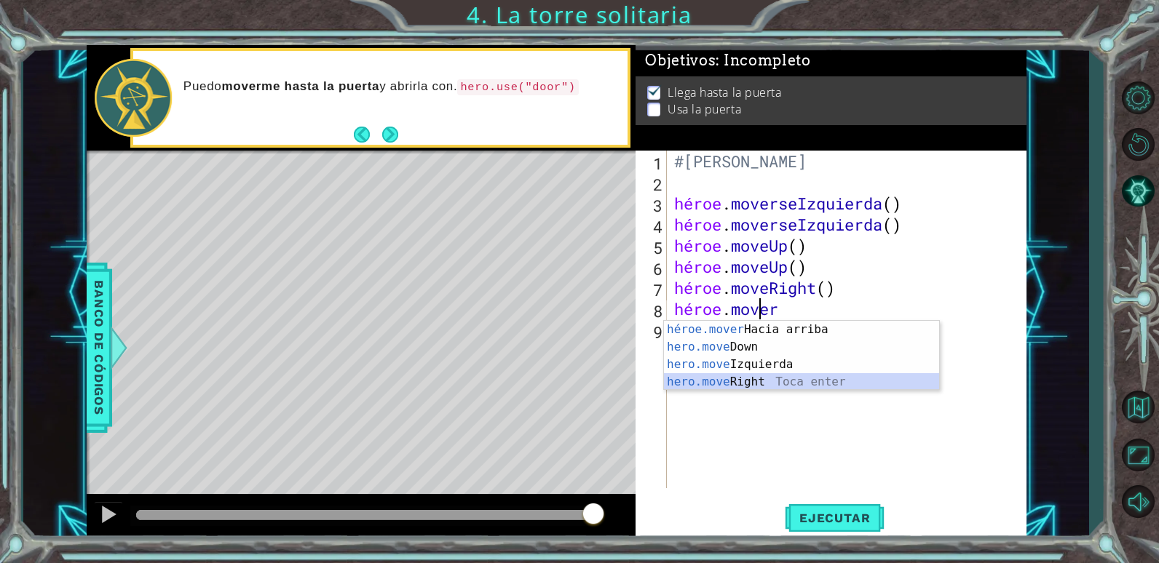
click at [761, 386] on div "héroe.mover Hacia arriba Toca enter hero.move Down Toca enter hero.move Izquier…" at bounding box center [801, 373] width 275 height 105
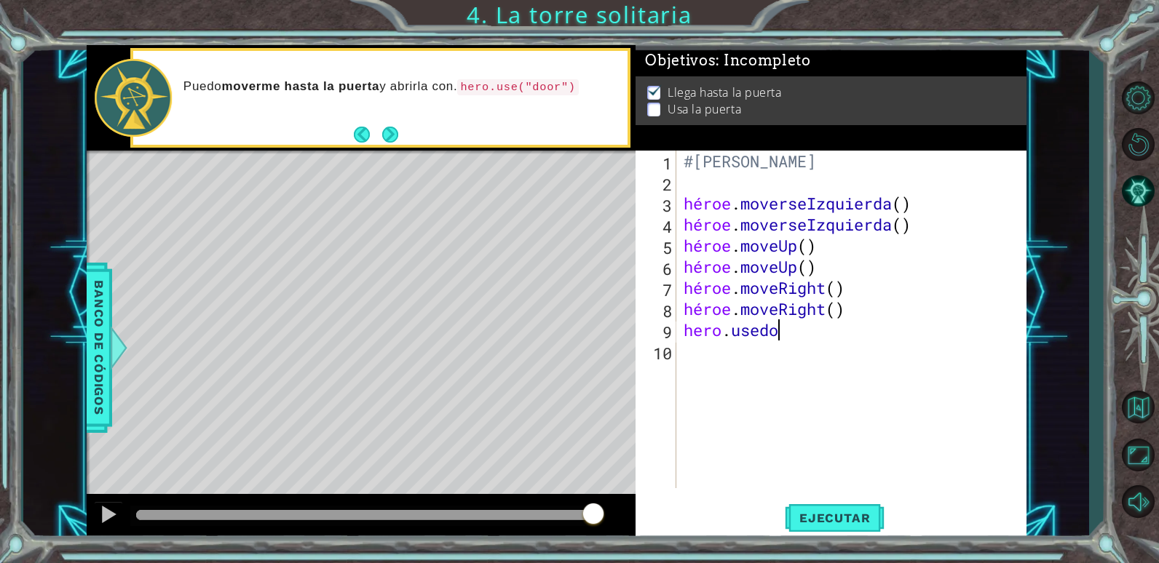
scroll to position [0, 8]
click at [769, 328] on div "#[PERSON_NAME] héroe . moverseIzquierda ( ) héroe . moverseIzquierda ( ) héroe …" at bounding box center [855, 341] width 349 height 380
drag, startPoint x: 823, startPoint y: 330, endPoint x: 773, endPoint y: 343, distance: 51.7
click at [773, 343] on div "#[PERSON_NAME] héroe . moverseIzquierda ( ) héroe . moverseIzquierda ( ) héroe …" at bounding box center [855, 341] width 349 height 380
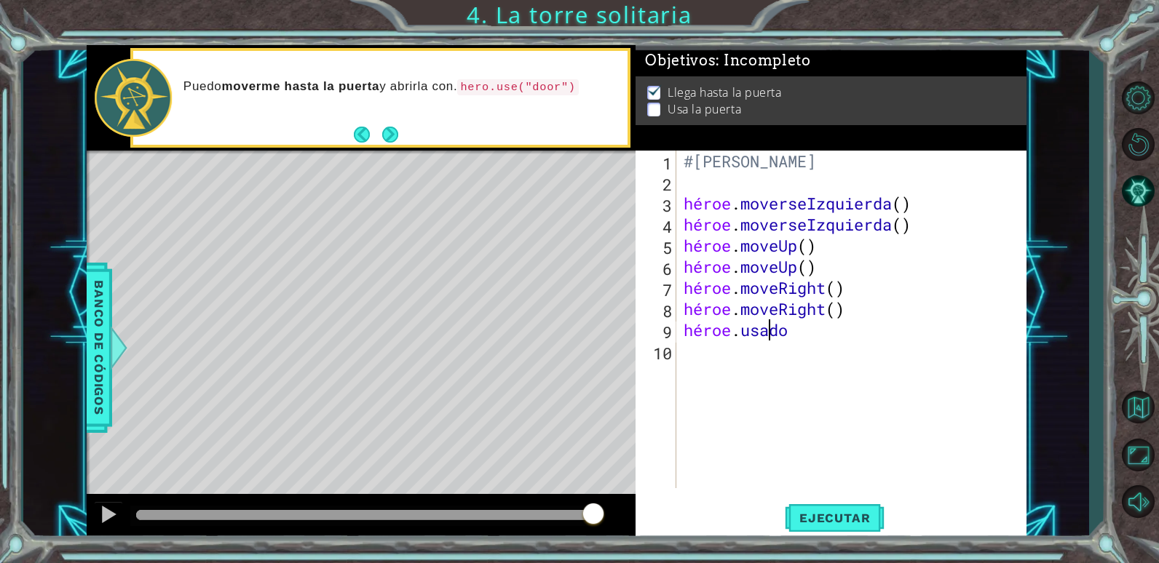
click at [785, 336] on div "#[PERSON_NAME] héroe . moverseIzquierda ( ) héroe . moverseIzquierda ( ) héroe …" at bounding box center [855, 341] width 349 height 380
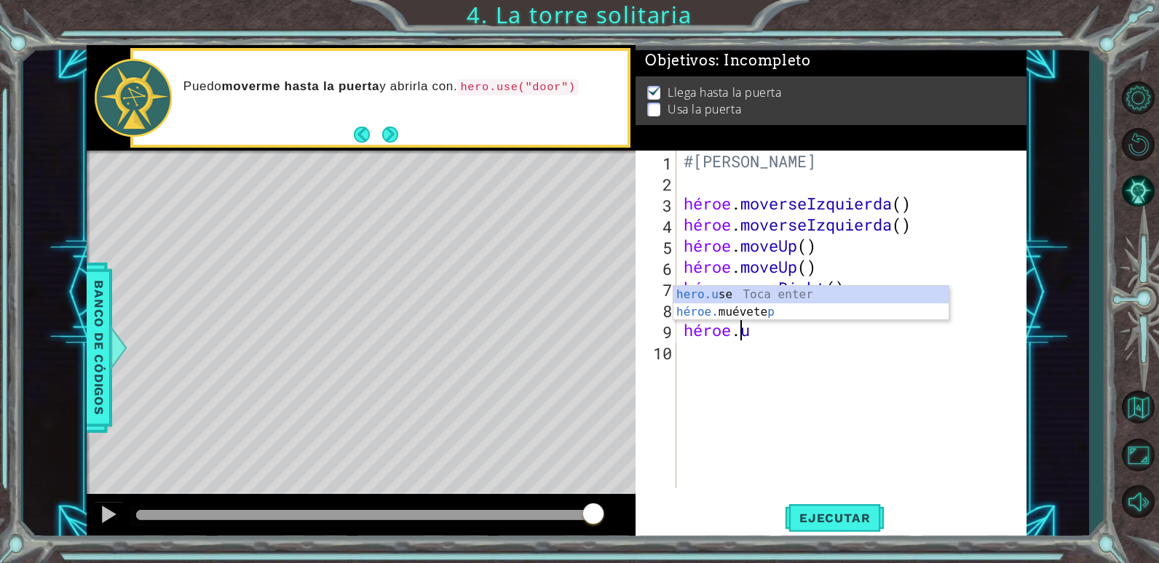
click at [749, 331] on div "#[PERSON_NAME] héroe . moverseIzquierda ( ) héroe . moverseIzquierda ( ) héroe …" at bounding box center [855, 341] width 349 height 380
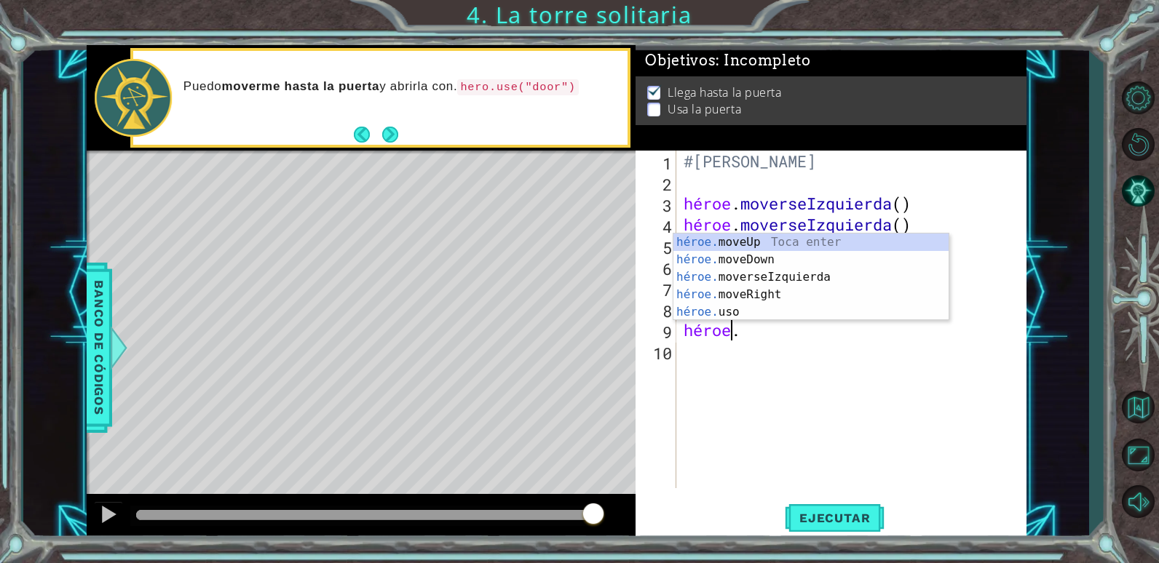
scroll to position [0, 3]
click at [747, 314] on div "héroe. moveUp Toca enter héroe. moveDown Toca enter héroe. moverseIzquierda Toc…" at bounding box center [810, 295] width 275 height 122
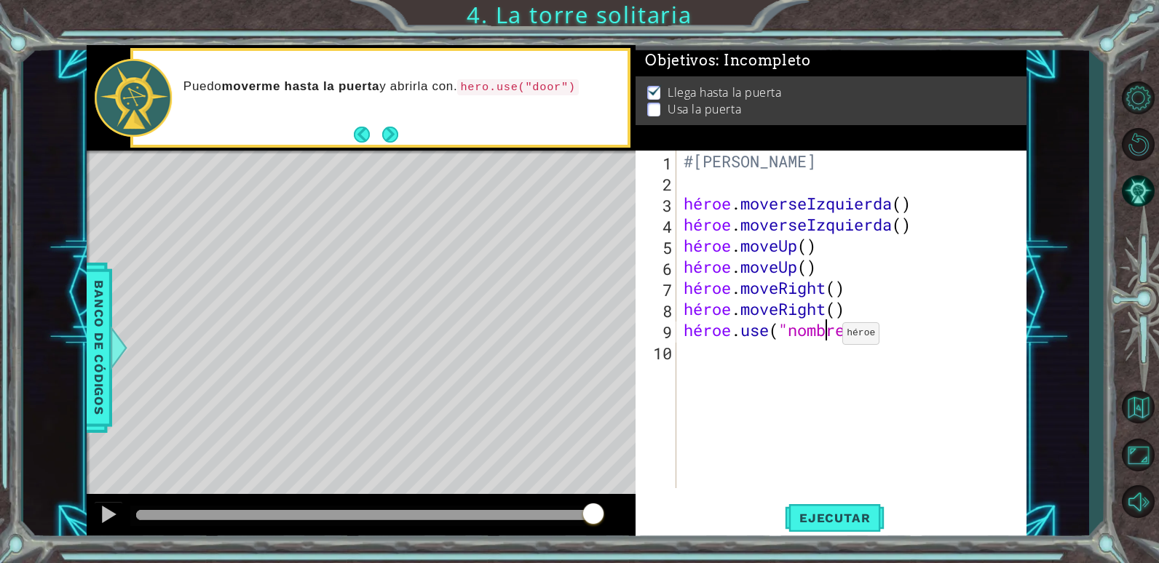
click at [829, 337] on div "#[PERSON_NAME] héroe . moverseIzquierda ( ) héroe . moverseIzquierda ( ) héroe …" at bounding box center [855, 341] width 349 height 380
click at [842, 335] on div "#[PERSON_NAME] héroe . moverseIzquierda ( ) héroe . moverseIzquierda ( ) héroe …" at bounding box center [855, 341] width 349 height 380
click at [842, 333] on div "#[PERSON_NAME] héroe . moverseIzquierda ( ) héroe . moverseIzquierda ( ) héroe …" at bounding box center [855, 341] width 349 height 380
click at [844, 328] on div "#[PERSON_NAME] héroe . moverseIzquierda ( ) héroe . moverseIzquierda ( ) héroe …" at bounding box center [855, 341] width 349 height 380
drag, startPoint x: 846, startPoint y: 330, endPoint x: 837, endPoint y: 329, distance: 8.9
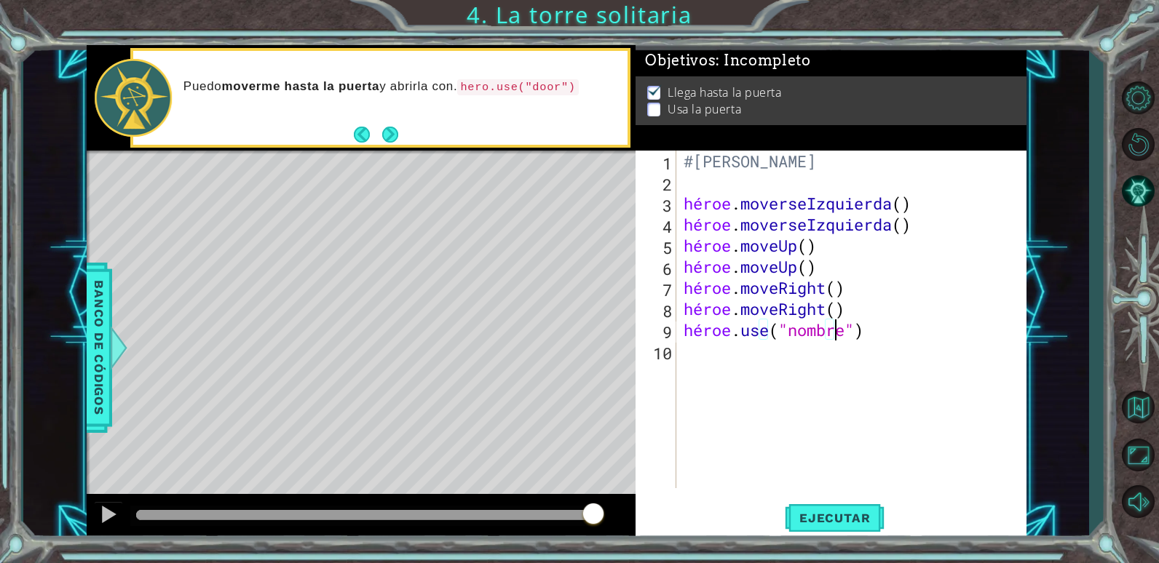
click at [837, 329] on div "#[PERSON_NAME] héroe . moverseIzquierda ( ) héroe . moverseIzquierda ( ) héroe …" at bounding box center [855, 341] width 349 height 380
click at [849, 328] on div "#[PERSON_NAME] héroe . moverseIzquierda ( ) héroe . moverseIzquierda ( ) héroe …" at bounding box center [855, 341] width 349 height 380
drag, startPoint x: 849, startPoint y: 330, endPoint x: 789, endPoint y: 328, distance: 60.4
click at [789, 328] on div "#[PERSON_NAME] héroe . moverseIzquierda ( ) héroe . moverseIzquierda ( ) héroe …" at bounding box center [855, 341] width 349 height 380
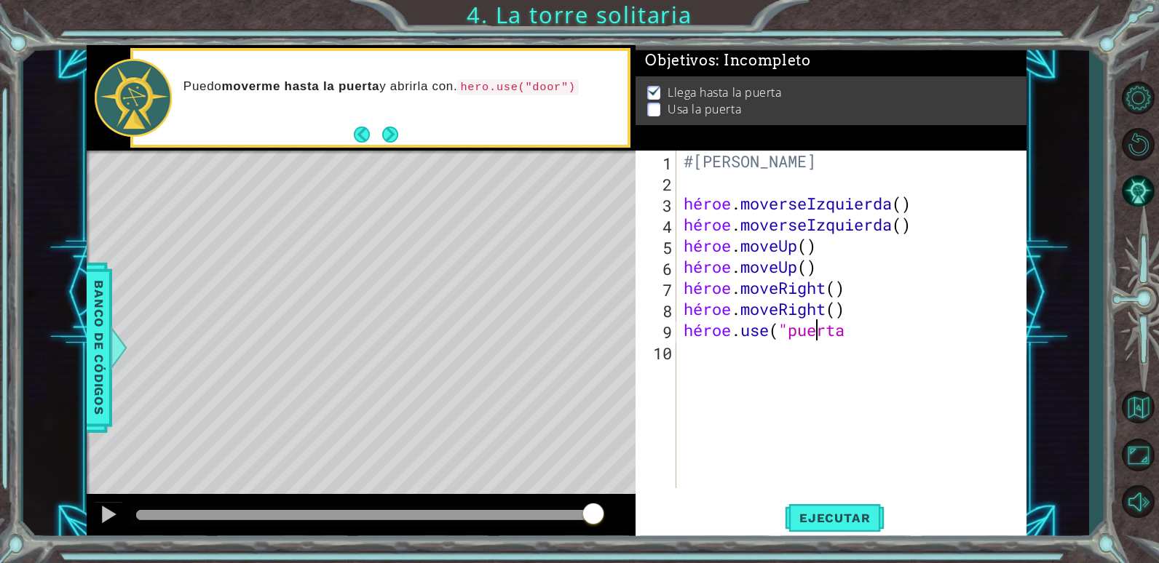
click at [852, 330] on div "#[PERSON_NAME] héroe . moverseIzquierda ( ) héroe . moverseIzquierda ( ) héroe …" at bounding box center [855, 341] width 349 height 380
click at [816, 517] on span "Ejecutar" at bounding box center [835, 518] width 100 height 15
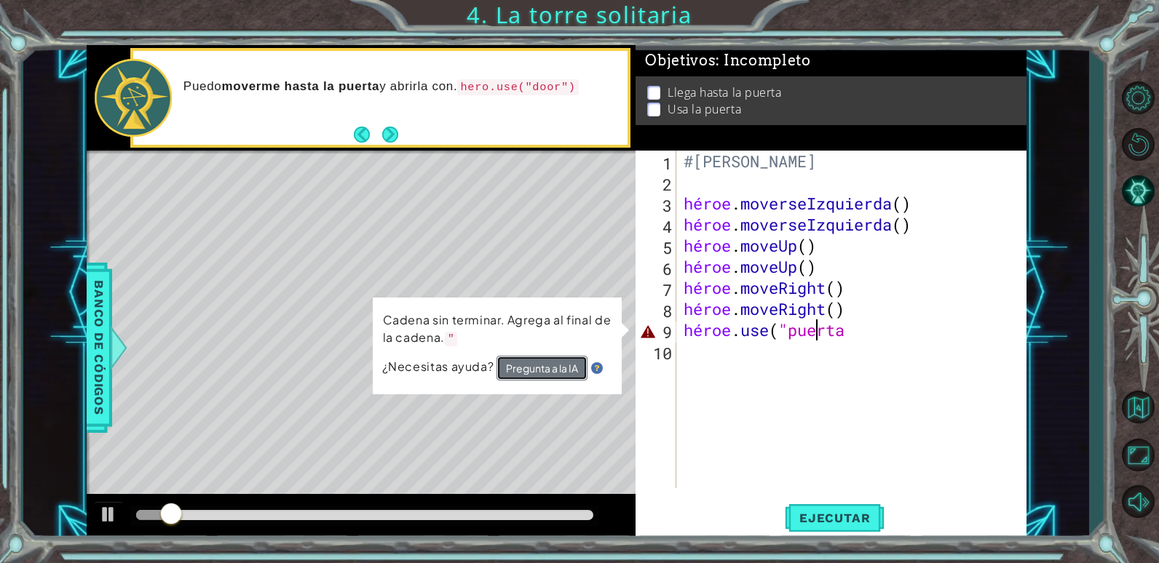
click at [533, 357] on button "Pregunta a la IA" at bounding box center [541, 368] width 91 height 25
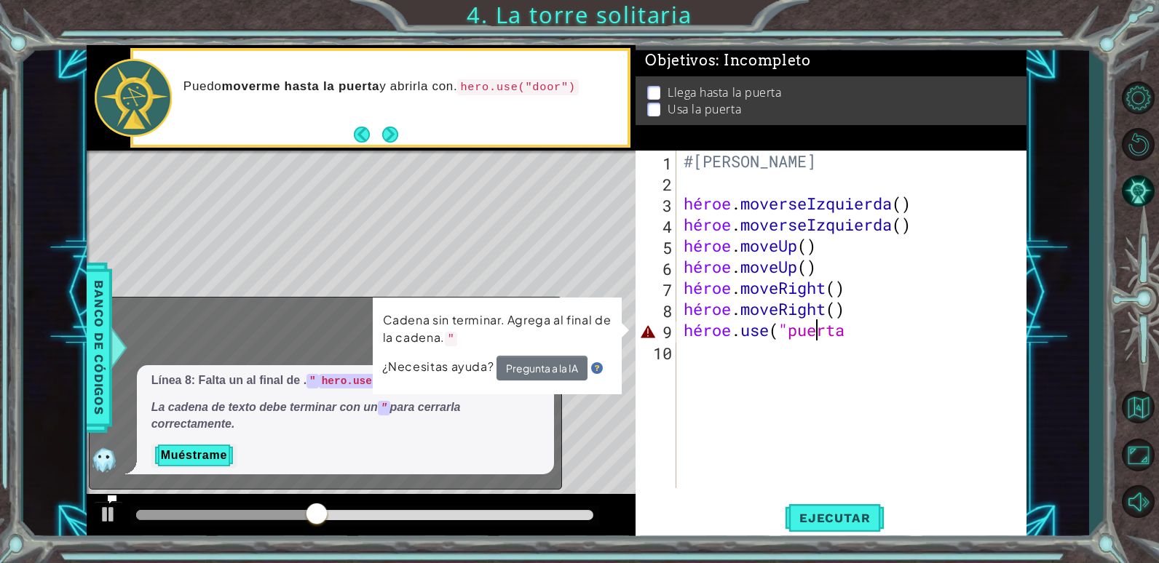
click at [247, 397] on span "Línea 8: Falta un al final de . " hero.use("door La cadena de texto debe termin…" at bounding box center [345, 403] width 388 height 61
click at [846, 336] on div "#[PERSON_NAME] héroe . moverseIzquierda ( ) héroe . moverseIzquierda ( ) héroe …" at bounding box center [855, 341] width 349 height 380
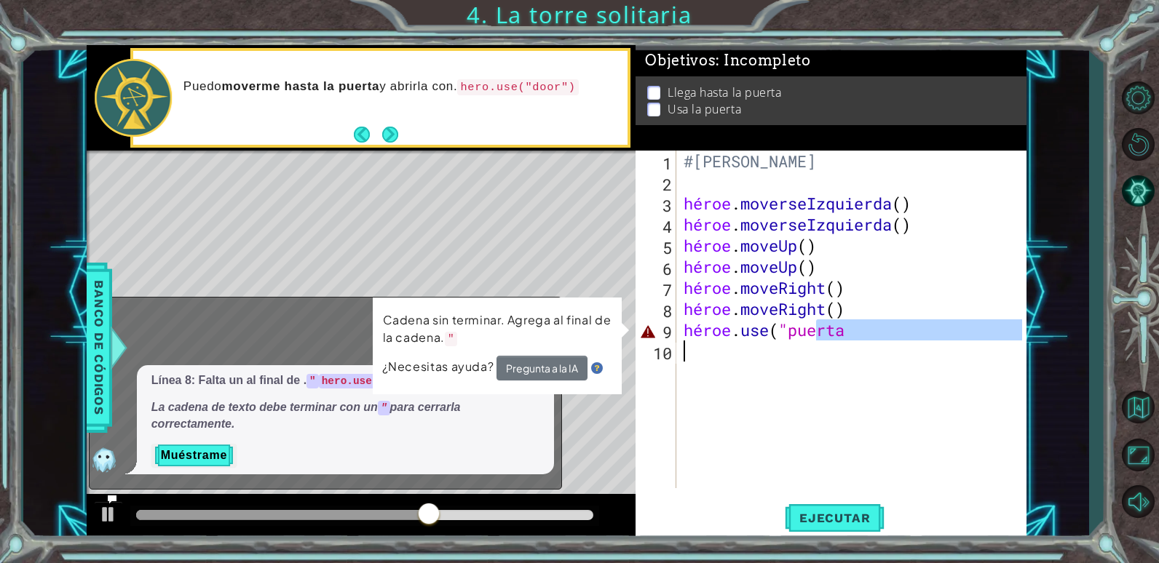
drag, startPoint x: 845, startPoint y: 331, endPoint x: 794, endPoint y: 341, distance: 51.8
click at [794, 341] on div "#[PERSON_NAME] héroe . moverseIzquierda ( ) héroe . moverseIzquierda ( ) héroe …" at bounding box center [855, 341] width 349 height 380
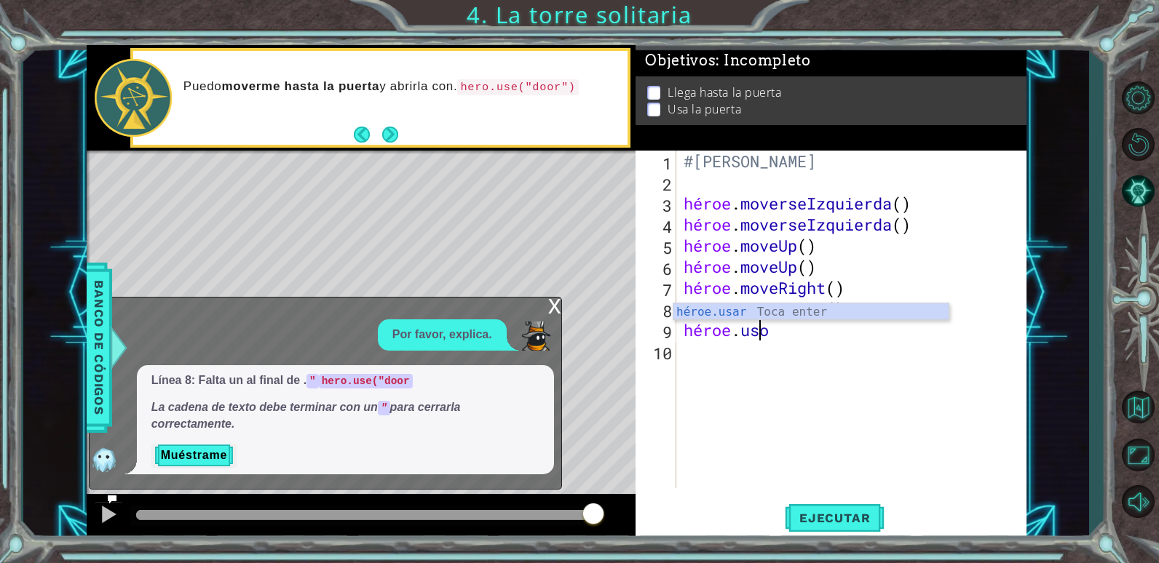
scroll to position [0, 5]
click at [768, 309] on div "héroe.usar Toca enter" at bounding box center [810, 329] width 275 height 52
click at [838, 334] on div "#[PERSON_NAME] héroe . moverseIzquierda ( ) héroe . moverseIzquierda ( ) héroe …" at bounding box center [855, 341] width 349 height 380
click at [842, 334] on div "#[PERSON_NAME] héroe . moverseIzquierda ( ) héroe . moverseIzquierda ( ) héroe …" at bounding box center [855, 341] width 349 height 380
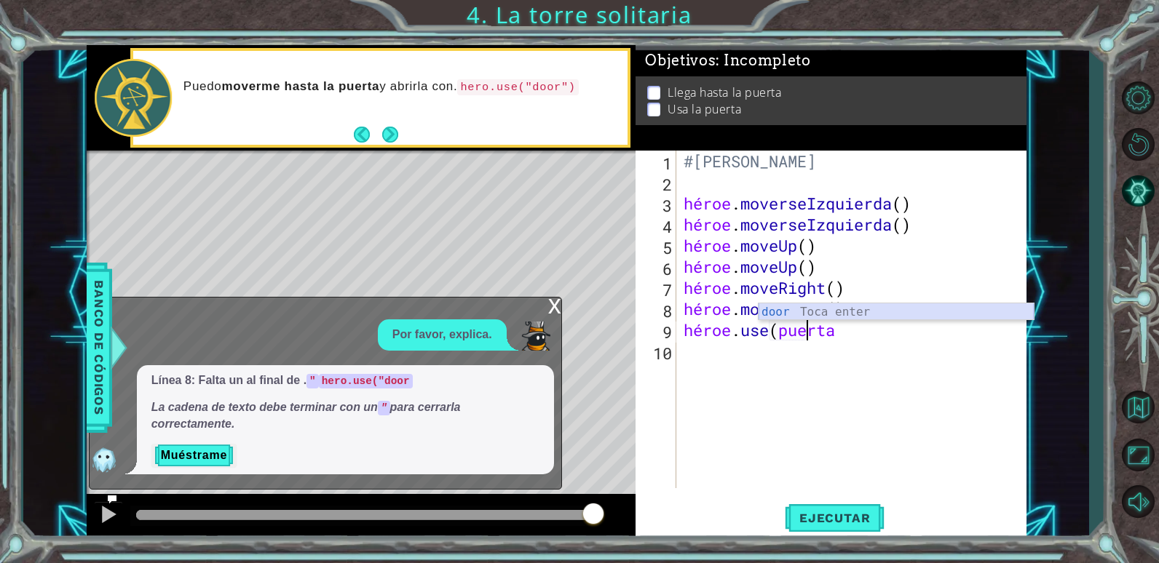
click at [826, 313] on div "door Toca enter" at bounding box center [895, 329] width 275 height 52
click at [836, 333] on div "#[PERSON_NAME] héroe . moverseIzquierda ( ) héroe . moverseIzquierda ( ) héroe …" at bounding box center [855, 341] width 349 height 380
click at [832, 333] on div "#[PERSON_NAME] héroe . moverseIzquierda ( ) héroe . moverseIzquierda ( ) héroe …" at bounding box center [855, 341] width 349 height 380
click at [822, 331] on div "#[PERSON_NAME] héroe . moverseIzquierda ( ) héroe . moverseIzquierda ( ) héroe …" at bounding box center [855, 341] width 349 height 380
click at [830, 333] on div "#[PERSON_NAME] héroe . moverseIzquierda ( ) héroe . moverseIzquierda ( ) héroe …" at bounding box center [855, 341] width 349 height 380
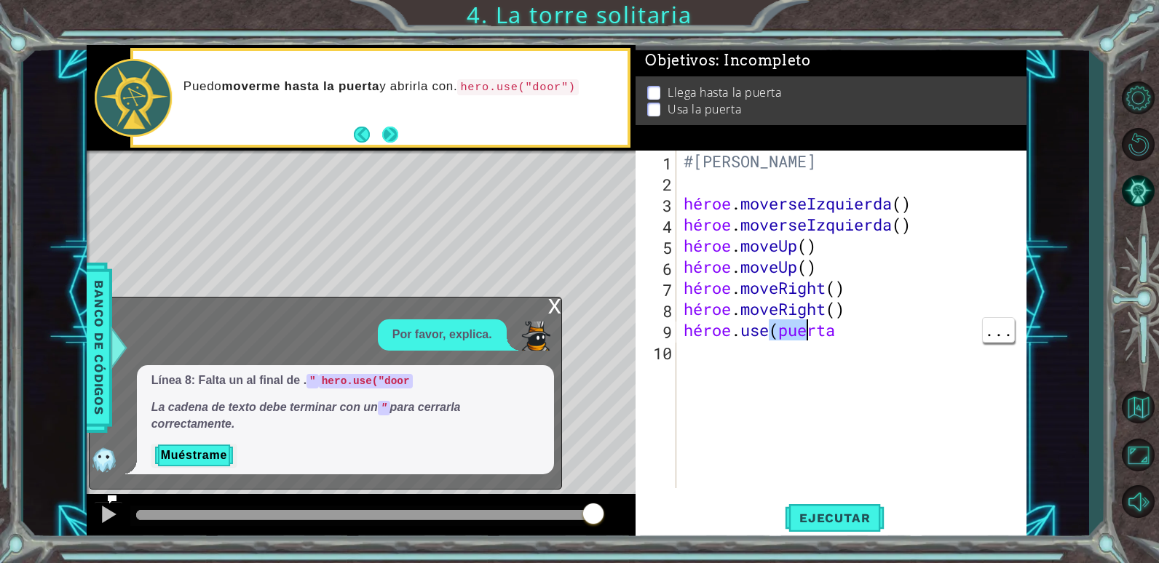
type textarea "hero.use(door"
click at [387, 138] on button "Próximo" at bounding box center [390, 135] width 16 height 16
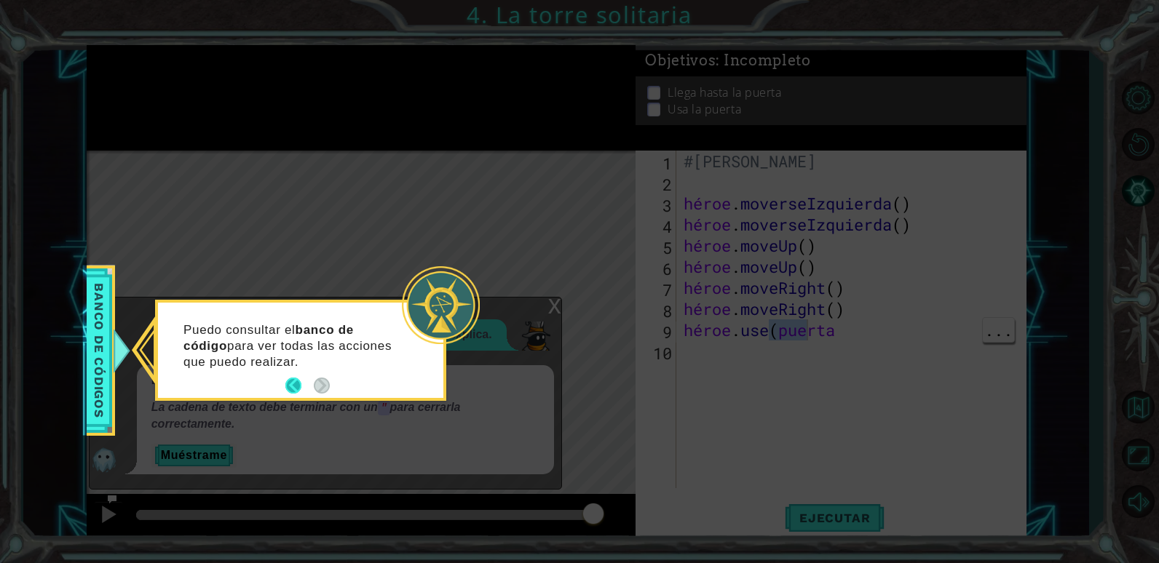
click at [285, 388] on button "Atrás" at bounding box center [299, 386] width 28 height 16
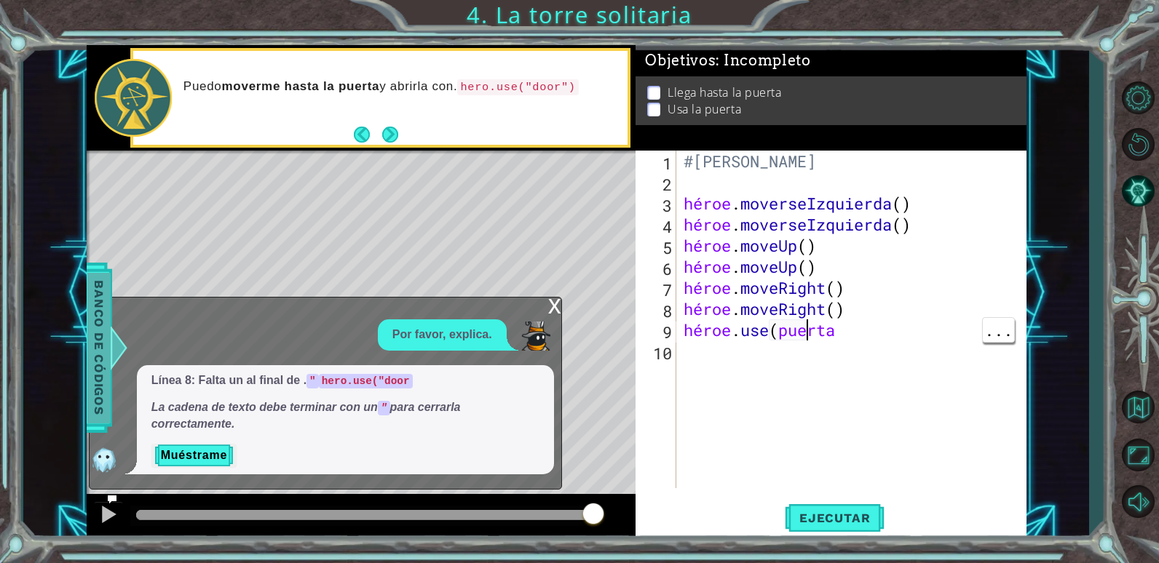
click at [99, 325] on span "Banco de códigos" at bounding box center [98, 347] width 23 height 151
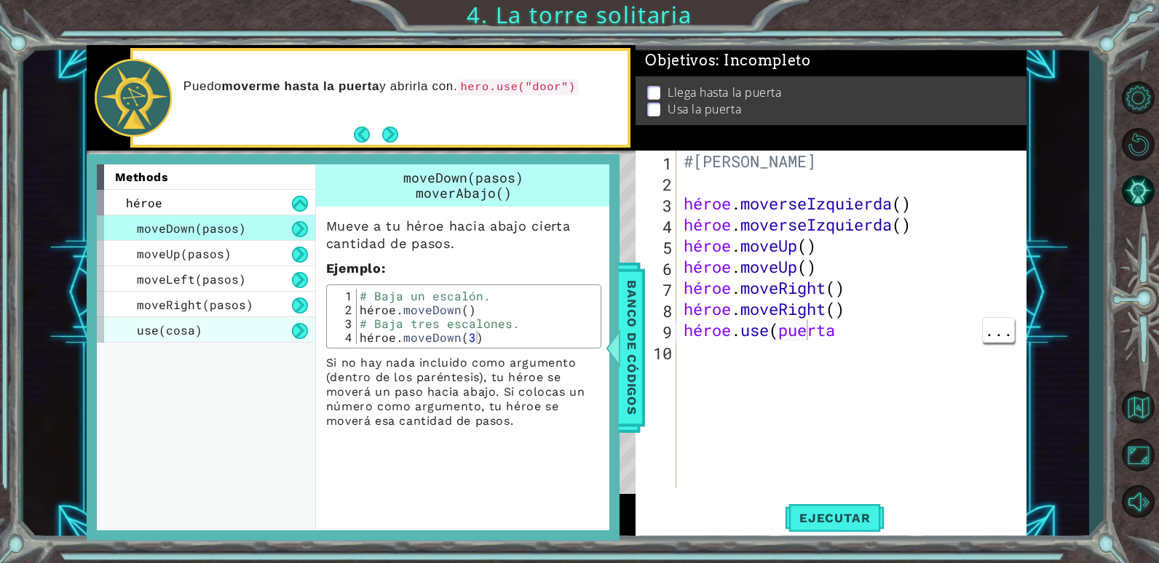
click at [248, 329] on div "use(cosa)" at bounding box center [206, 329] width 218 height 25
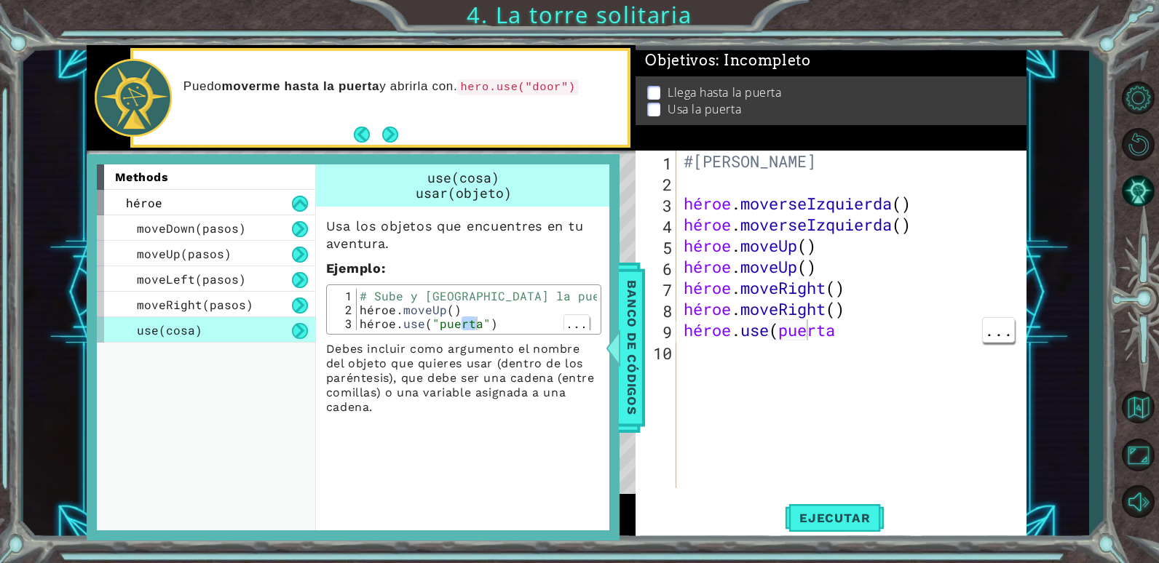
type textarea "hero.use("door")"
drag, startPoint x: 832, startPoint y: 333, endPoint x: 415, endPoint y: 328, distance: 417.1
click at [415, 328] on div "# Sube y [GEOGRAPHIC_DATA] la puerta. héroe . moveUp ( ) héroe . use ( "puerta"…" at bounding box center [477, 323] width 240 height 69
drag, startPoint x: 495, startPoint y: 325, endPoint x: 316, endPoint y: 325, distance: 179.0
click at [316, 325] on div "Usa los objetos que encuentres en tu aventura. Ejemplo : hero.use("door") 1 2 3…" at bounding box center [463, 311] width 295 height 208
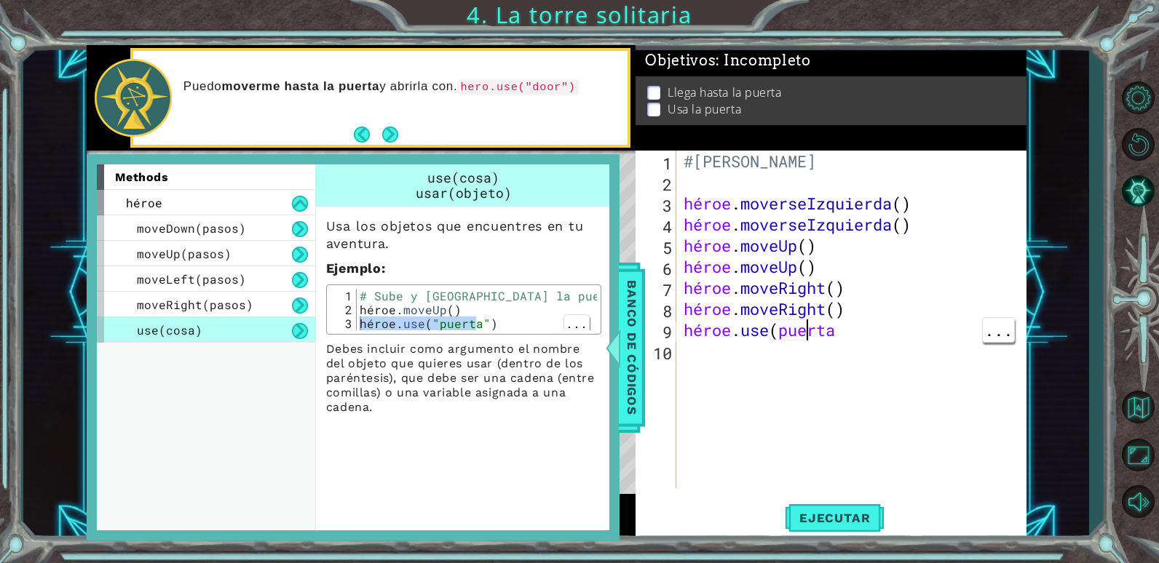
click at [834, 337] on div "#[PERSON_NAME] héroe . moverseIzquierda ( ) héroe . moverseIzquierda ( ) héroe …" at bounding box center [855, 341] width 349 height 380
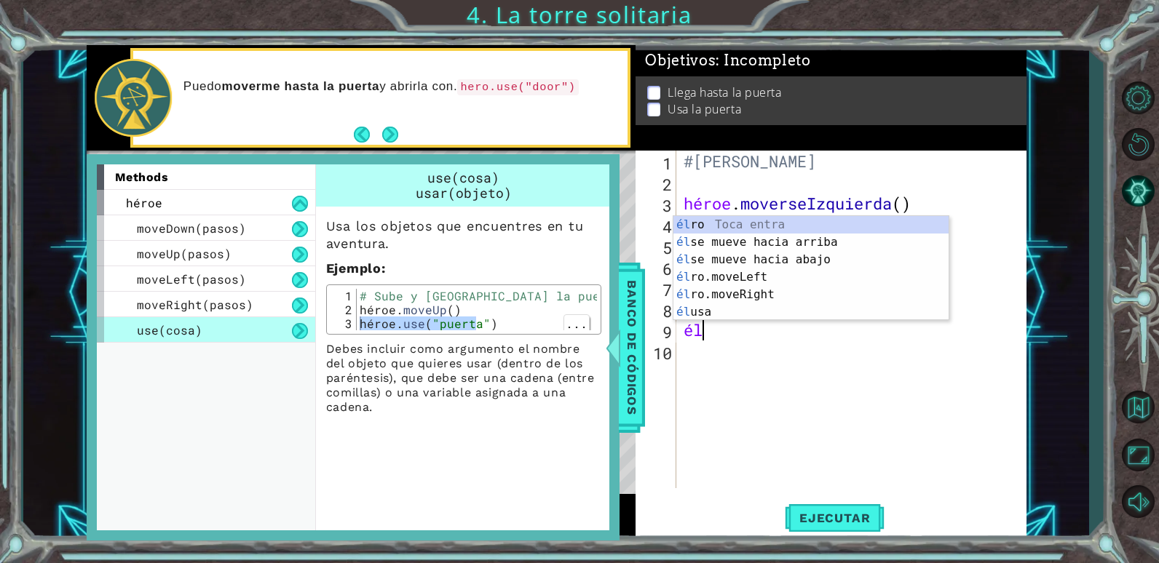
scroll to position [0, 0]
type textarea "h"
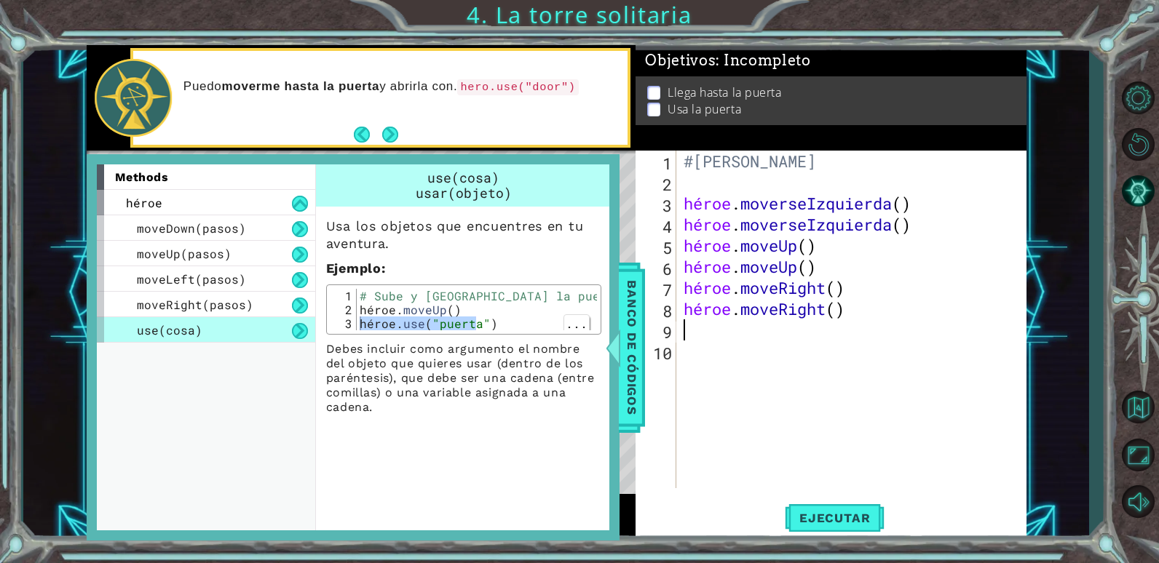
paste textarea "hero.use("door")"
type textarea "hero.use("door")"
click at [822, 510] on button "Ejecutar" at bounding box center [835, 518] width 100 height 39
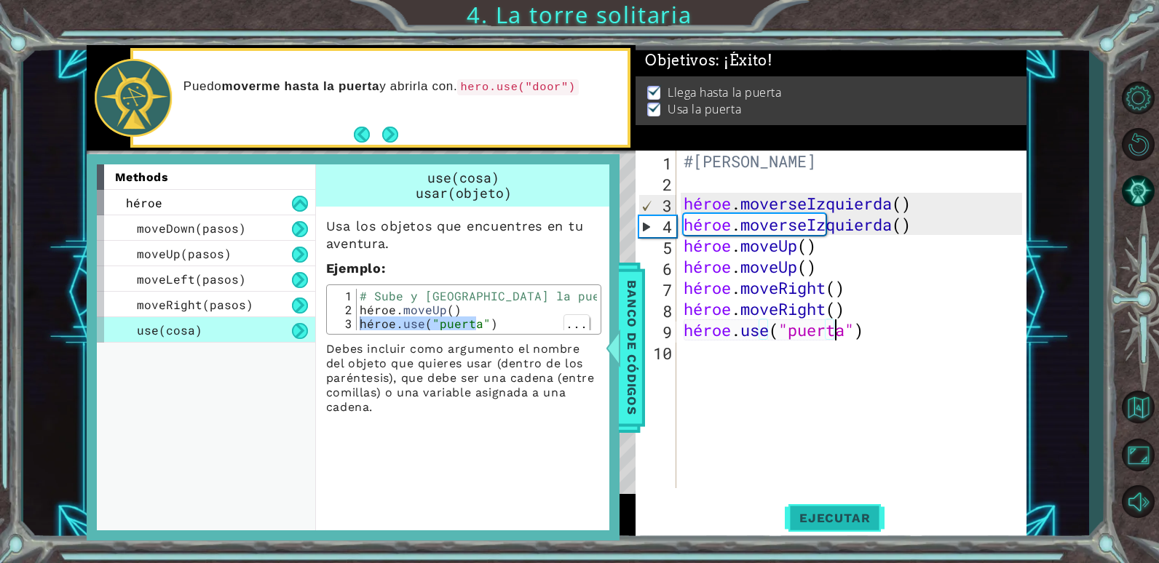
click at [817, 516] on span "Ejecutar" at bounding box center [835, 518] width 100 height 15
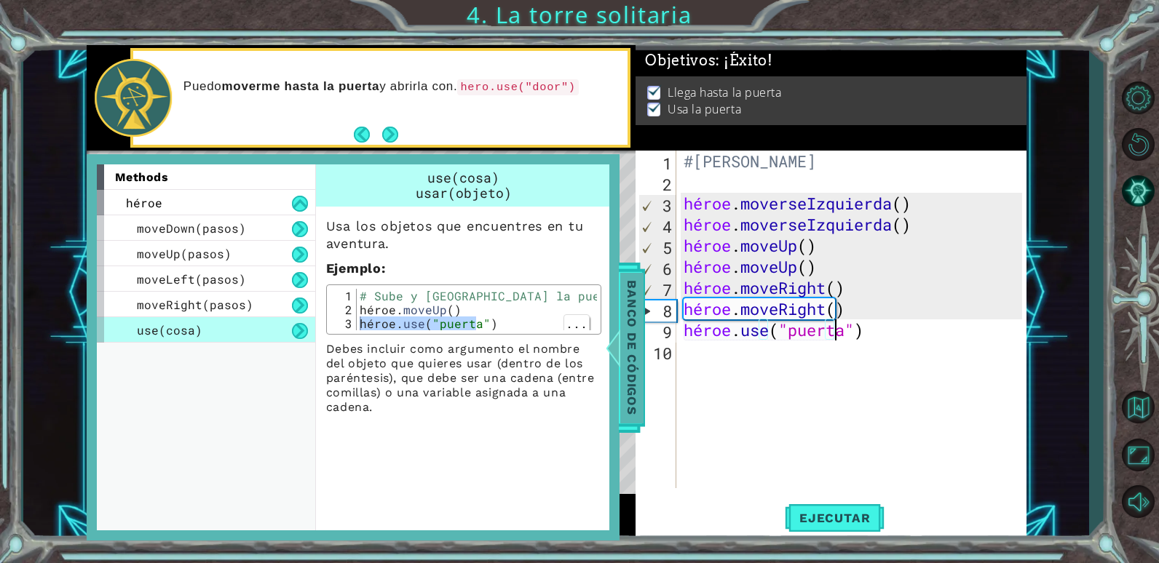
click at [635, 331] on span "Banco de códigos" at bounding box center [630, 347] width 23 height 151
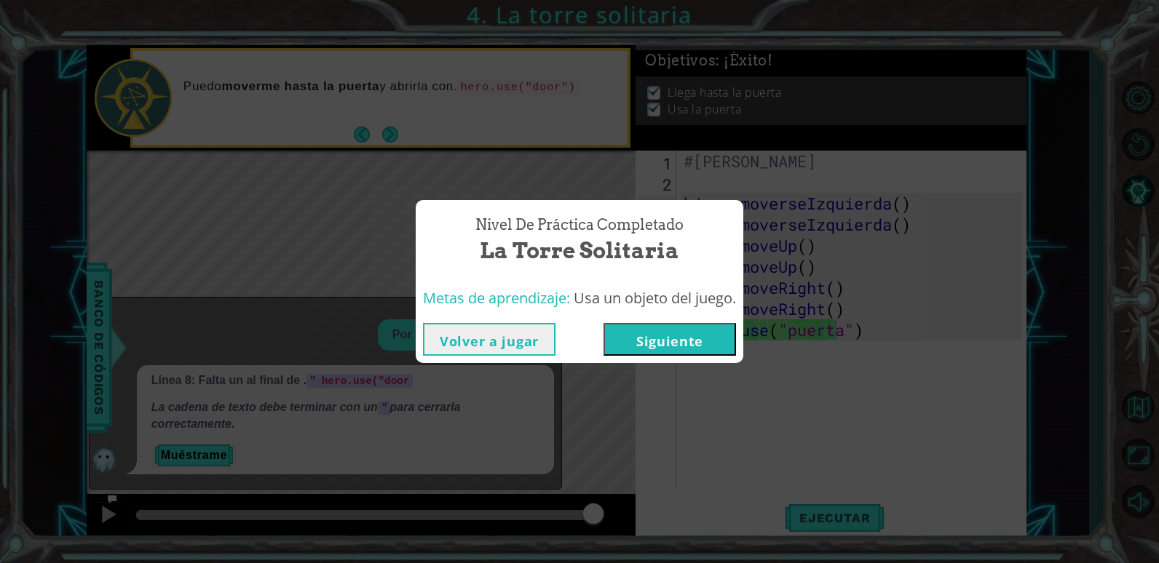
click at [320, 228] on div "Nivel de práctica Completado La torre solitaria Metas de aprendizaje: Usa un ob…" at bounding box center [579, 281] width 1159 height 563
click at [574, 172] on div "Nivel de práctica Completado La torre solitaria Metas de aprendizaje: Usa un ob…" at bounding box center [579, 281] width 1159 height 563
click at [659, 345] on button "Siguiente" at bounding box center [669, 339] width 132 height 33
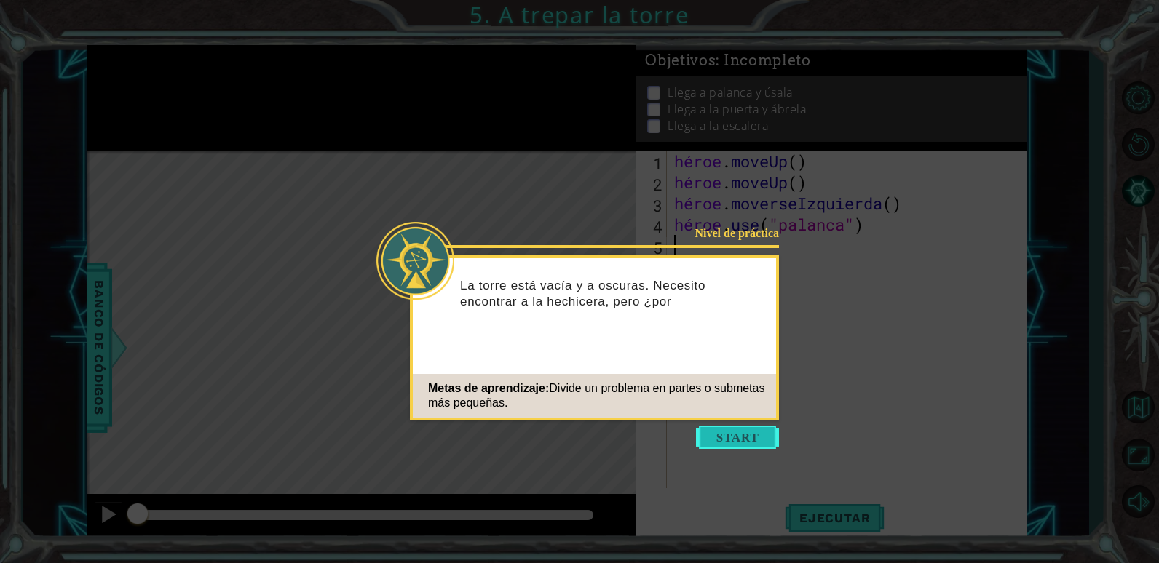
click at [746, 435] on button "Empezar" at bounding box center [737, 437] width 83 height 23
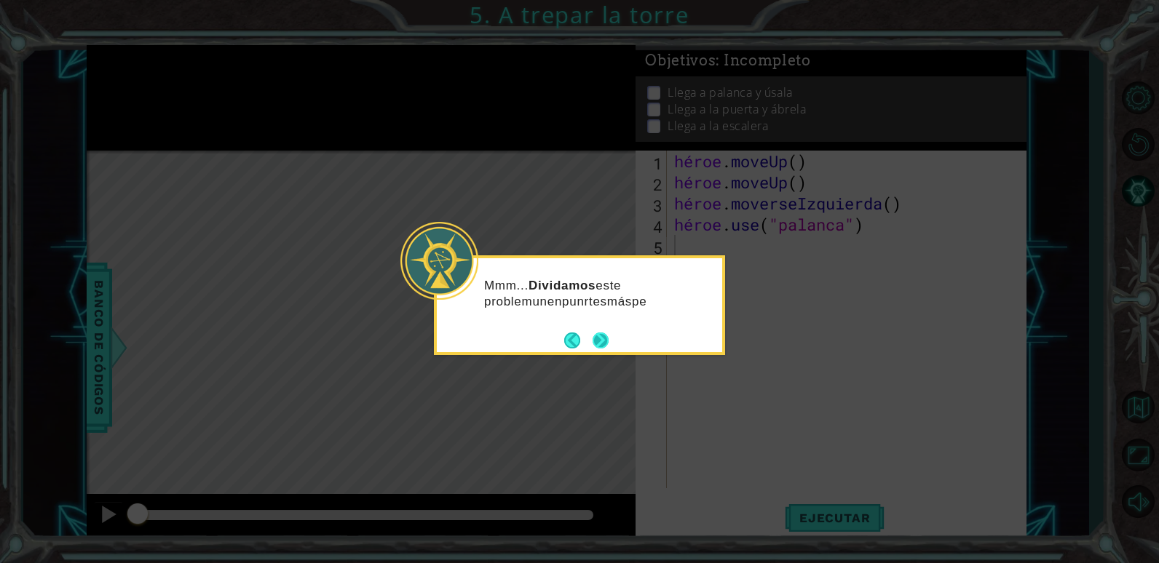
click at [608, 340] on button "Próximo" at bounding box center [600, 341] width 16 height 16
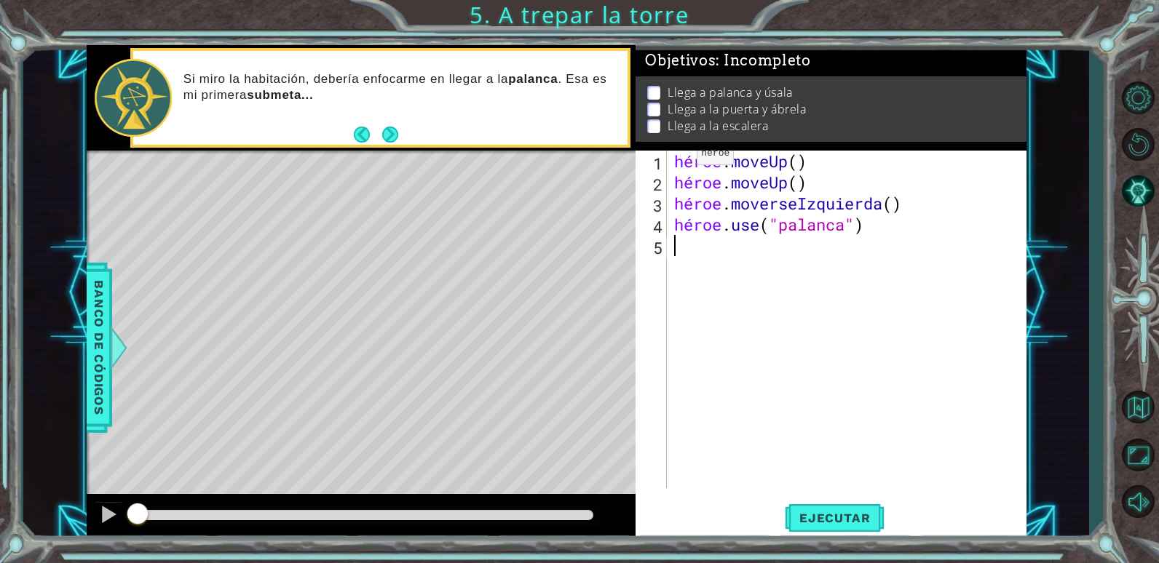
click at [674, 161] on div "héroe . moveUp ( ) héroe . moveUp ( ) héroe . moverseIzquierda ( ) héroe . use …" at bounding box center [850, 341] width 358 height 380
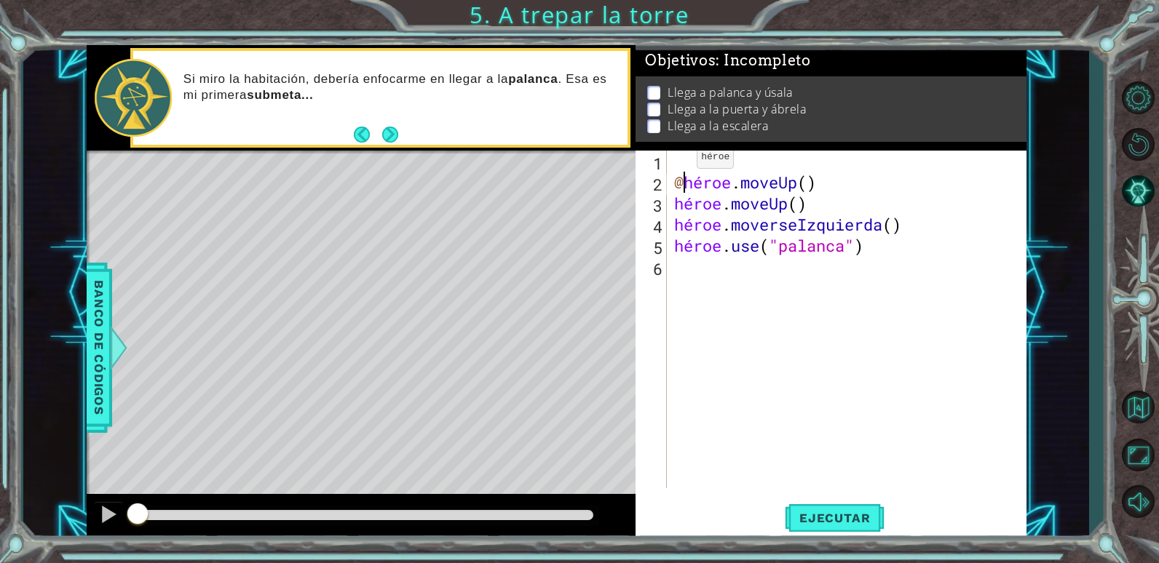
scroll to position [0, 1]
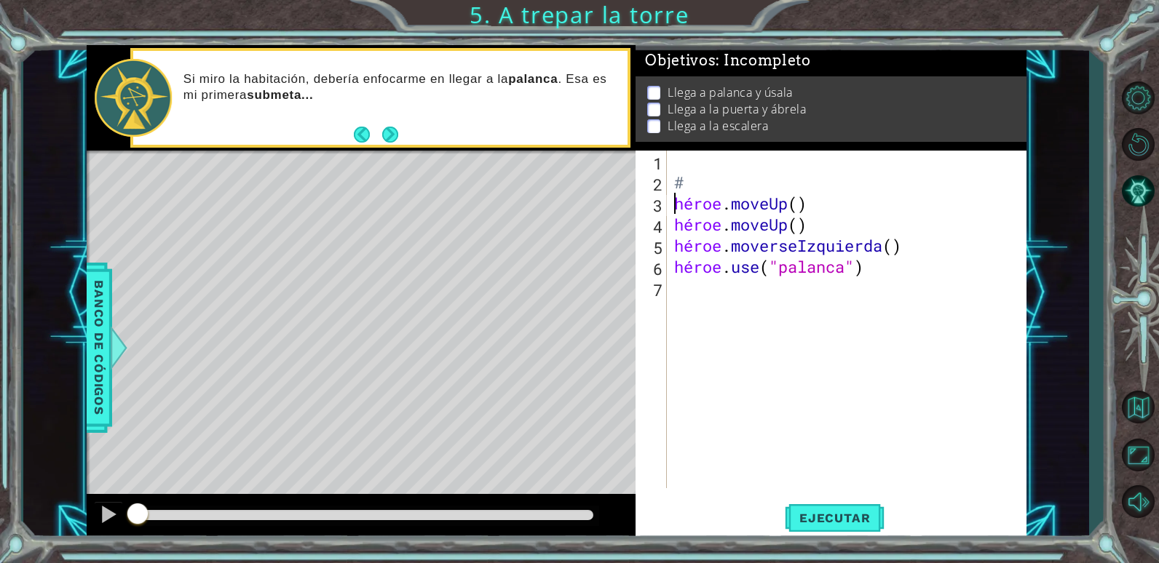
click at [685, 177] on div "# héroe . moveUp ( ) héroe . moveUp ( ) héroe . moverseIzquierda ( ) héroe . us…" at bounding box center [850, 341] width 358 height 380
type textarea "#"
click at [677, 165] on div "héroe . moveUp ( ) héroe . moveUp ( ) héroe . moverseIzquierda ( ) héroe . use …" at bounding box center [850, 341] width 358 height 380
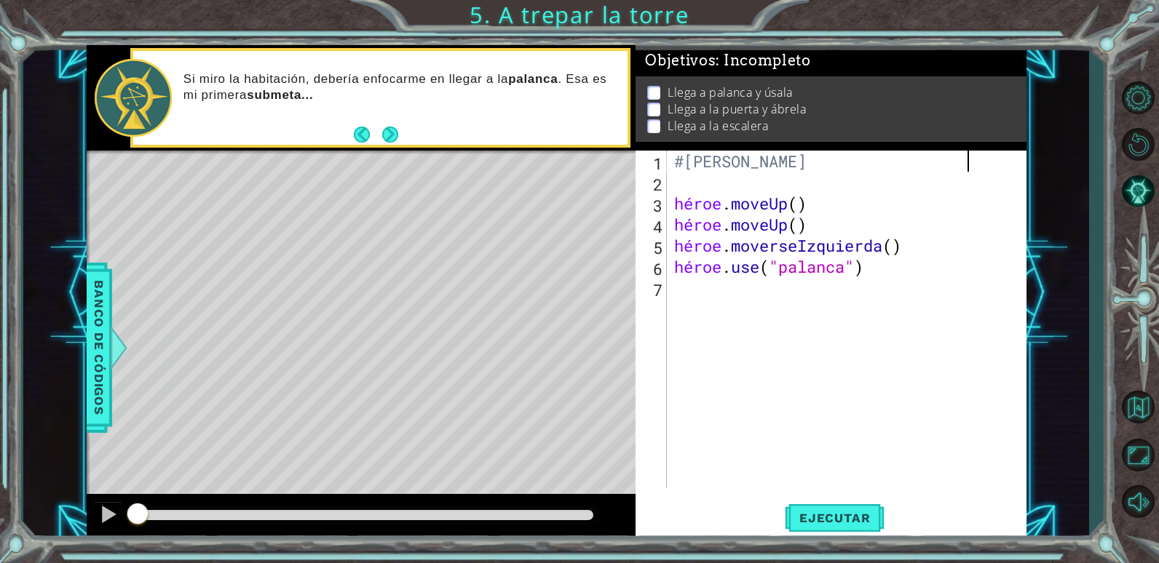
type textarea "#[PERSON_NAME]"
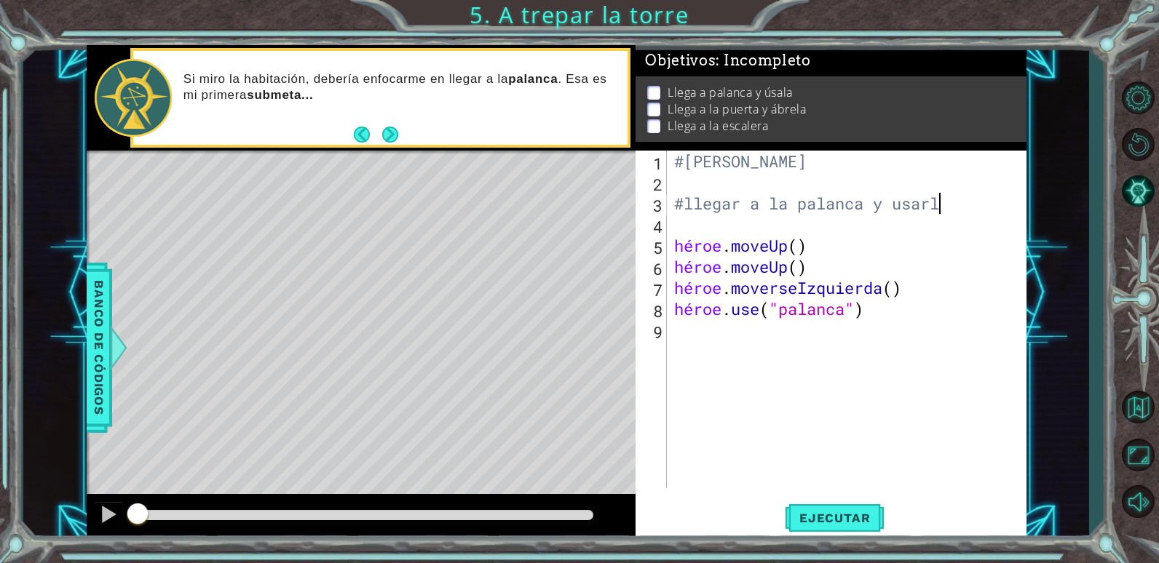
scroll to position [0, 20]
type textarea "#llegar a la palanca y usarla"
click at [685, 221] on div "#[PERSON_NAME] #llegar a la palanca y usarla héroe . moveUp ( ) héroe . moveUp …" at bounding box center [850, 341] width 358 height 380
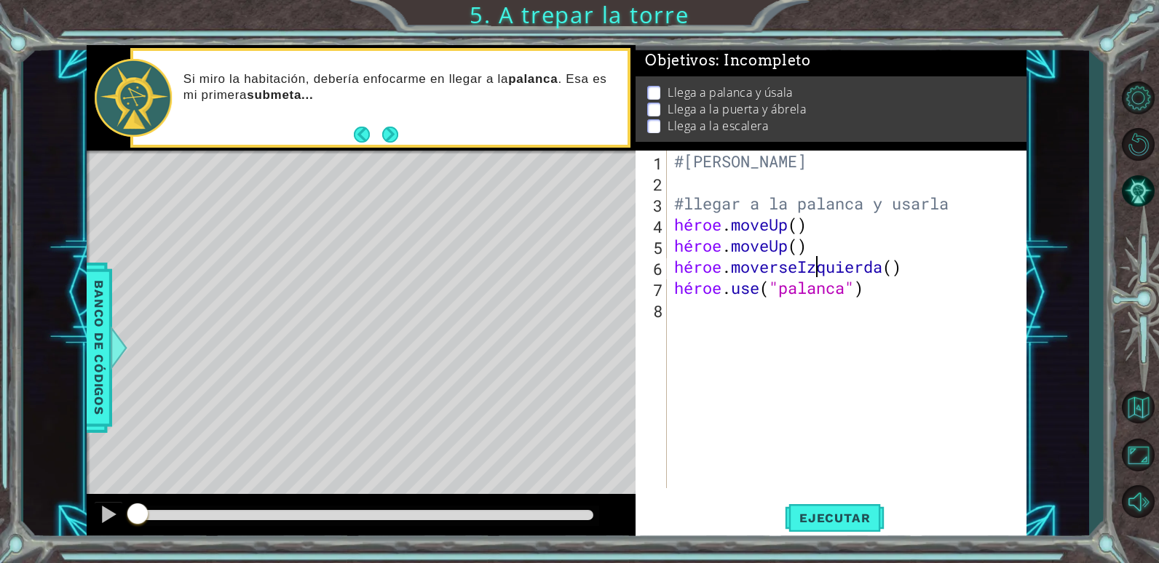
click at [900, 268] on div "#[PERSON_NAME] #llegar a la palanca y usarla héroe . moveUp ( ) héroe . moveUp …" at bounding box center [850, 341] width 358 height 380
type textarea "hero.moveLeft()"
click at [897, 268] on div "#[PERSON_NAME] #llegar a la palanca y usarla héroe . moveUp ( ) héroe . moveUp …" at bounding box center [850, 341] width 358 height 380
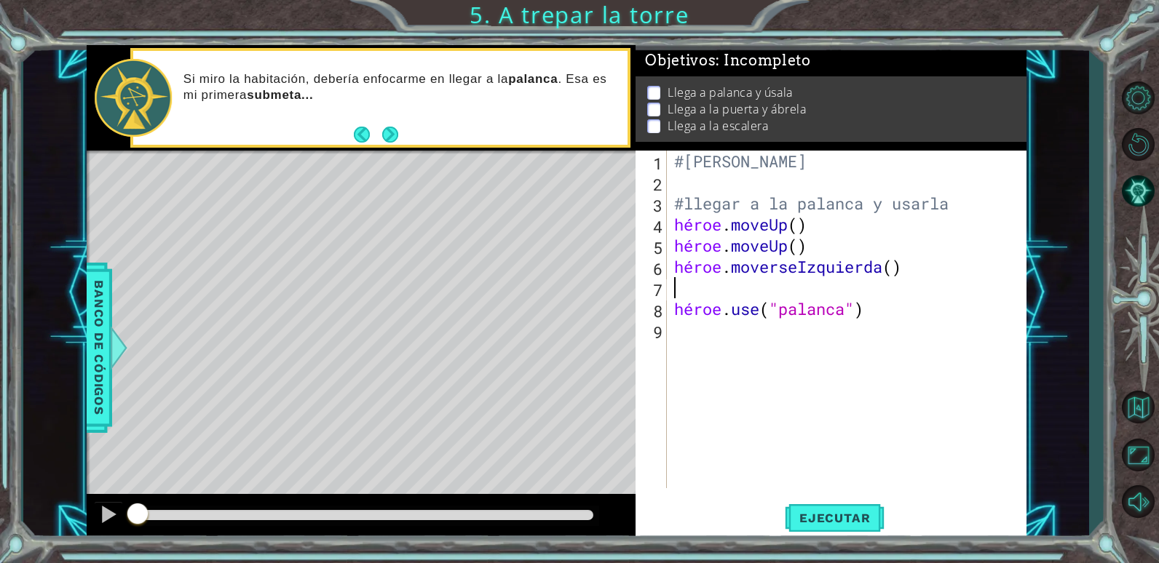
click at [850, 312] on div "#[PERSON_NAME] #llegar a la palanca y usarla héroe . moveUp ( ) héroe . moveUp …" at bounding box center [850, 341] width 358 height 380
type textarea "hero.use("lever")"
click at [843, 309] on div "#[PERSON_NAME] #llegar a la palanca y usarla héroe . moveUp ( ) héroe . moveUp …" at bounding box center [850, 341] width 358 height 380
click at [672, 331] on div "#[PERSON_NAME] #llegar a la palanca y usarla héroe . moveUp ( ) héroe . moveUp …" at bounding box center [850, 341] width 358 height 380
type textarea "hero.use("lever")"
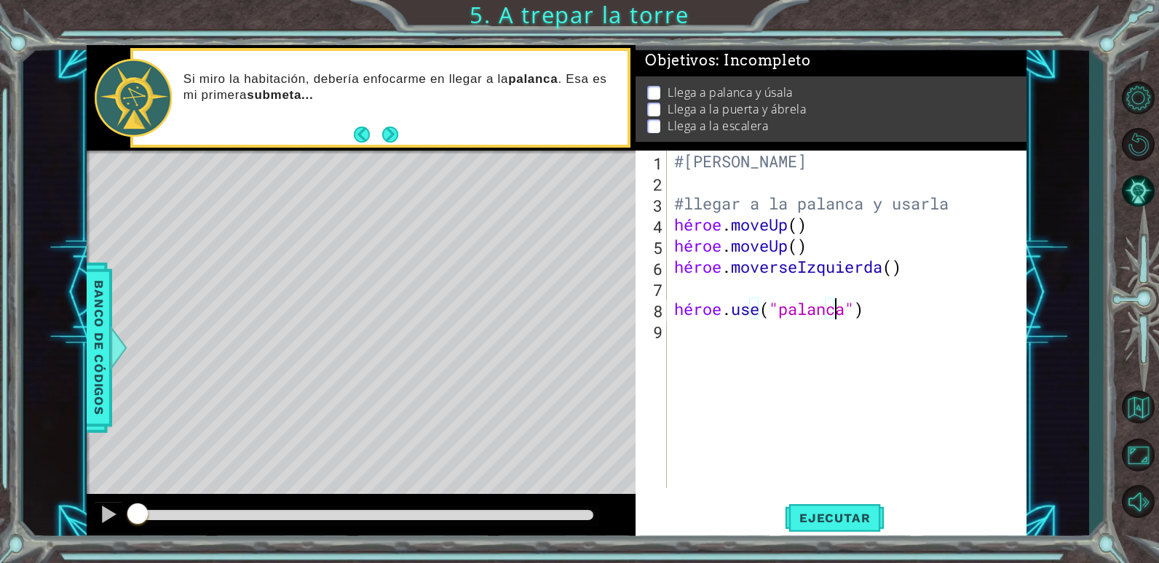
click at [675, 334] on div "#[PERSON_NAME] #llegar a la palanca y usarla héroe . moveUp ( ) héroe . moveUp …" at bounding box center [850, 341] width 358 height 380
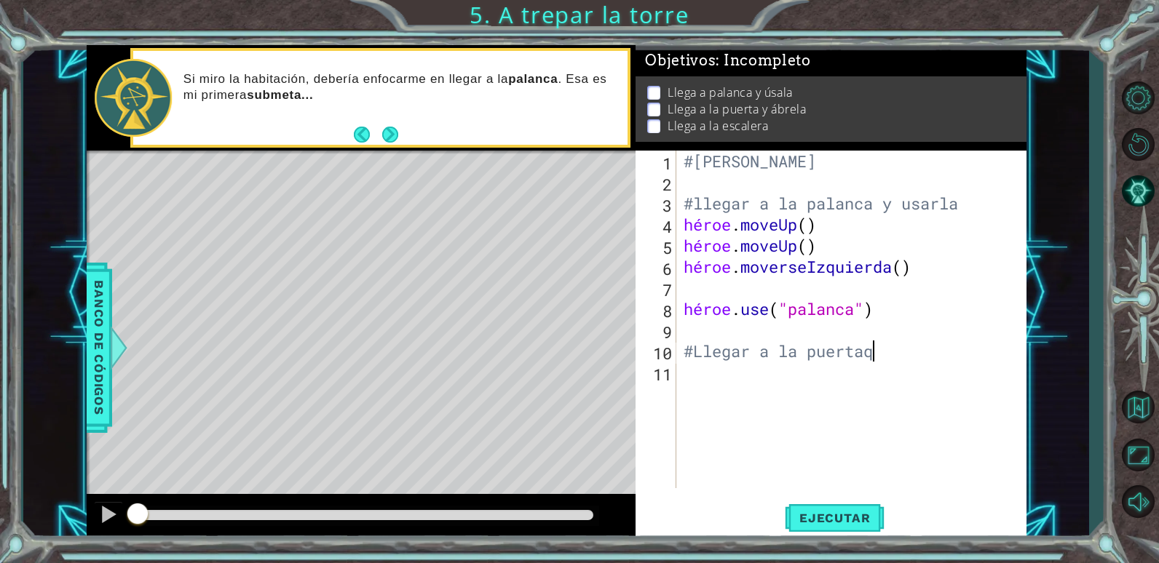
scroll to position [0, 14]
type textarea "#Llegar a la puertaq y usarla"
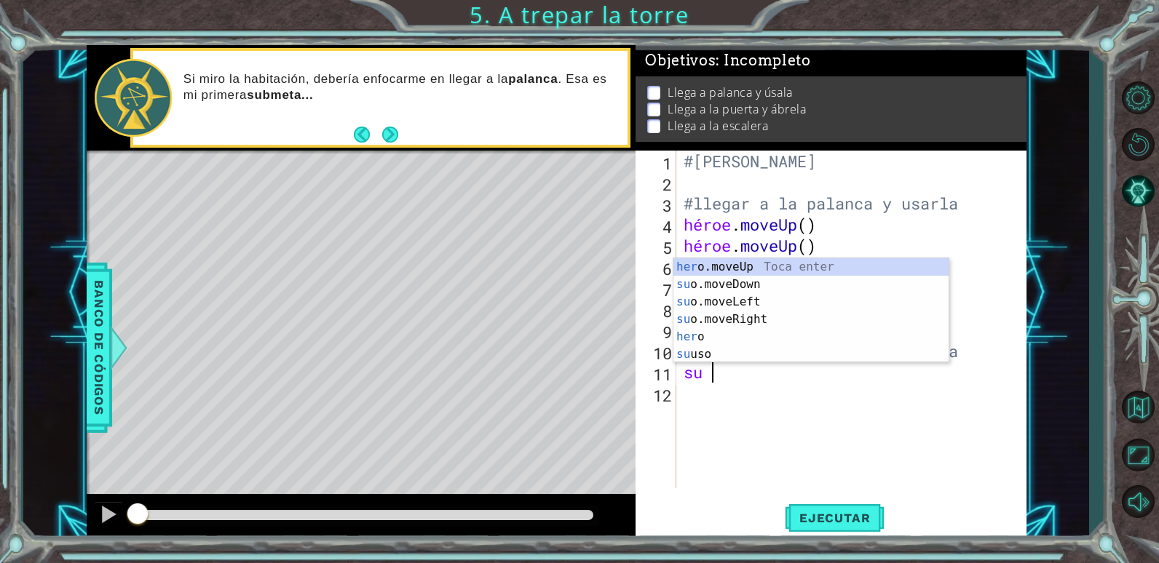
type textarea "hero"
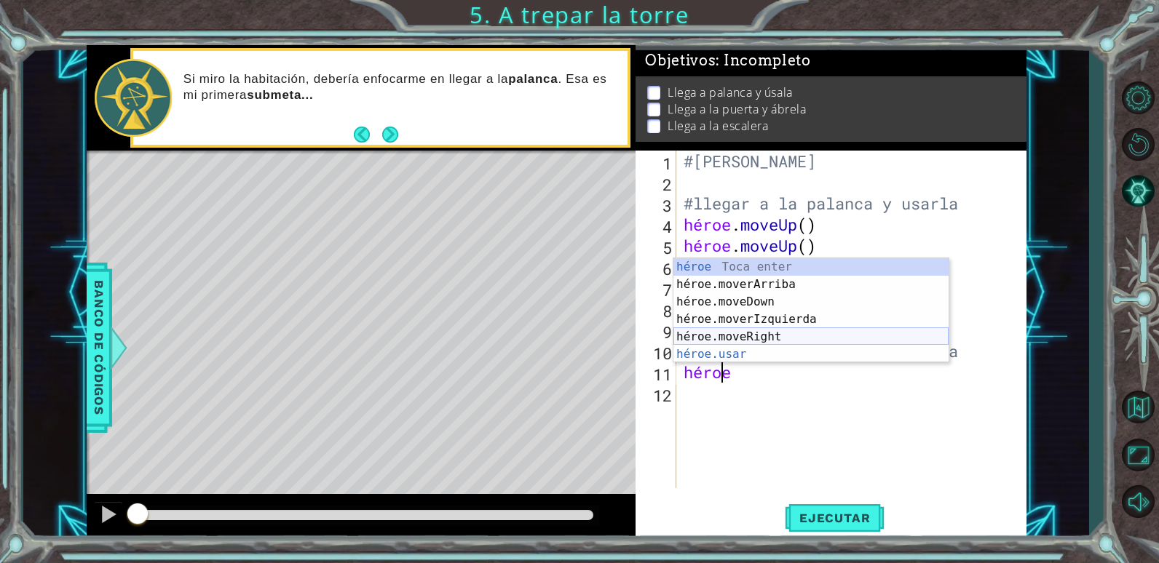
click at [770, 336] on div "héroe [PERSON_NAME] enter héroe.[PERSON_NAME] enter héroe.moveDown Toca enter h…" at bounding box center [810, 328] width 275 height 140
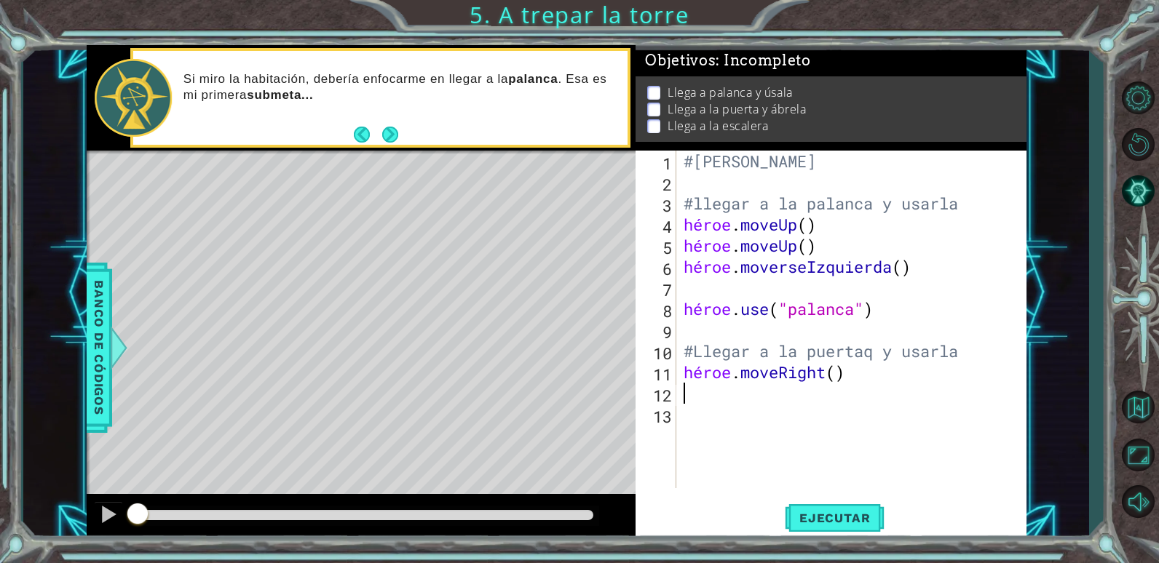
scroll to position [0, 0]
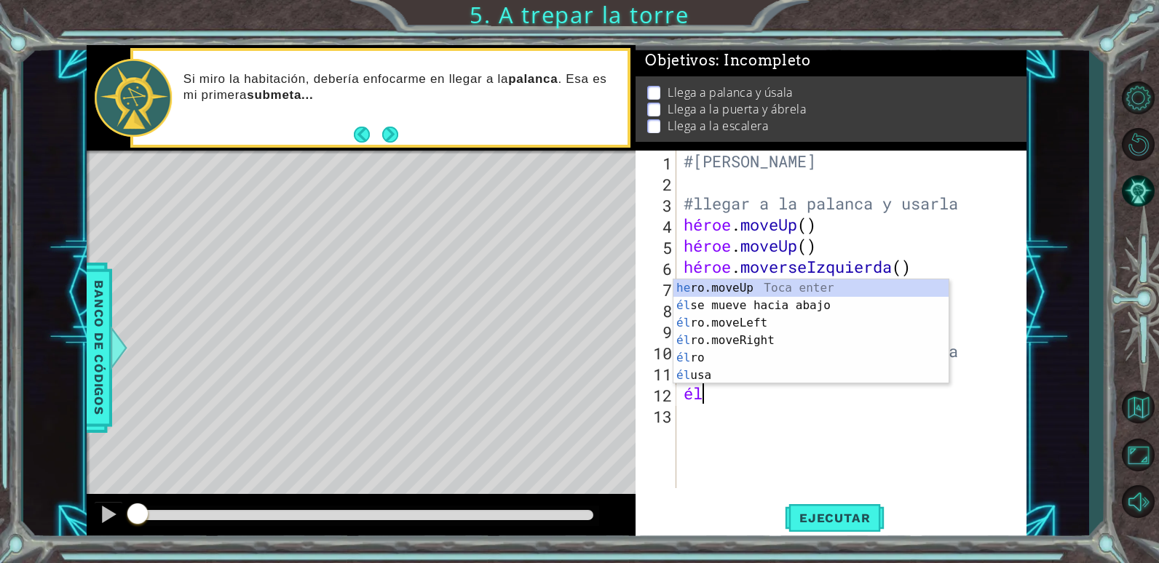
type textarea "her"
click at [753, 341] on div "her o.moveUp Toca enter su o.moveDown Toca enter su o.moveLeft Toca enter su o.…" at bounding box center [810, 349] width 275 height 140
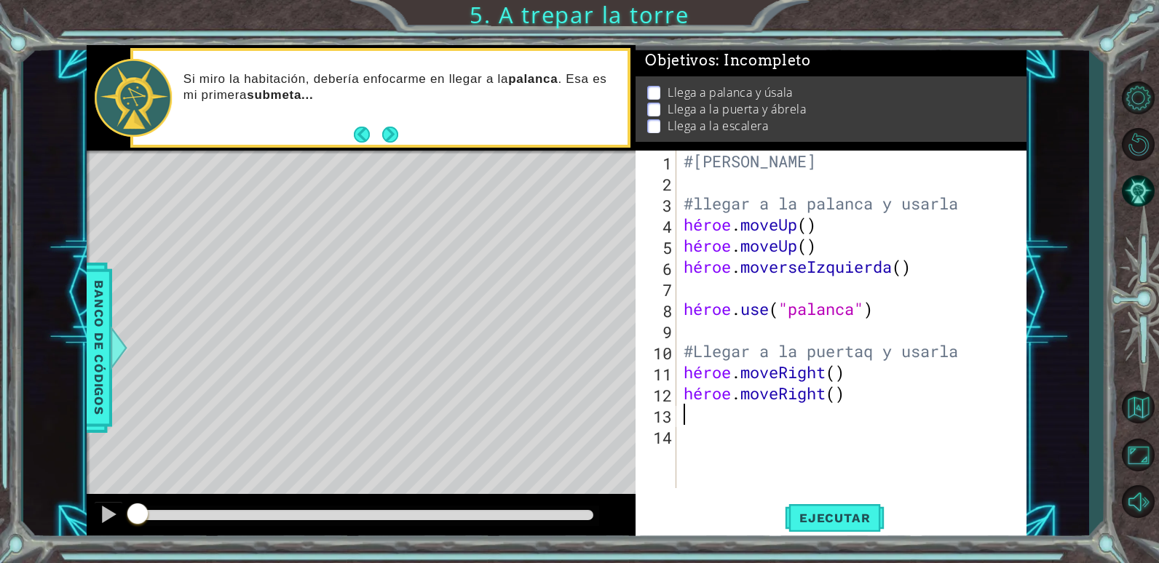
scroll to position [0, 0]
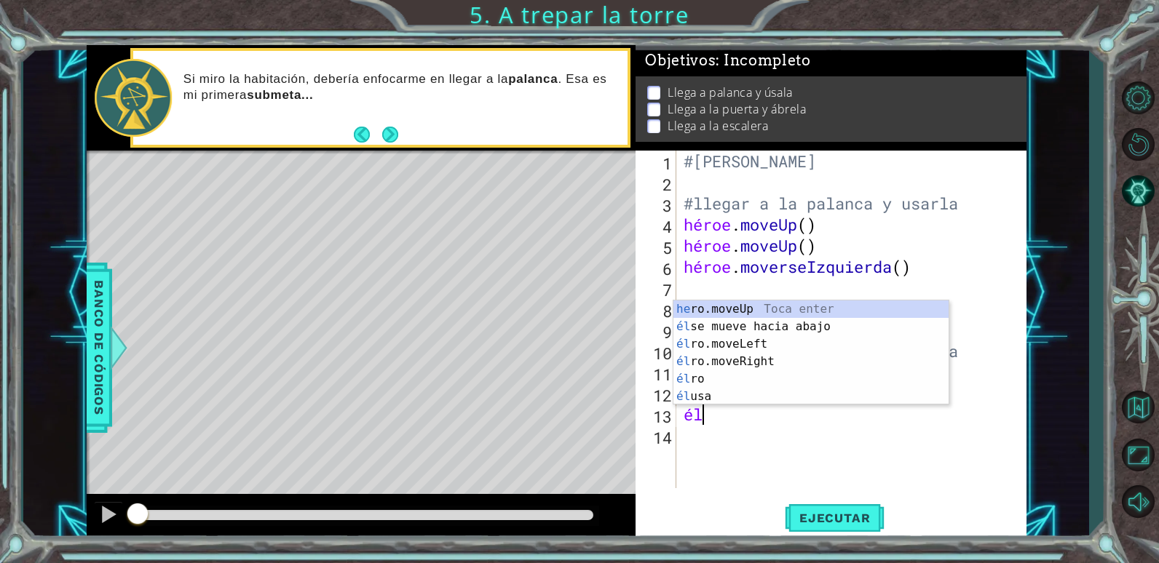
type textarea "her"
click at [739, 357] on div "her o.moveUp Toca enter su o.moveDown Toca enter su o.moveLeft Toca enter su o.…" at bounding box center [810, 371] width 275 height 140
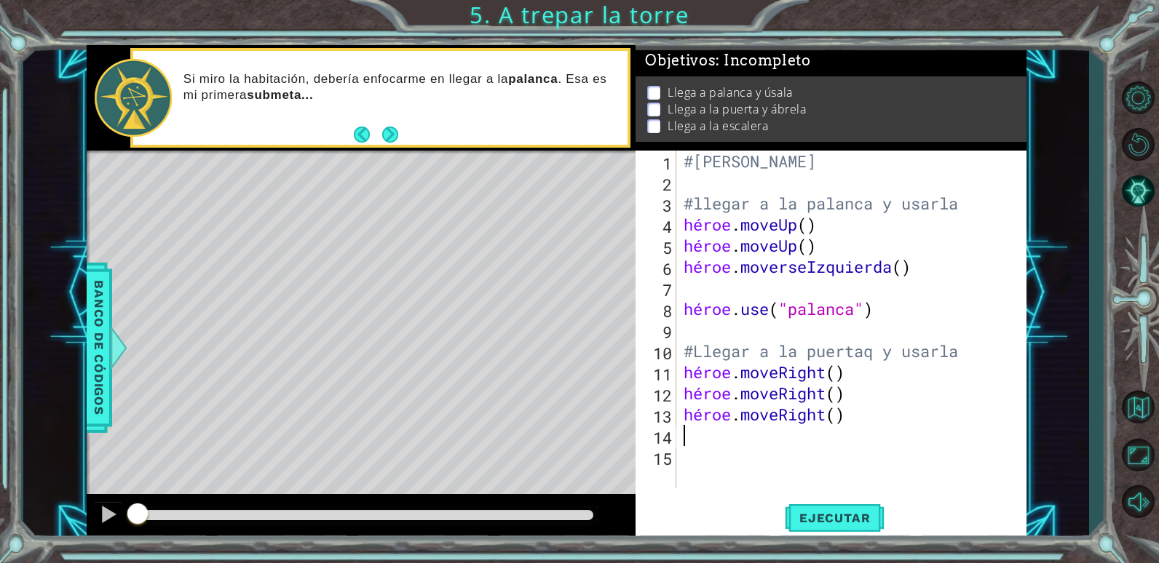
scroll to position [0, 0]
type textarea "#"
click at [700, 459] on div "#[PERSON_NAME] #llegar a la palanca y usarla héroe . moveUp ( ) héroe . moveUp …" at bounding box center [855, 341] width 349 height 380
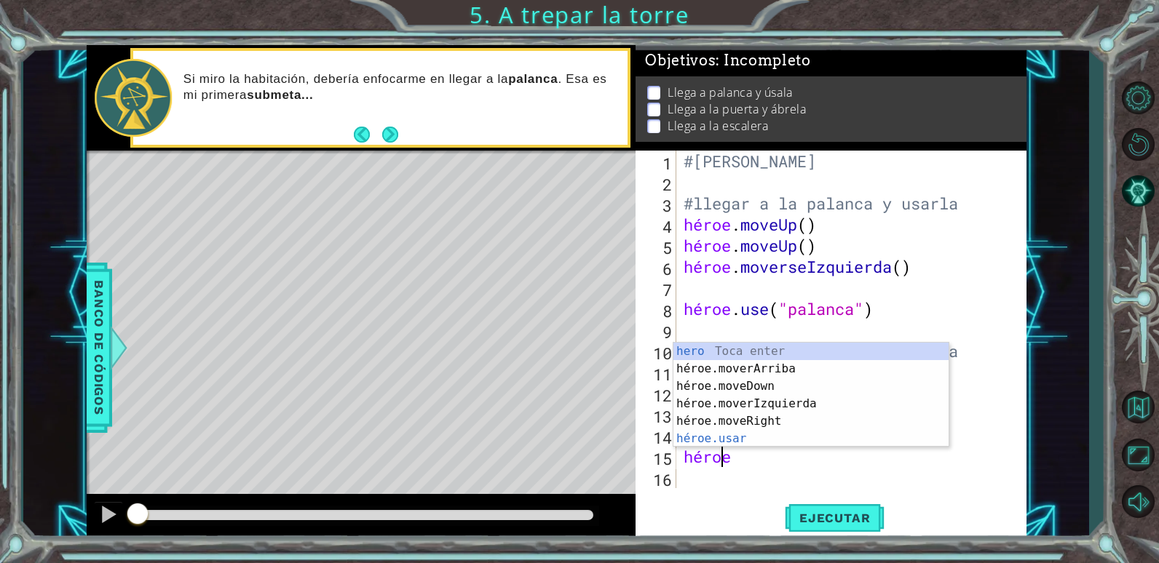
scroll to position [0, 2]
click at [722, 437] on div "hero [PERSON_NAME] enter héroe.[PERSON_NAME] enter héroe.moveDown Toca enter hé…" at bounding box center [810, 413] width 275 height 140
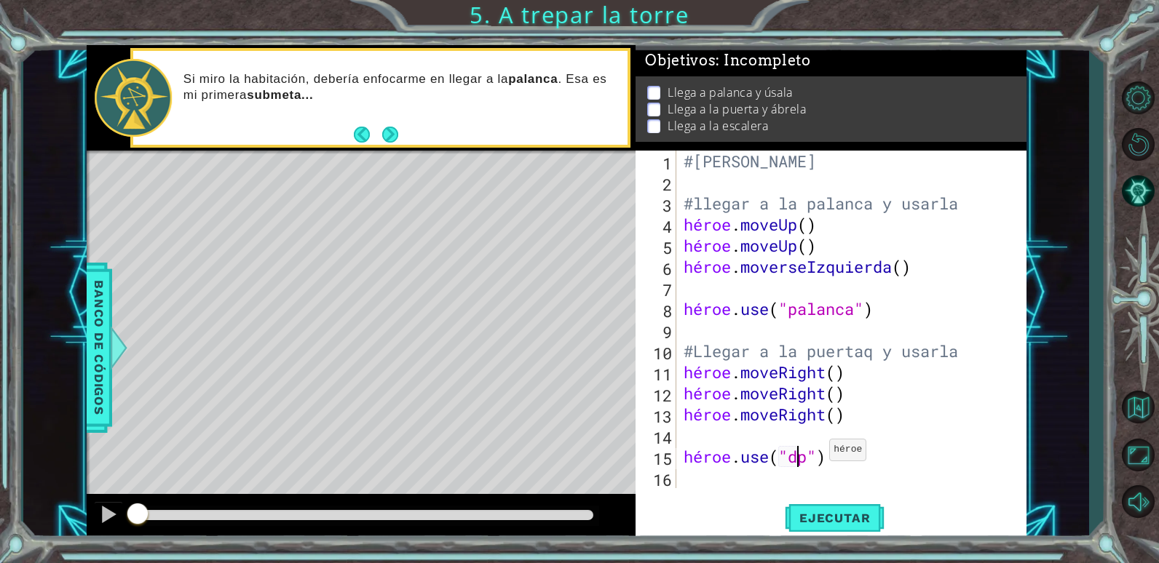
scroll to position [0, 9]
type textarea "hero.use("door")"
click at [705, 487] on div "#[PERSON_NAME] #llegar a la palanca y usarla héroe . moveUp ( ) héroe . moveUp …" at bounding box center [855, 341] width 349 height 380
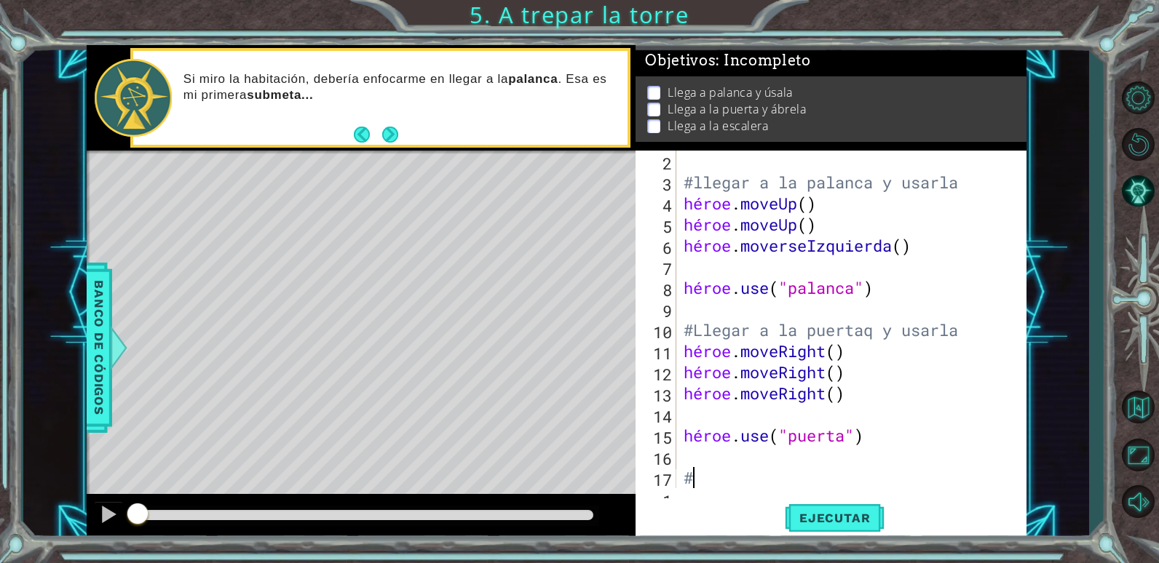
scroll to position [42, 0]
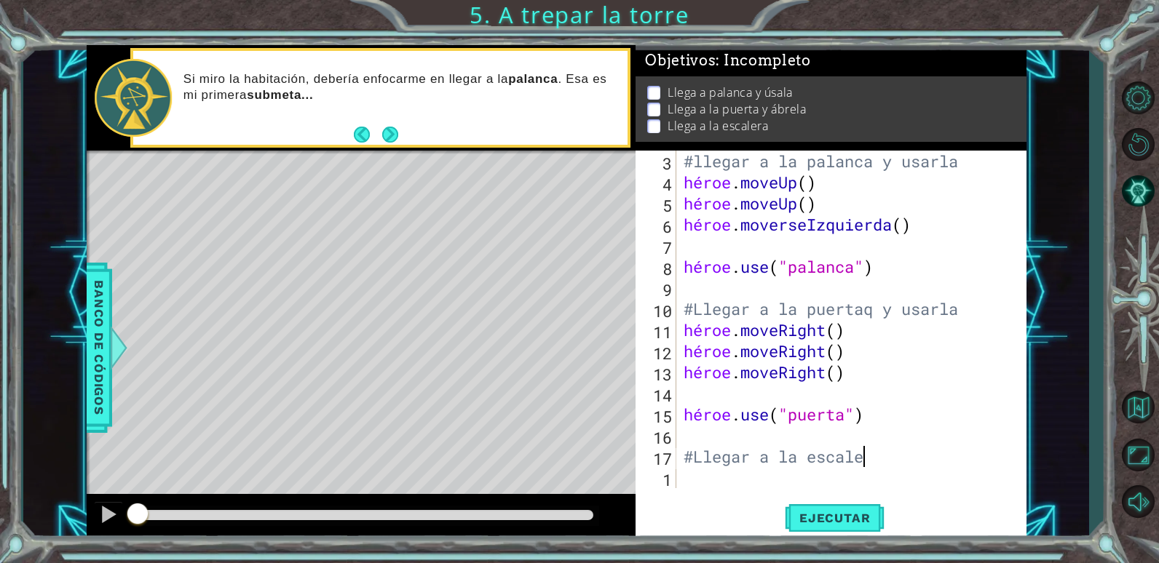
type textarea "#Llegar a la escalera"
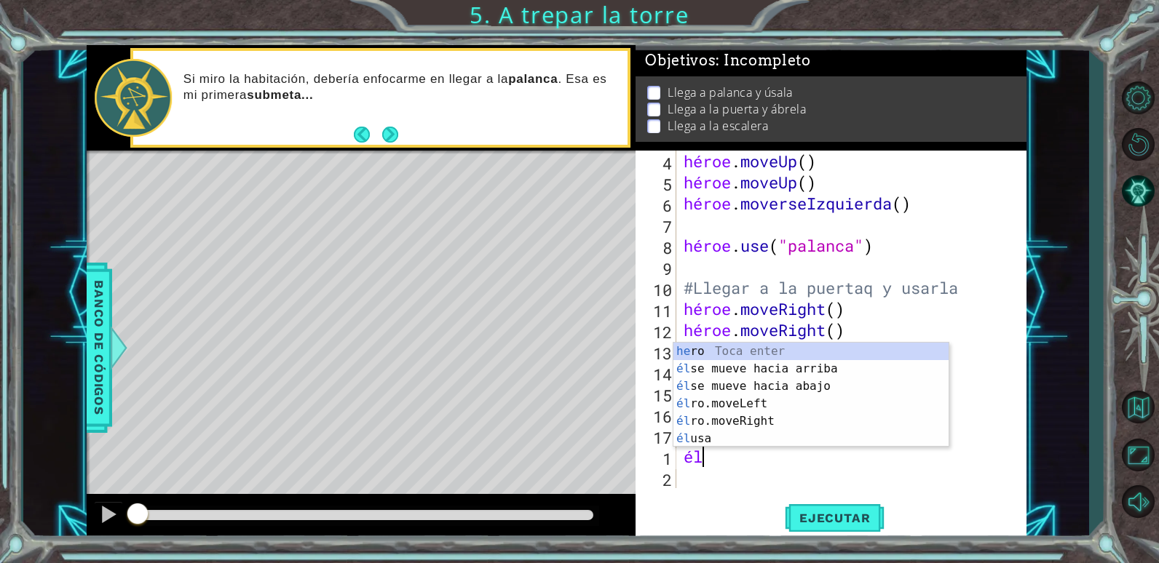
type textarea "her"
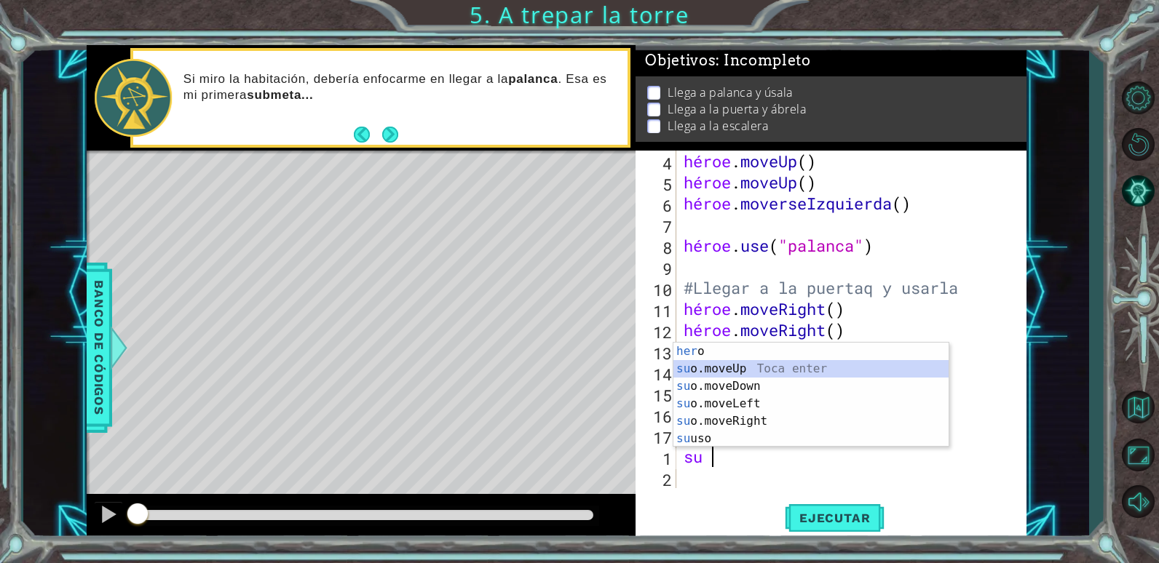
click at [748, 374] on div "her o Toca enter su o.moveUp Toca enter su o.moveDown Toca enter su o.moveLeft …" at bounding box center [810, 413] width 275 height 140
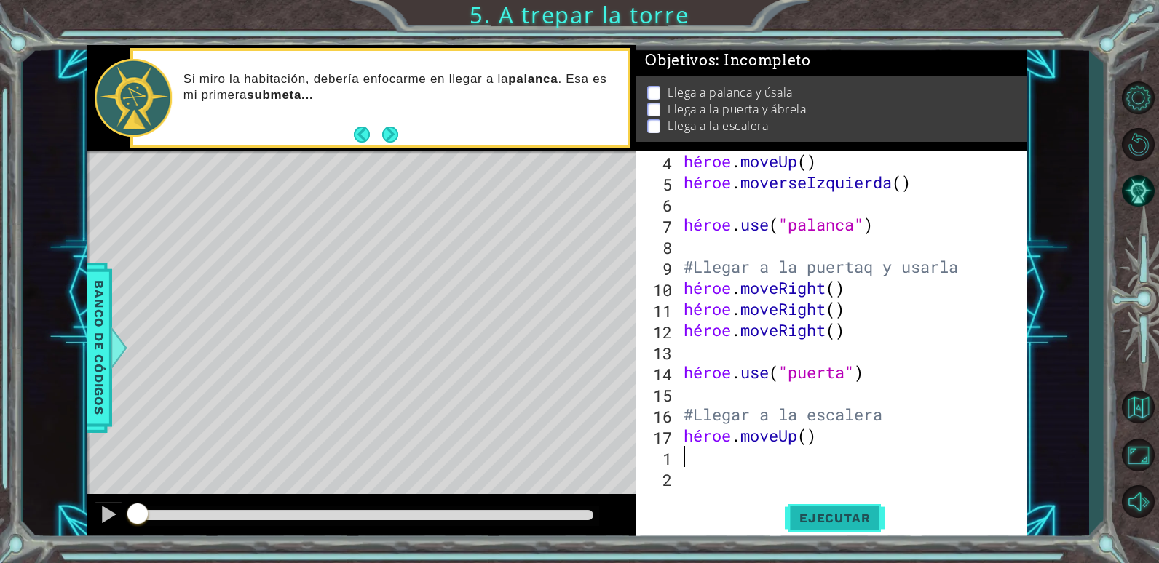
click at [844, 522] on span "Ejecutar" at bounding box center [835, 518] width 100 height 15
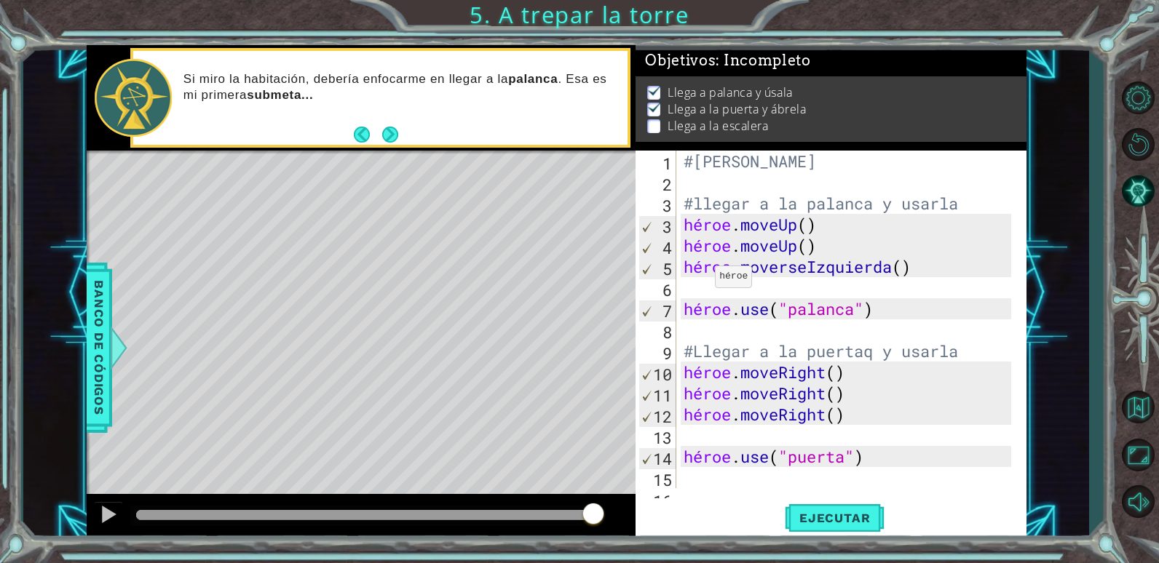
scroll to position [0, 0]
click at [682, 223] on div "#[PERSON_NAME] #llegar a la palanca y usarla héroe . moveUp ( ) héroe . moveUp …" at bounding box center [850, 341] width 338 height 380
type textarea "hero.moveUp()"
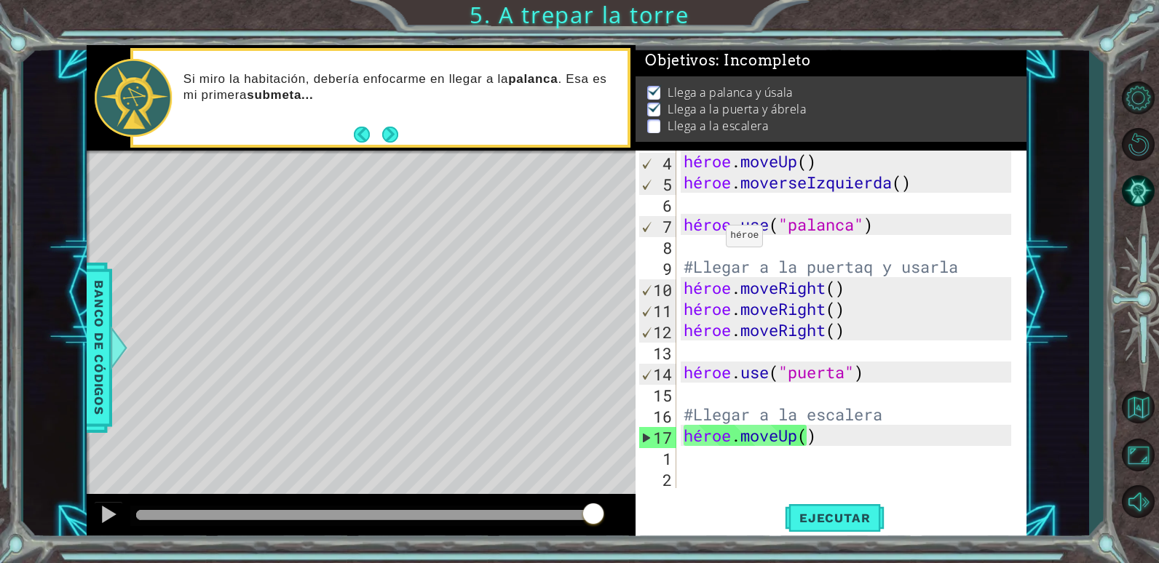
scroll to position [84, 0]
click at [816, 443] on div "héroe . moveUp ( ) héroe . moverseIzquierda ( ) héroe . use ( "palanca" ) #Lleg…" at bounding box center [850, 341] width 338 height 380
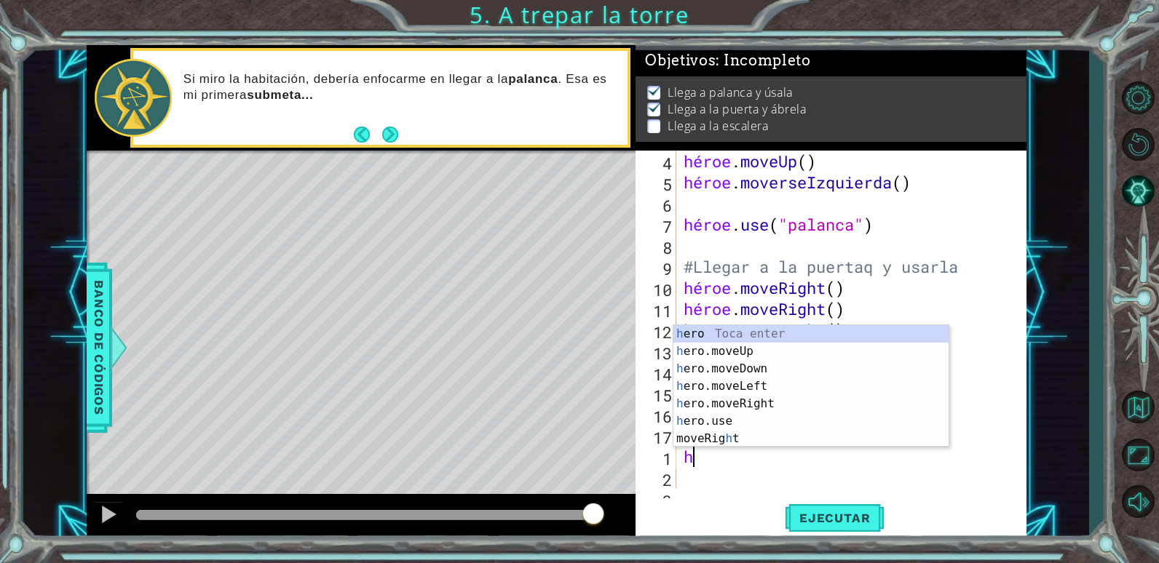
type textarea "he"
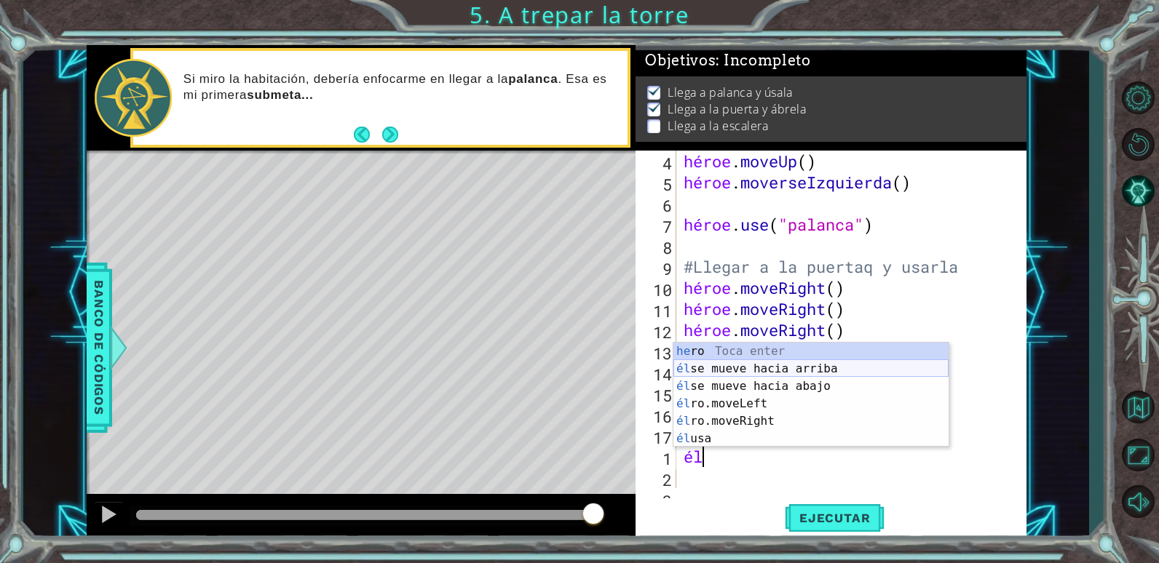
click at [765, 371] on div "he ro Toca enter él se mueve hacia arriba [PERSON_NAME] enter él se mueve hacia…" at bounding box center [810, 413] width 275 height 140
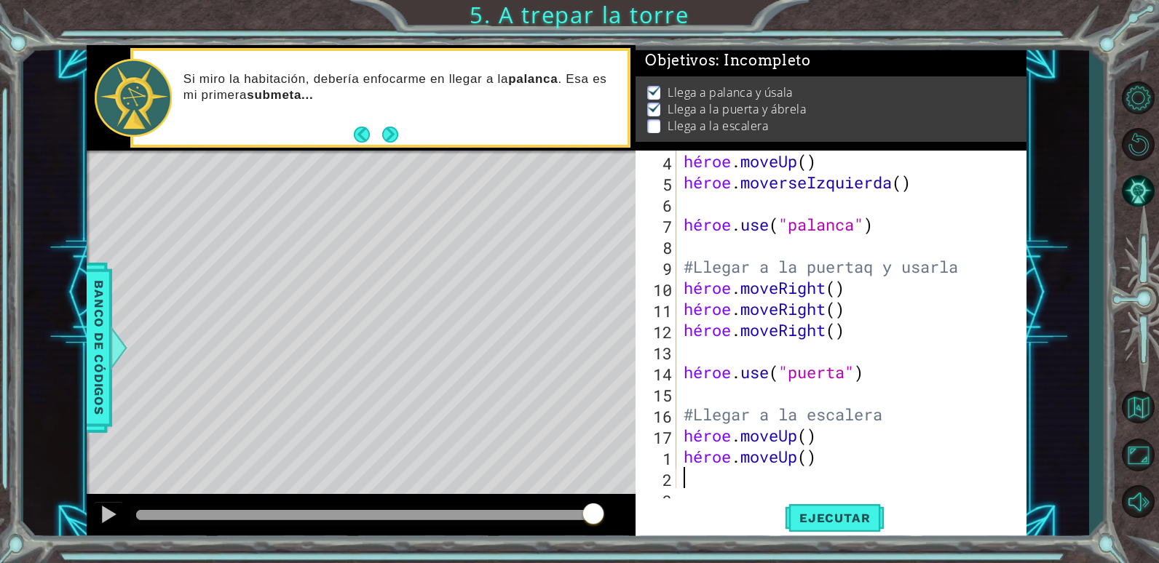
scroll to position [0, 0]
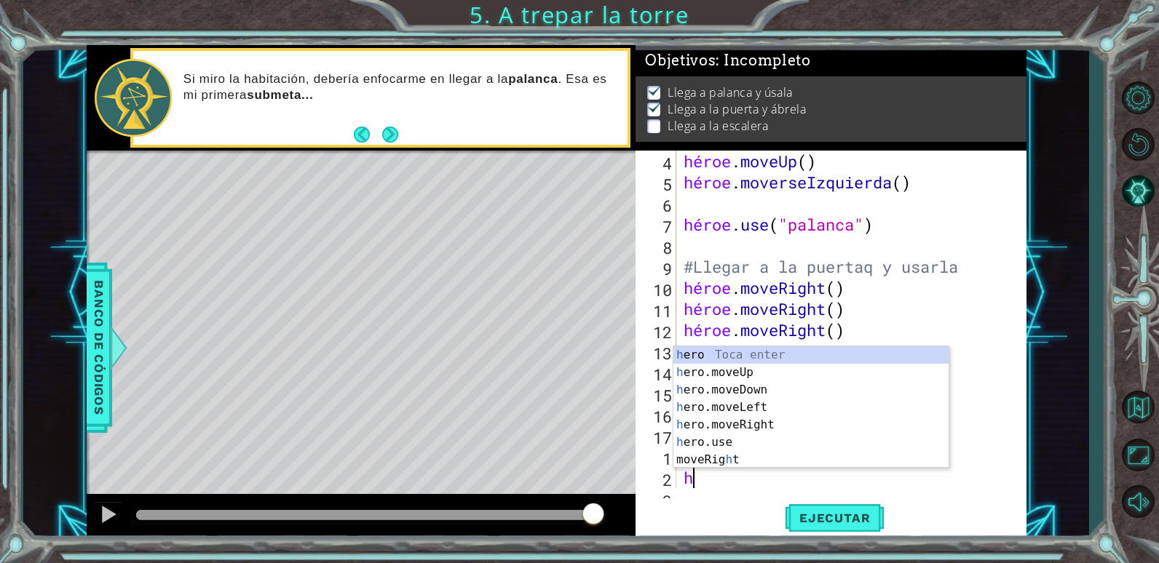
type textarea "he"
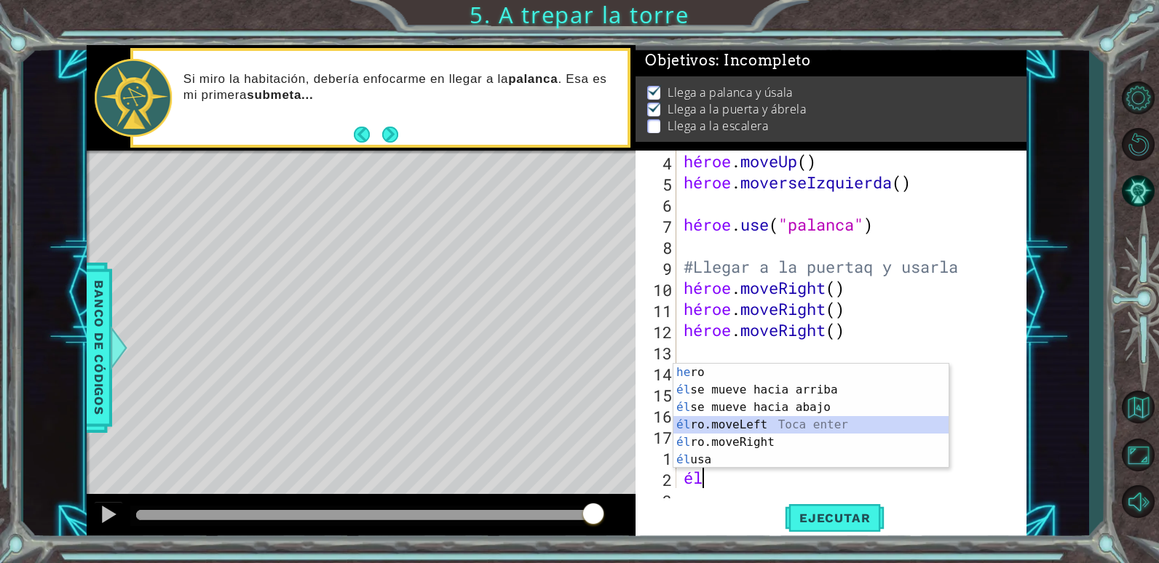
click at [731, 424] on div "he ro Toca enter él se mueve hacia arriba [PERSON_NAME] enter él se mueve hacia…" at bounding box center [810, 434] width 275 height 140
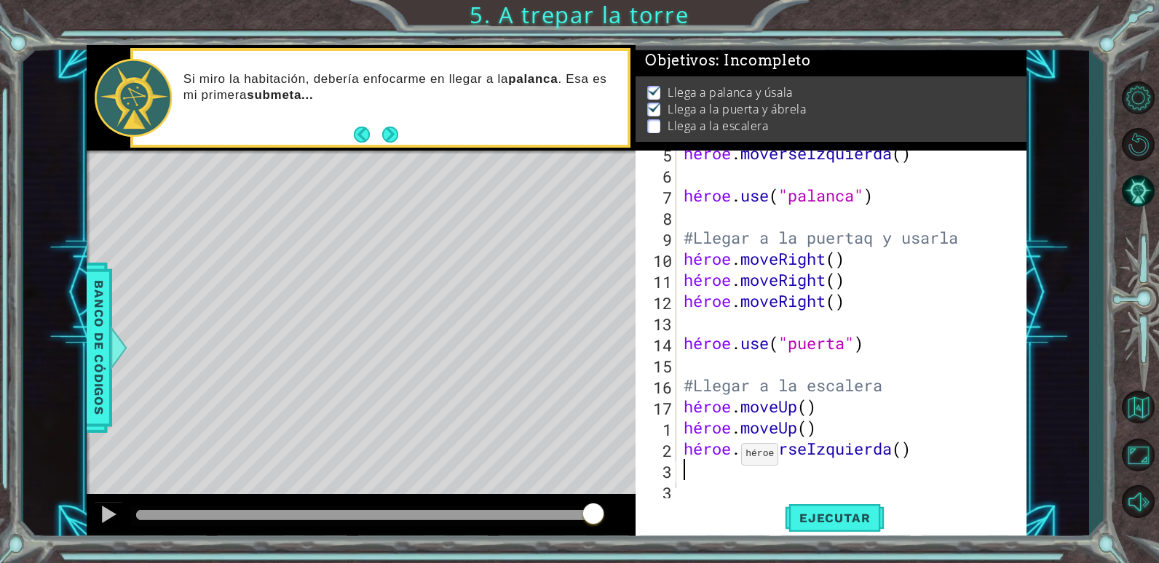
scroll to position [121, 0]
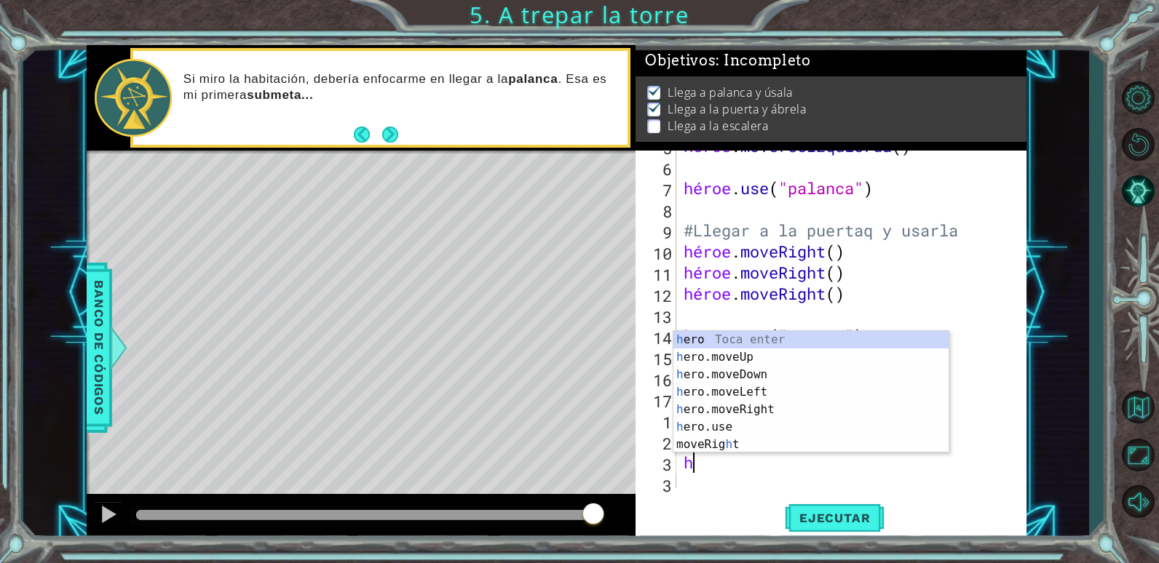
type textarea "he"
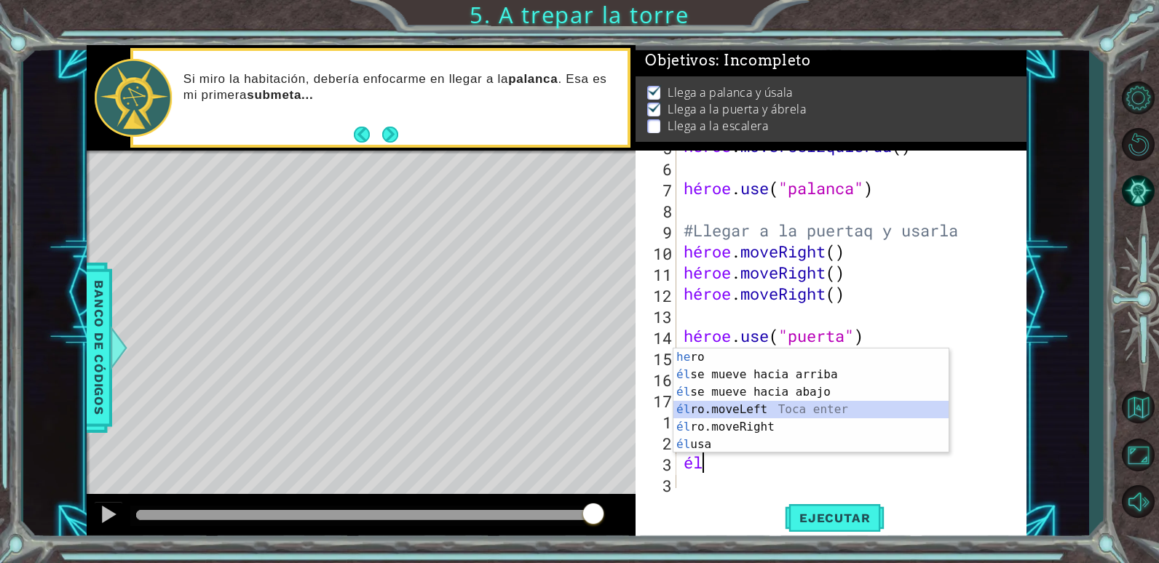
click at [750, 410] on div "he ro Toca enter él se mueve hacia arriba [PERSON_NAME] enter él se mueve hacia…" at bounding box center [810, 419] width 275 height 140
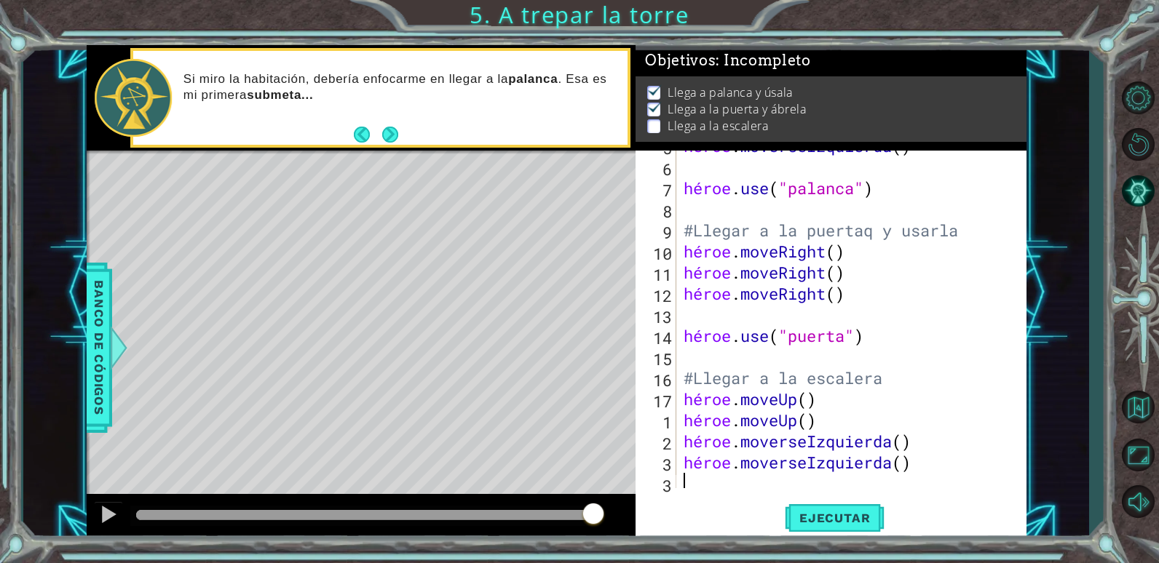
scroll to position [127, 0]
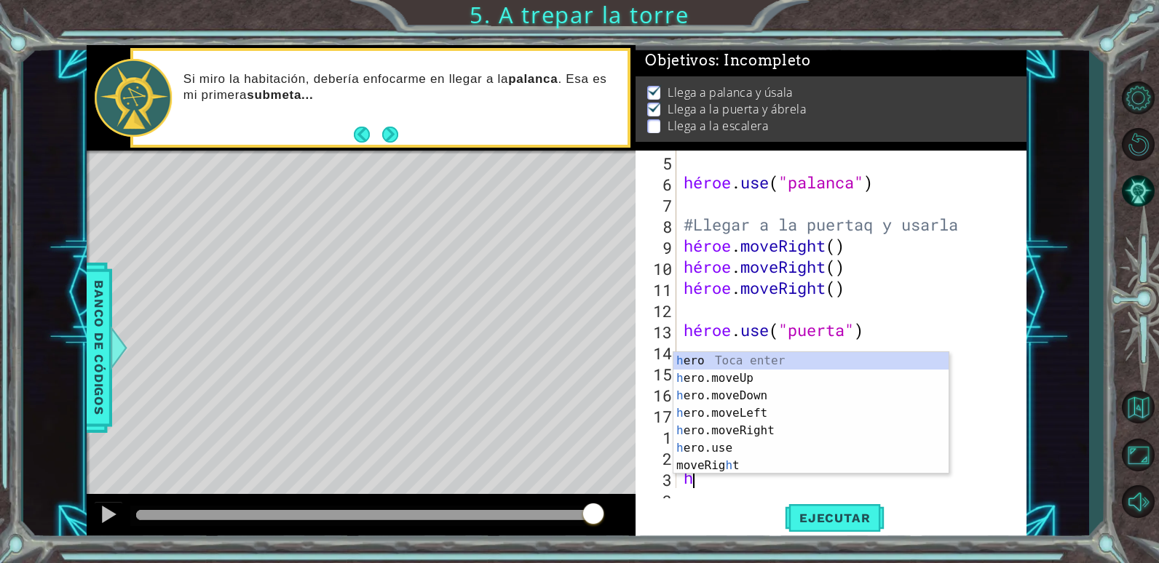
type textarea "he"
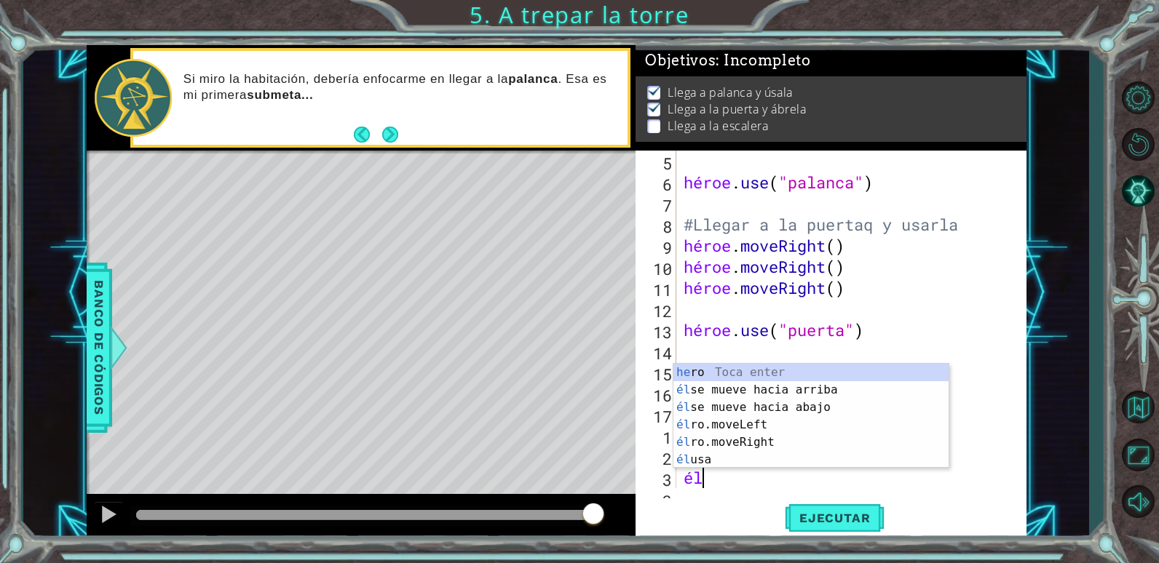
scroll to position [0, 1]
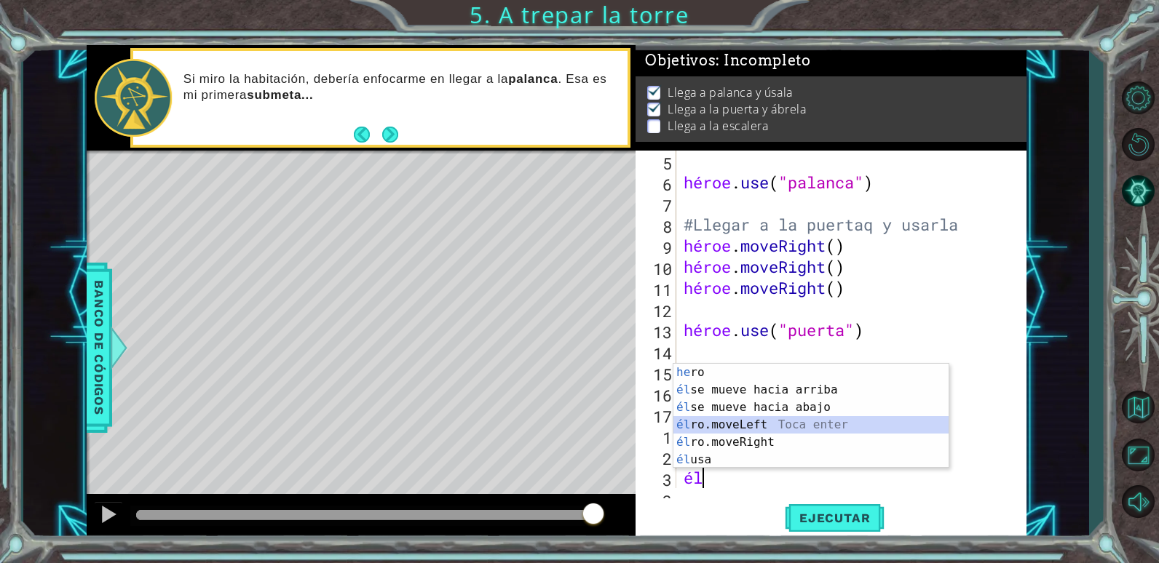
click at [756, 424] on div "he ro Toca enter él se mueve hacia arriba [PERSON_NAME] enter él se mueve hacia…" at bounding box center [810, 434] width 275 height 140
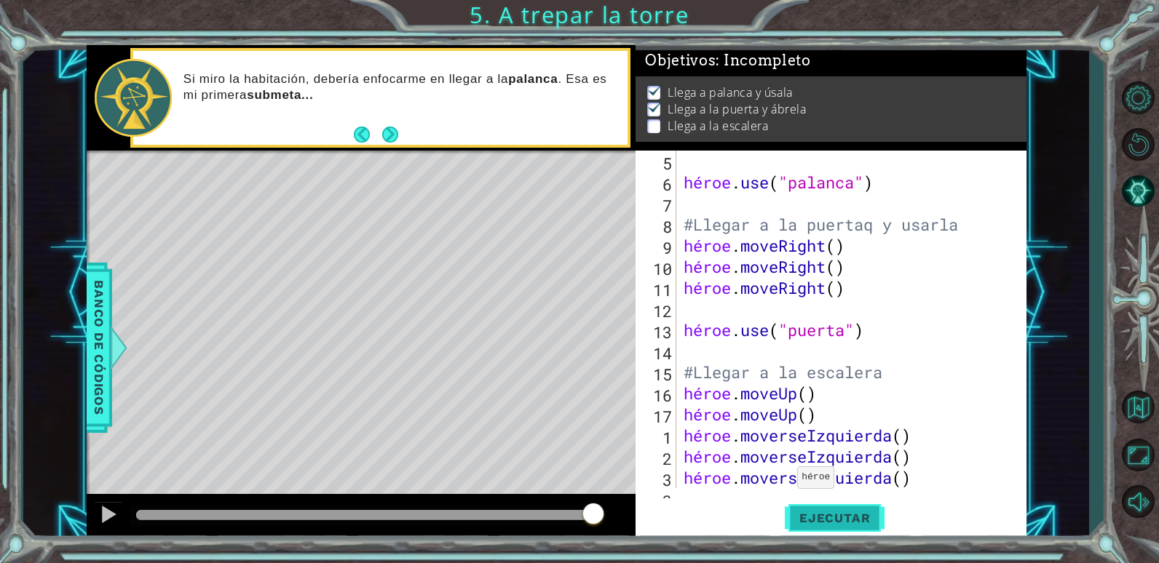
click at [803, 521] on span "Ejecutar" at bounding box center [835, 518] width 100 height 15
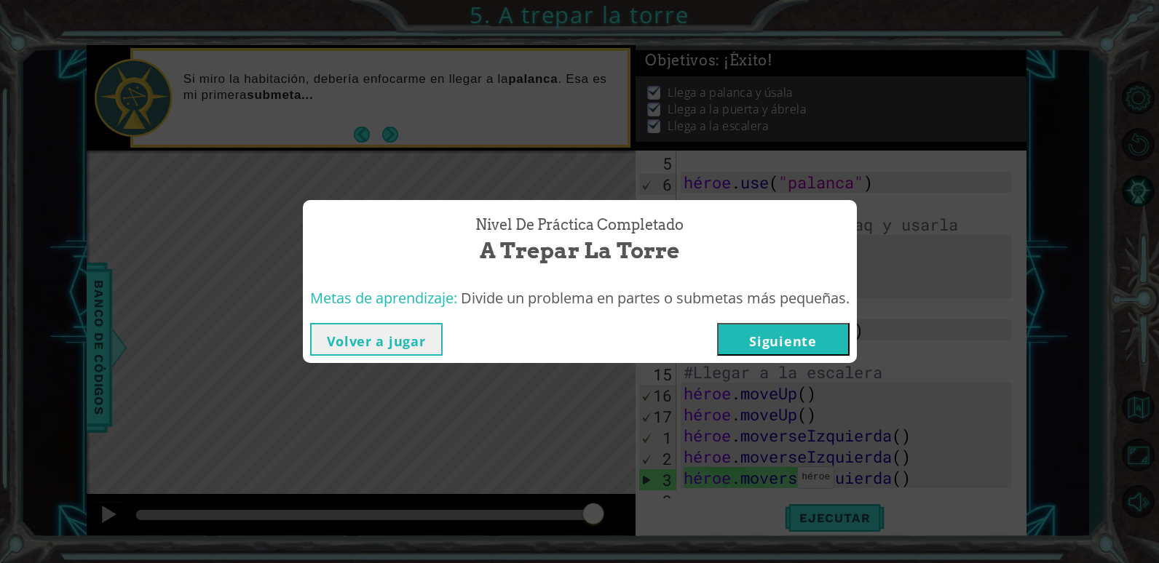
click at [655, 182] on div "Nivel de práctica Completado A trepar la torre Metas de aprendizaje: Divide un …" at bounding box center [579, 281] width 1159 height 563
click at [952, 131] on div "Nivel de práctica Completado A trepar la torre Metas de aprendizaje: Divide un …" at bounding box center [579, 281] width 1159 height 563
click at [954, 182] on div "Nivel de práctica Completado A trepar la torre Metas de aprendizaje: Divide un …" at bounding box center [579, 281] width 1159 height 563
click at [755, 345] on button "Siguiente" at bounding box center [783, 339] width 132 height 33
